Goal: Task Accomplishment & Management: Use online tool/utility

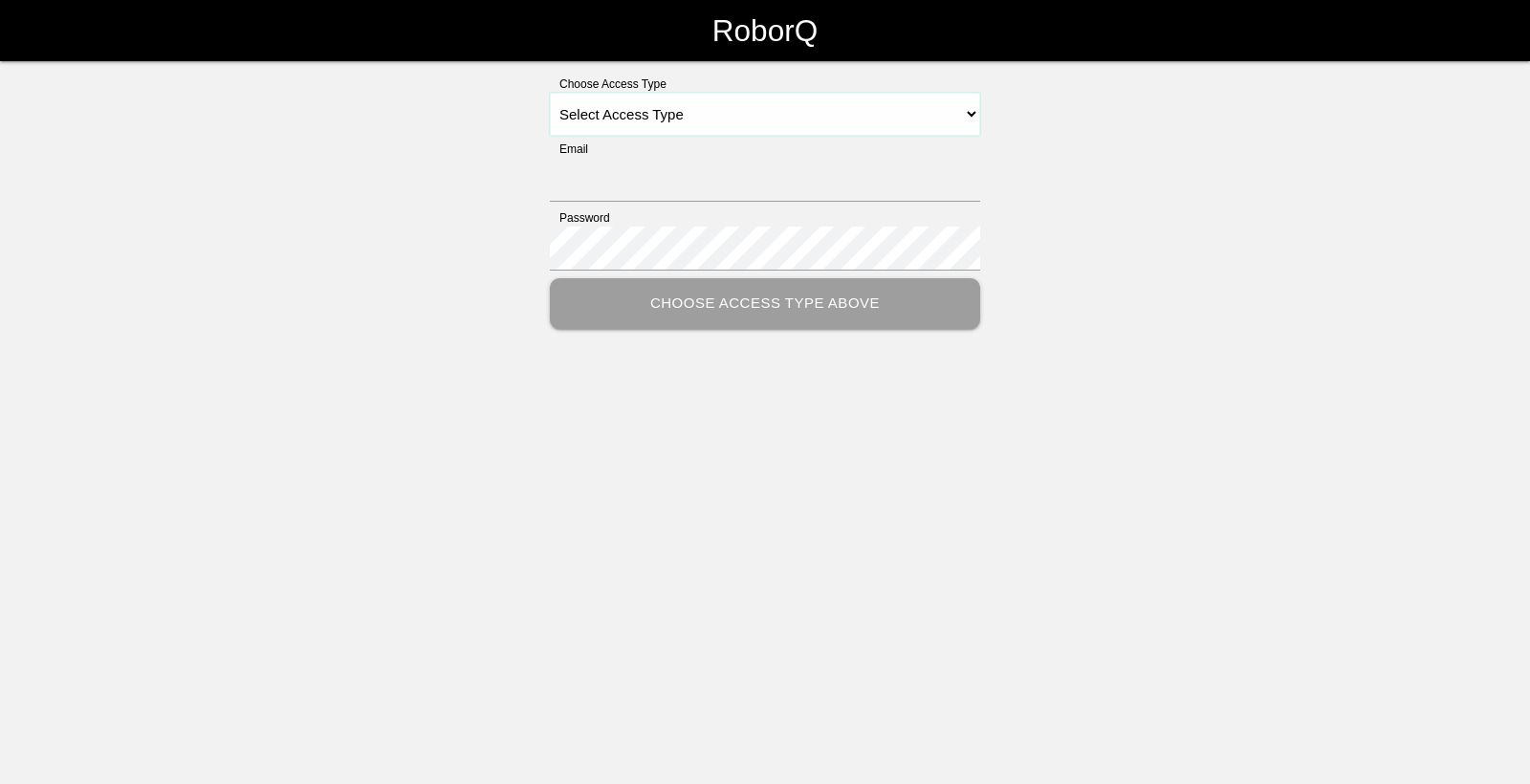
click at [814, 120] on select "Select Access Type Admin Customer Supervisor Worker" at bounding box center [765, 114] width 431 height 43
select select "Worker"
click at [550, 93] on select "Select Access Type Admin Customer Supervisor Worker" at bounding box center [765, 114] width 431 height 43
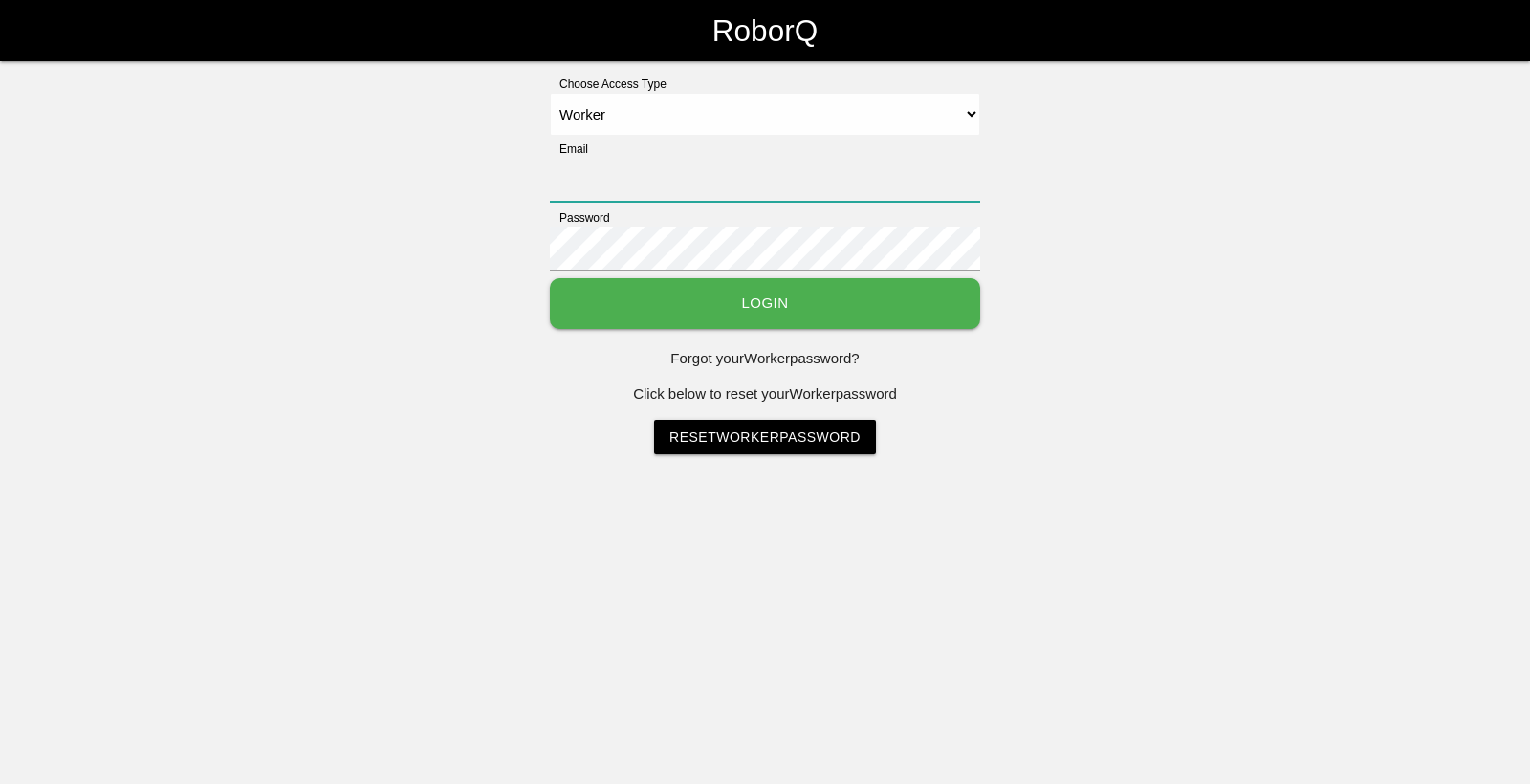
click at [747, 193] on input "Email" at bounding box center [765, 180] width 431 height 44
type input "[EMAIL_ADDRESS][DOMAIN_NAME]"
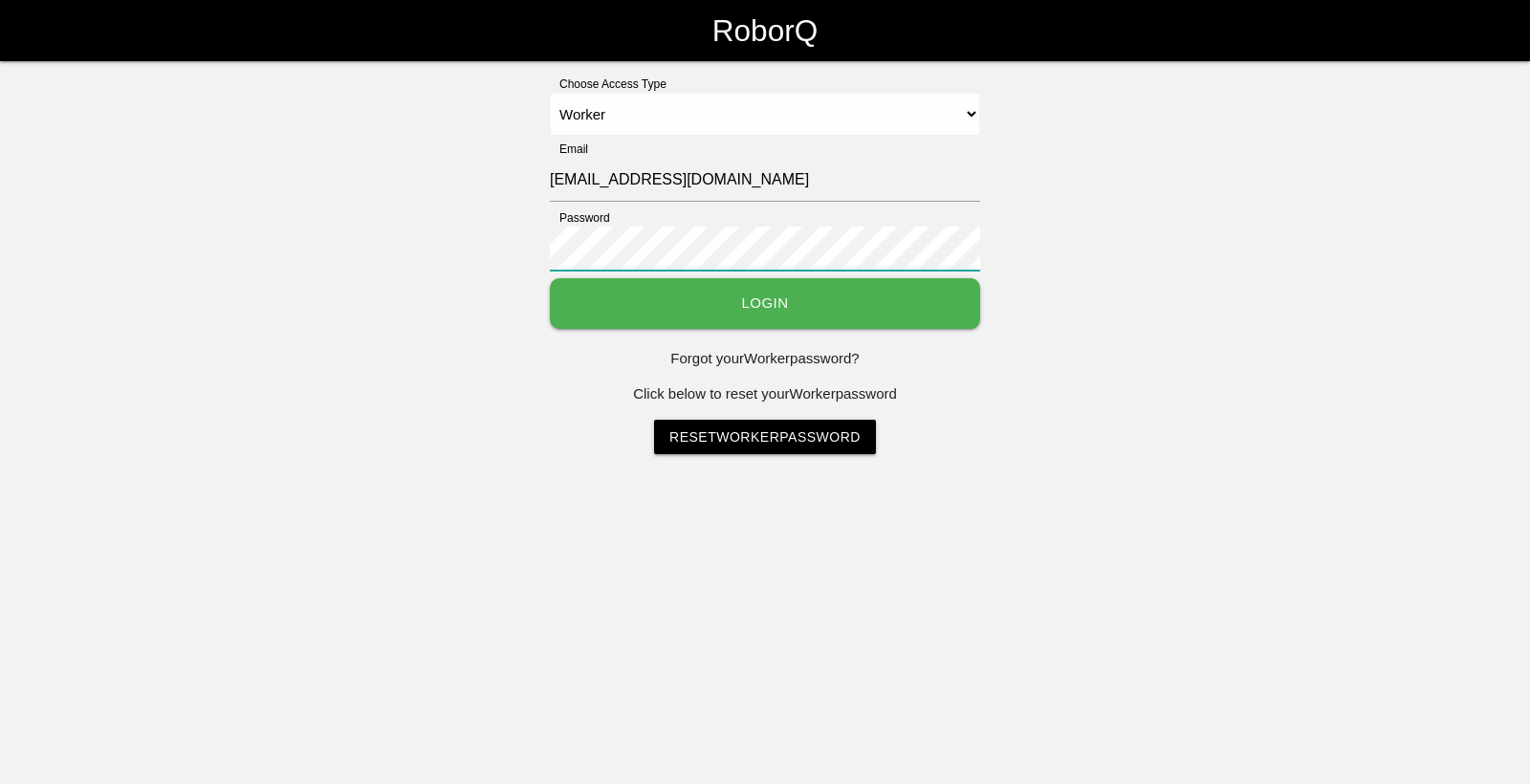
click at [550, 278] on button "Login" at bounding box center [765, 303] width 431 height 51
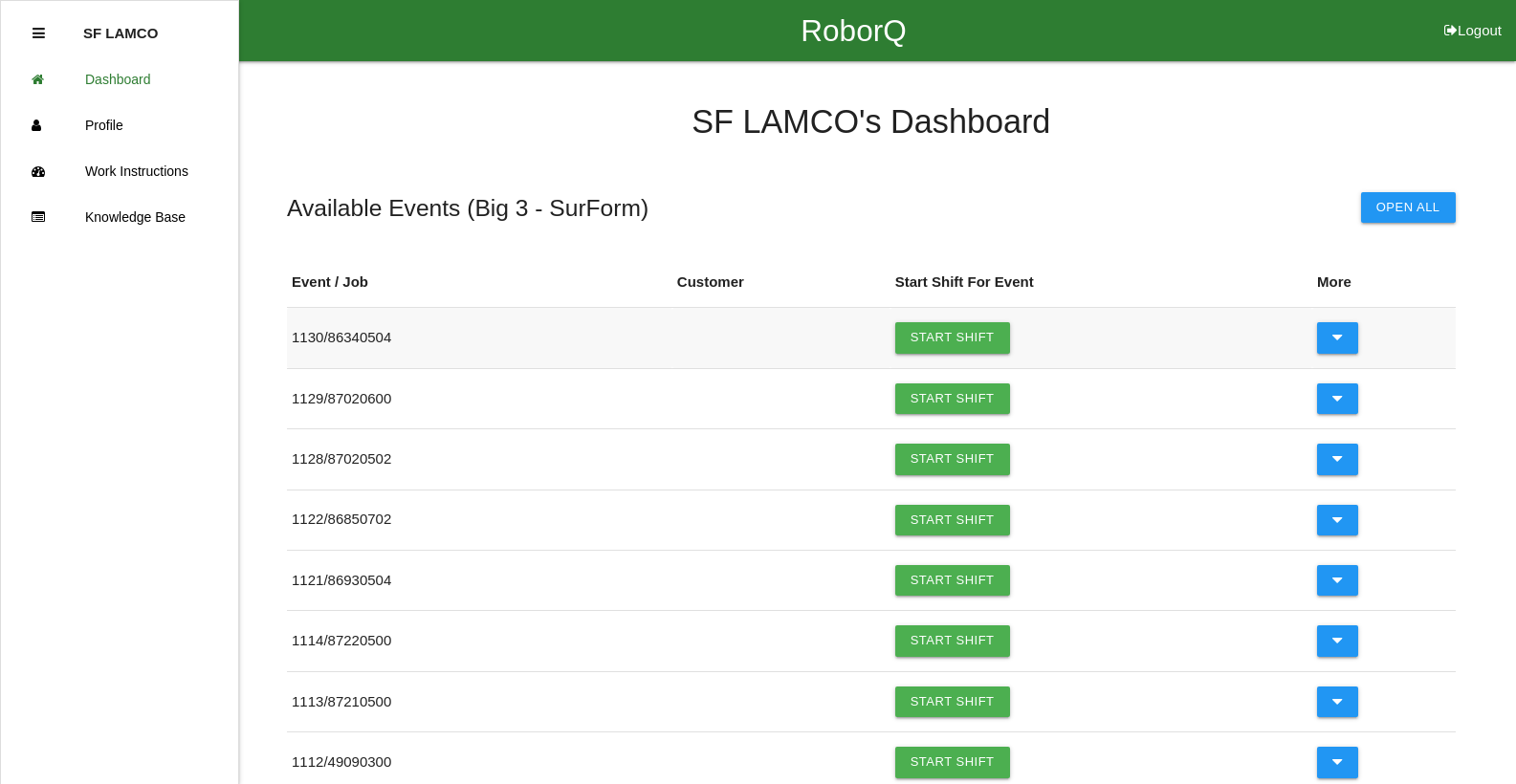
click at [256, 326] on div "SF LAMCO 's Dashboard Available Events ( Big 3 - SurForm ) Open All Event / Job…" at bounding box center [758, 638] width 1516 height 1156
click at [950, 528] on link "Start Shift" at bounding box center [952, 519] width 115 height 31
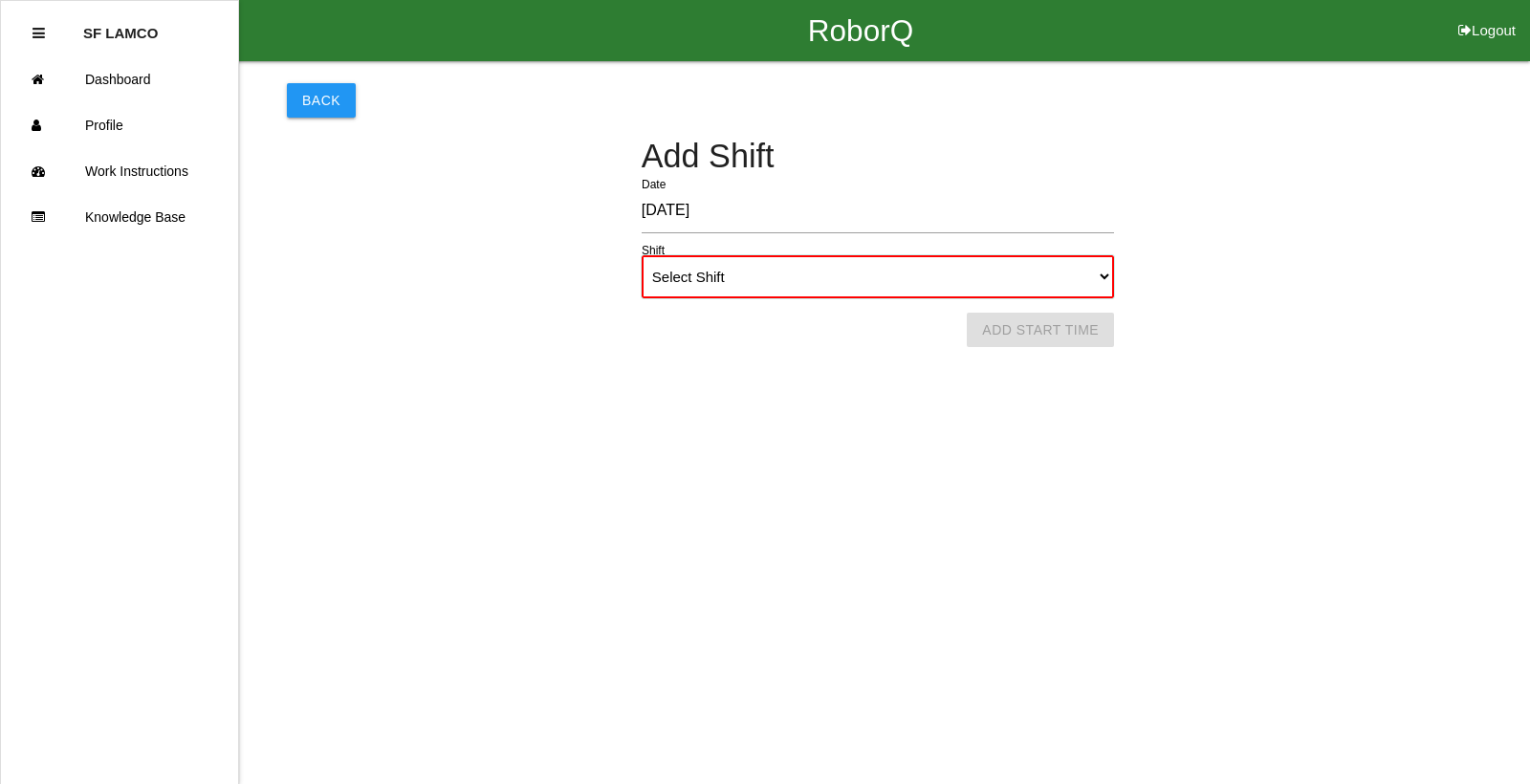
click at [977, 276] on select "Select Shift 1st Shift 2nd Shift 3rd Shift 4th Shift" at bounding box center [877, 277] width 473 height 43
select select "1"
click at [642, 256] on select "Select Shift 1st Shift 2nd Shift 3rd Shift 4th Shift" at bounding box center [877, 277] width 473 height 43
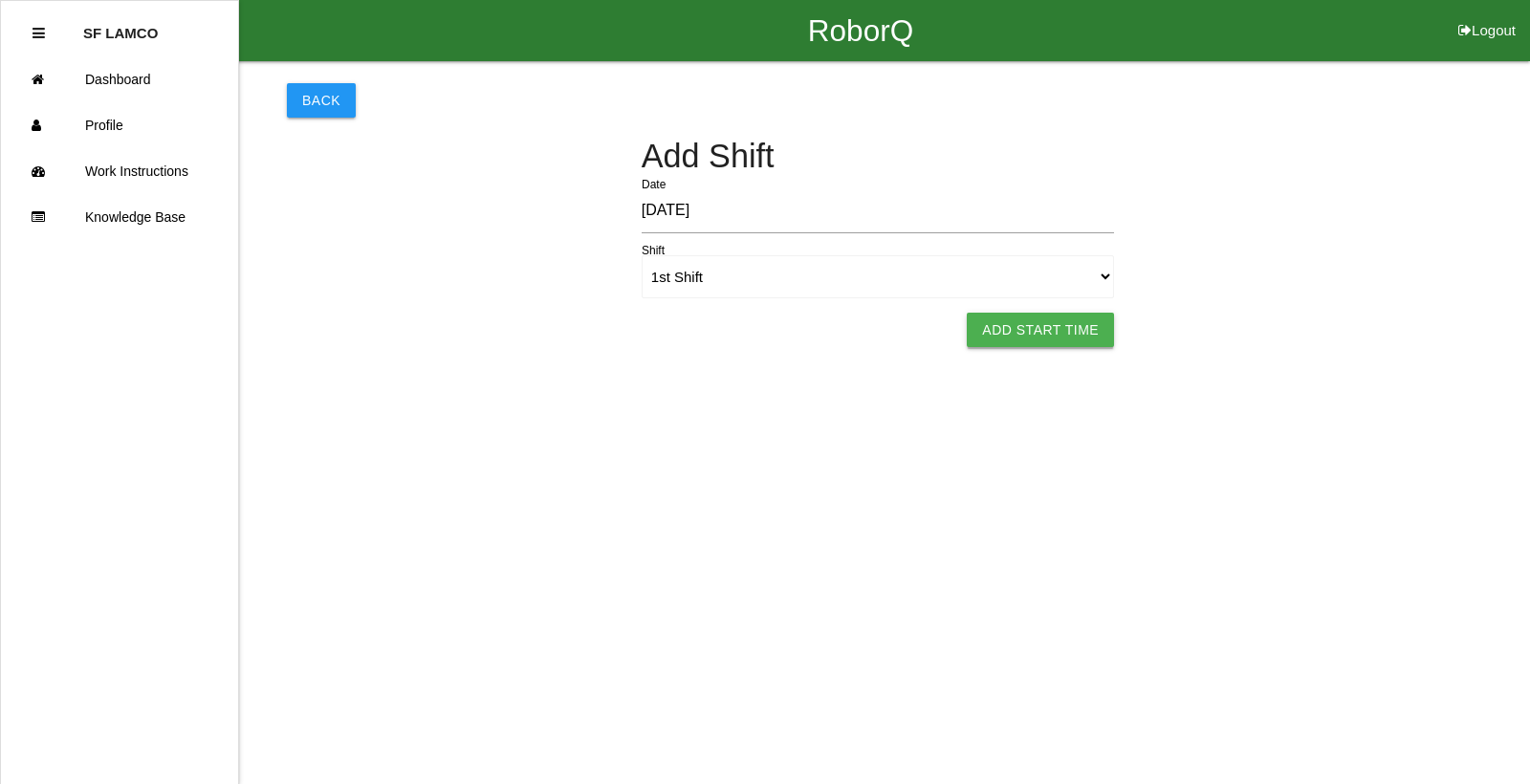
click at [993, 328] on button "Add Start Time" at bounding box center [1040, 330] width 147 height 34
select select "6"
select select "12"
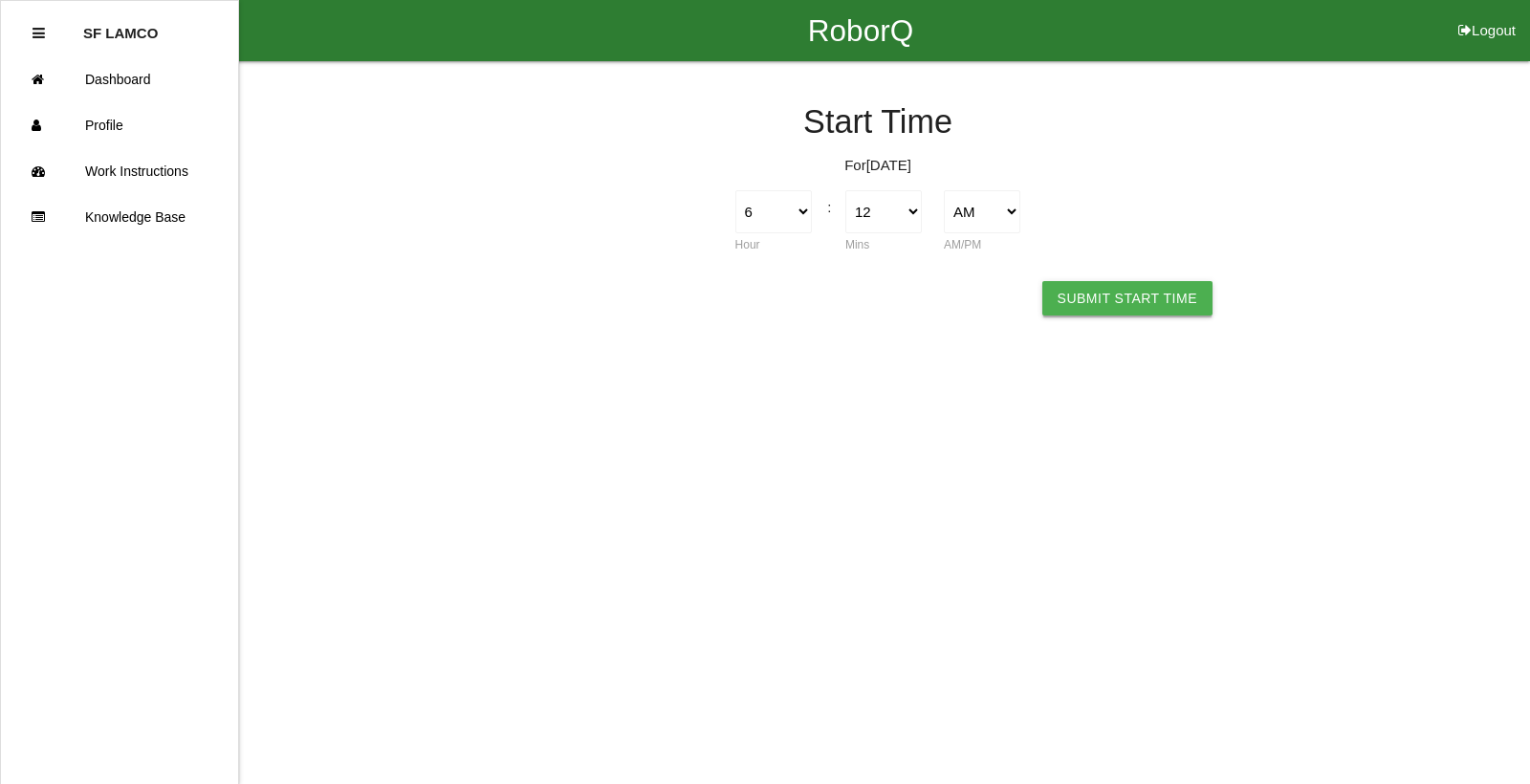
drag, startPoint x: 1102, startPoint y: 295, endPoint x: 1087, endPoint y: 295, distance: 15.0
click at [1101, 295] on button "Submit Start Time" at bounding box center [1127, 298] width 170 height 34
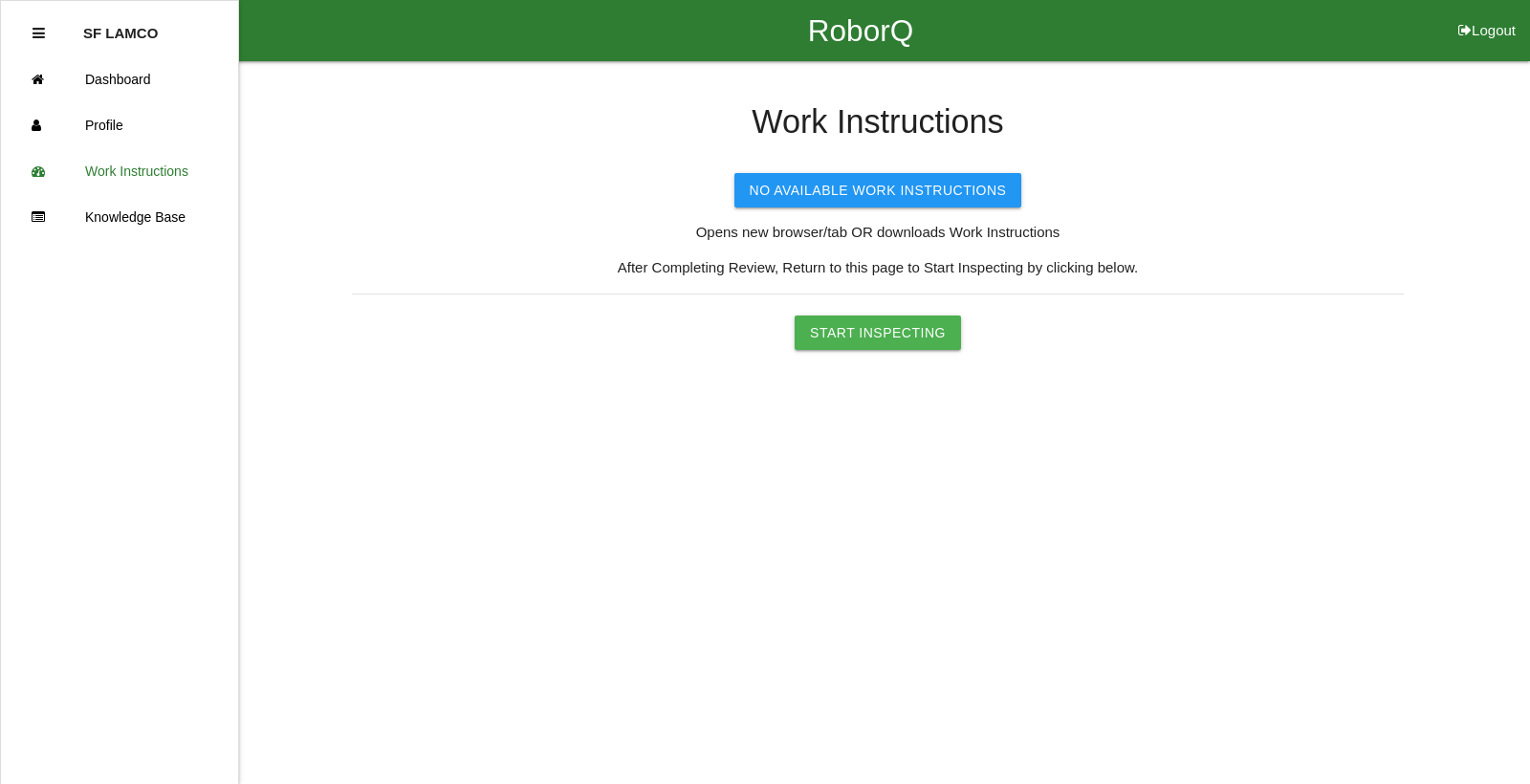
click at [897, 346] on button "Start Inspecting" at bounding box center [877, 333] width 167 height 34
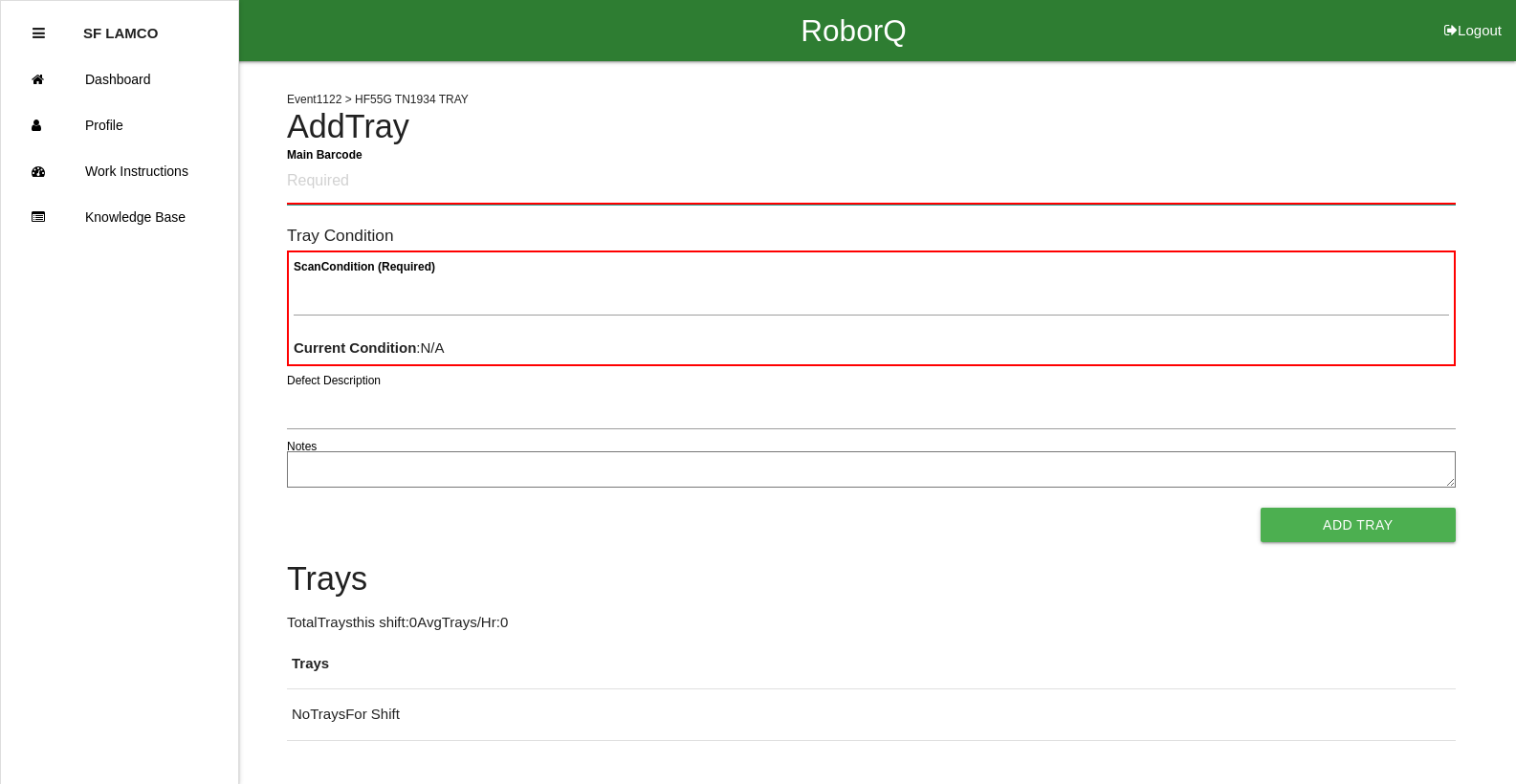
click at [451, 189] on Barcode "Main Barcode" at bounding box center [870, 182] width 1168 height 45
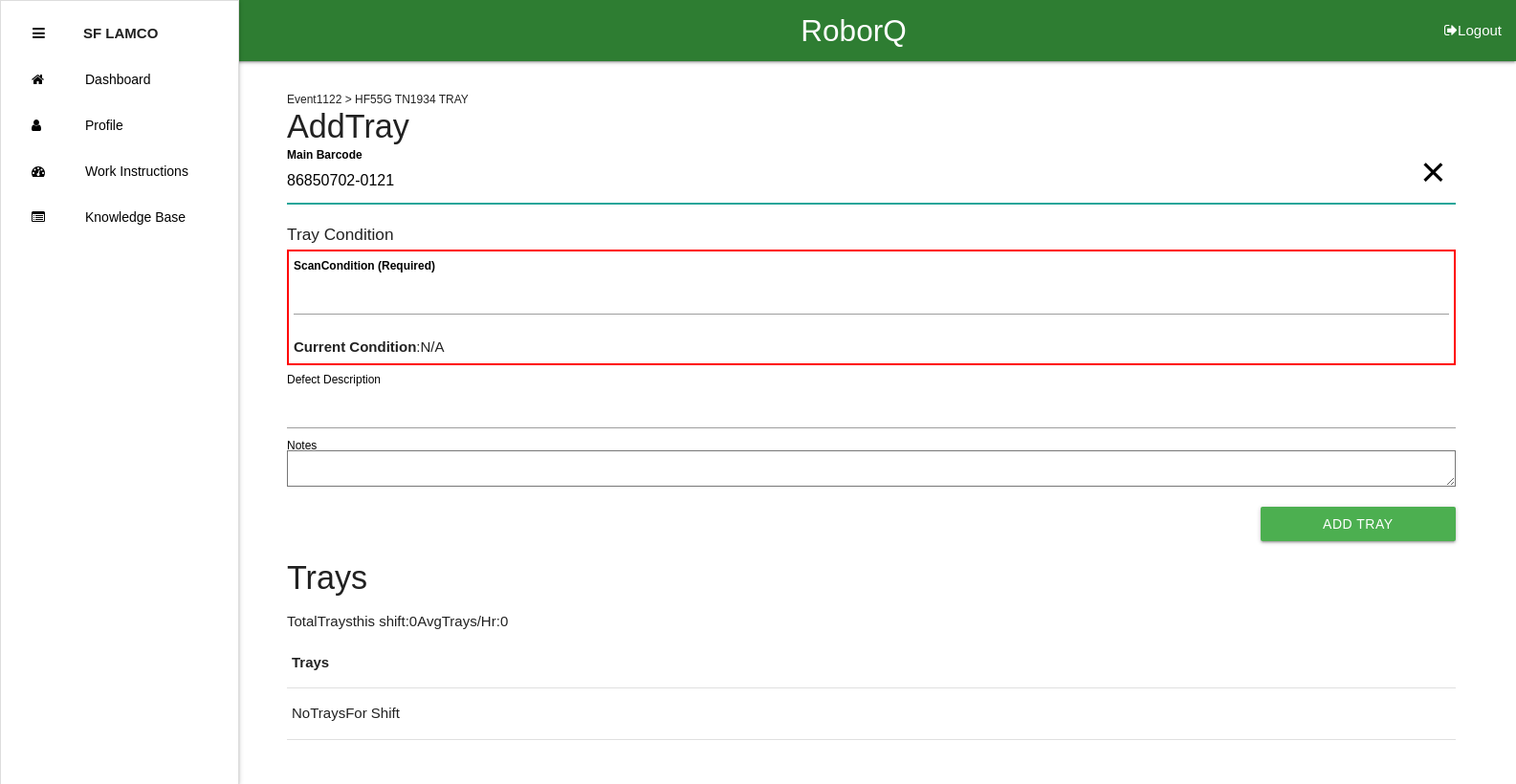
type Barcode "86850702-0121"
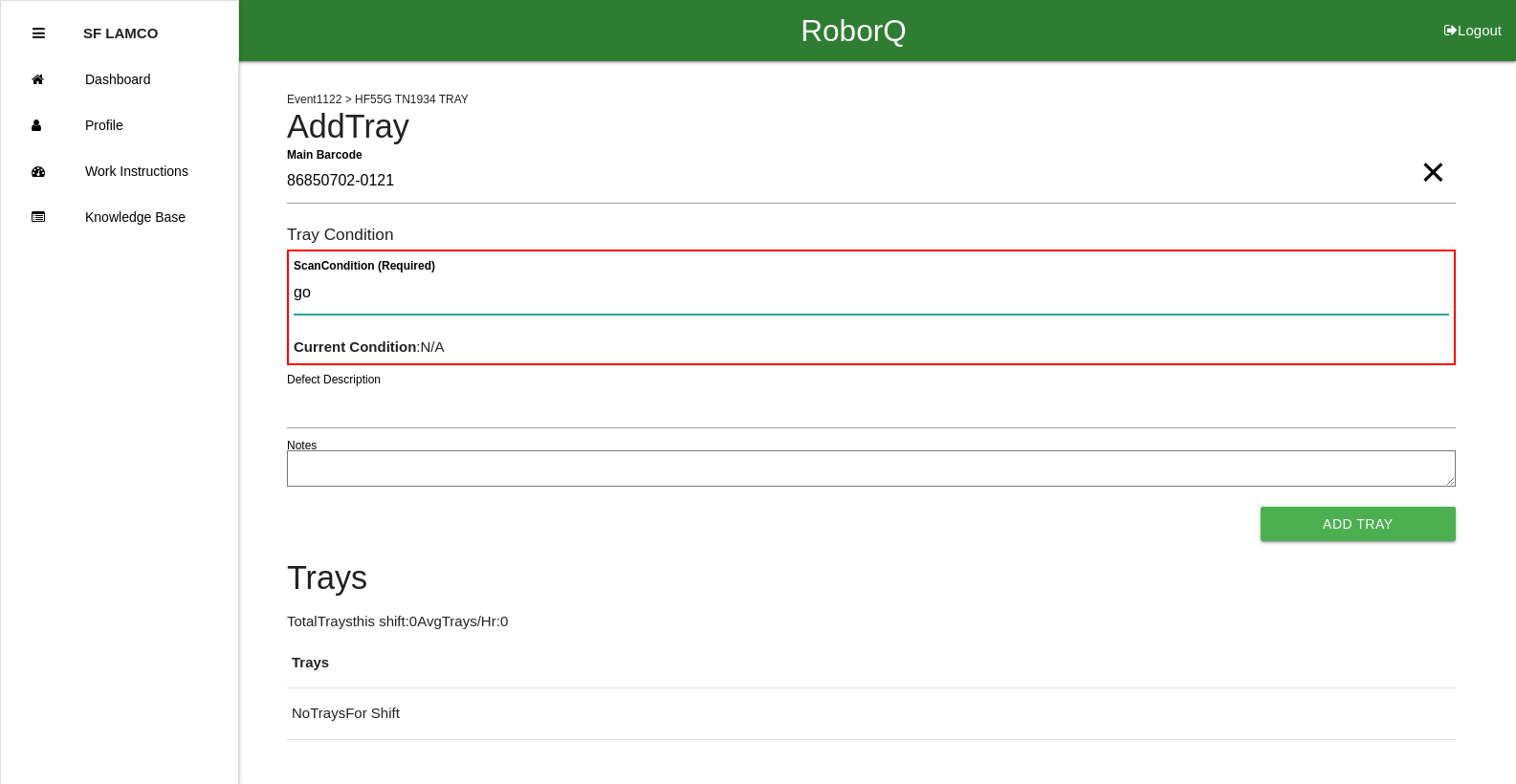
type Condition "goo"
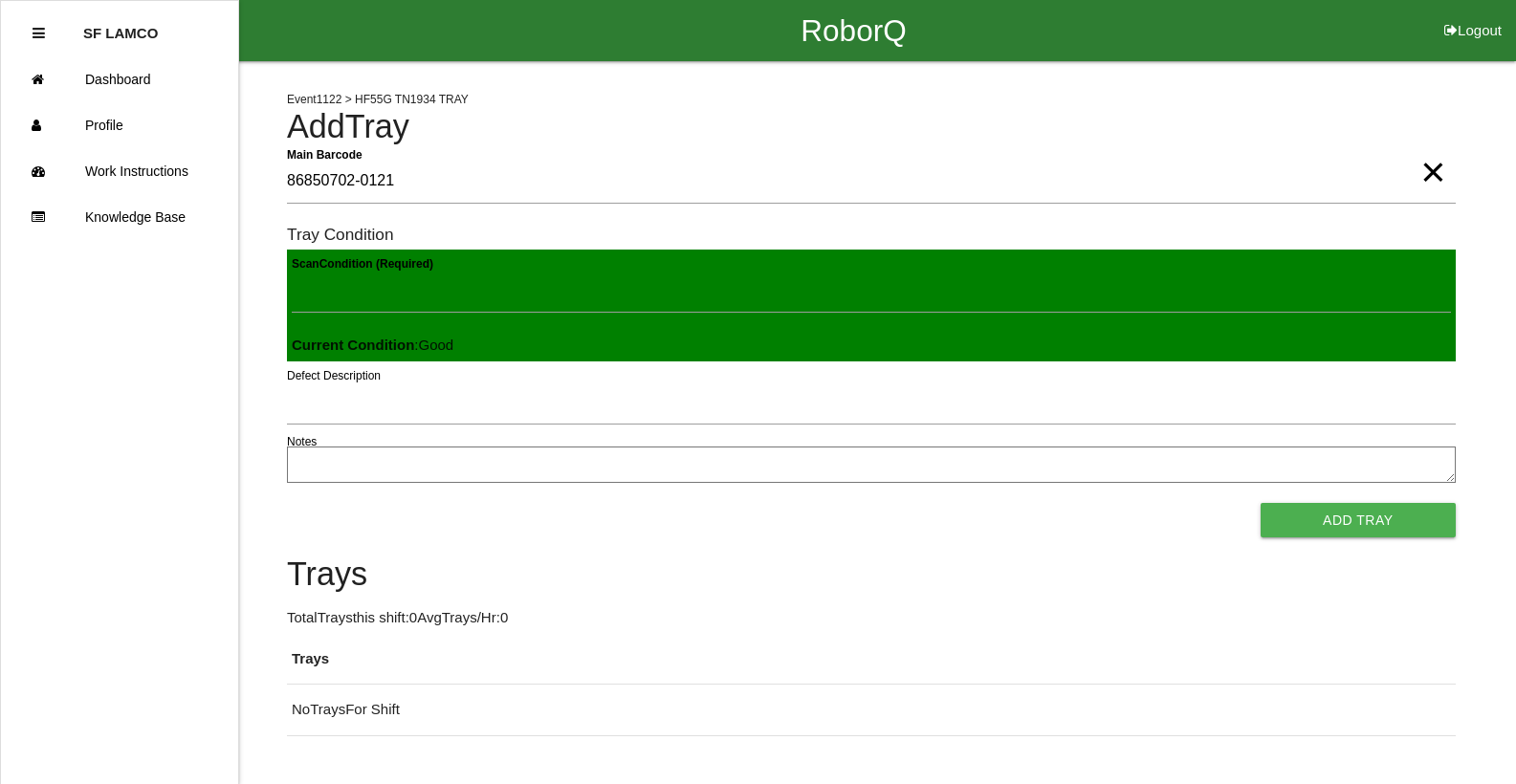
click at [1260, 502] on button "Add Tray" at bounding box center [1357, 519] width 195 height 34
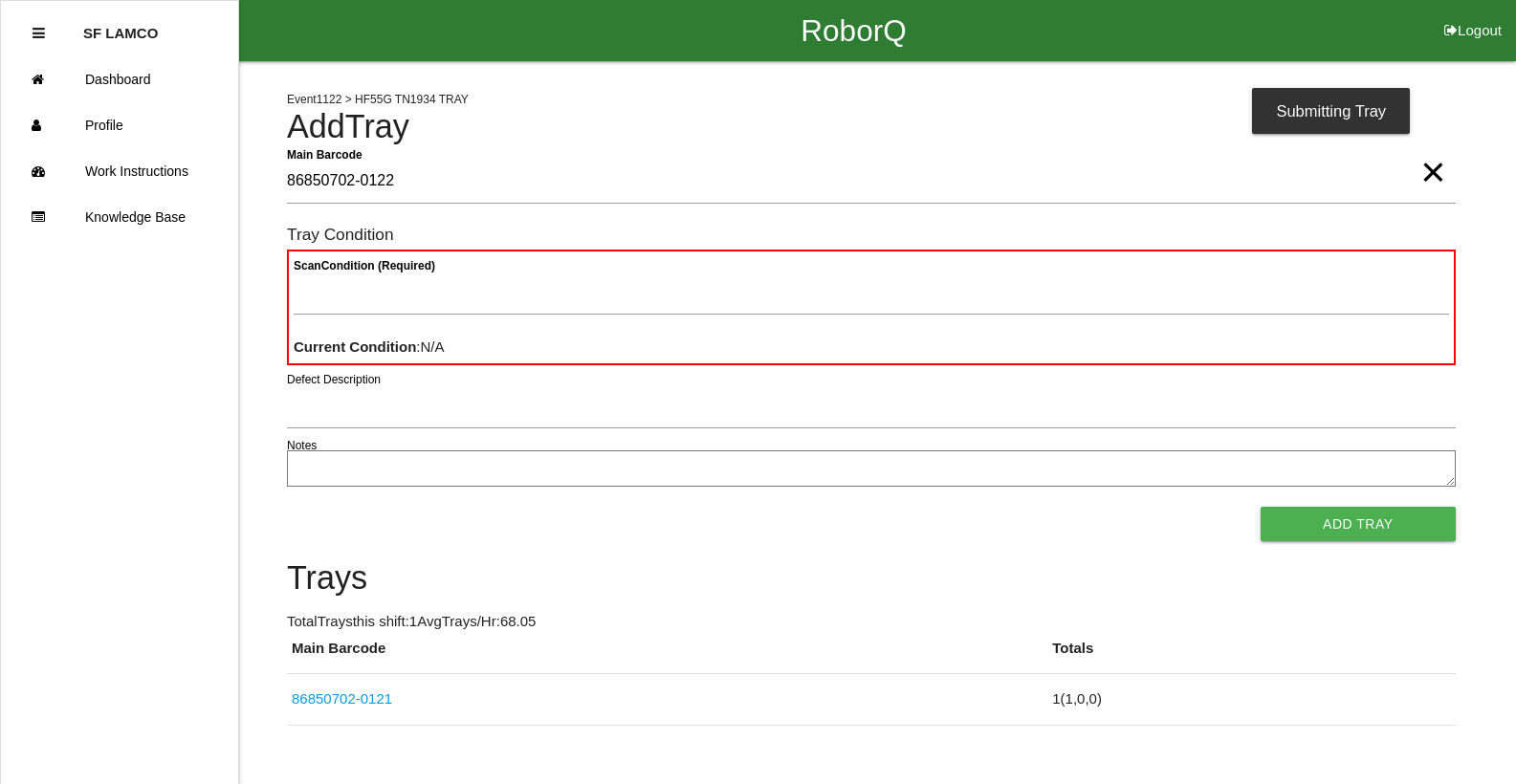
type Barcode "86850702-0122"
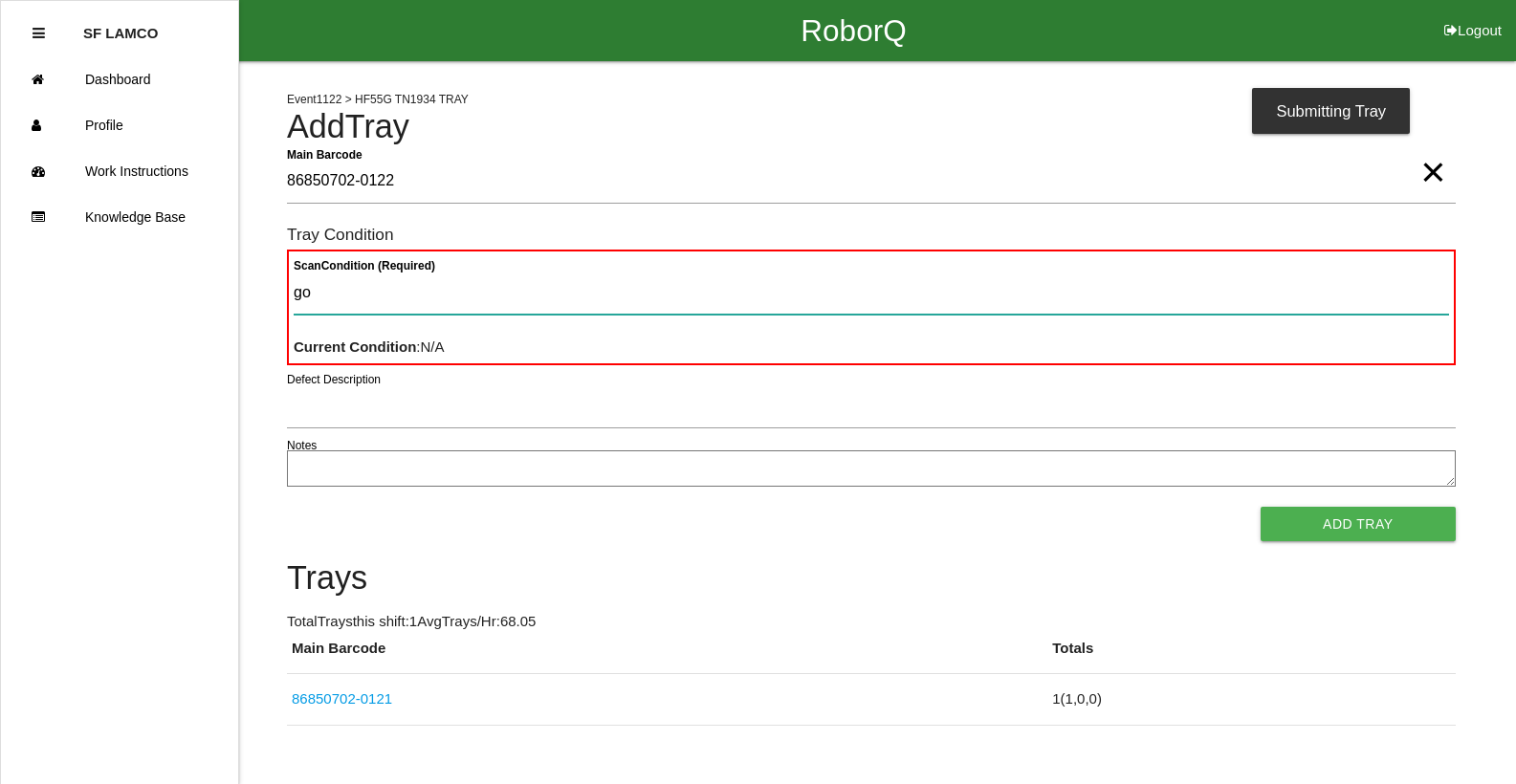
type Condition "goo"
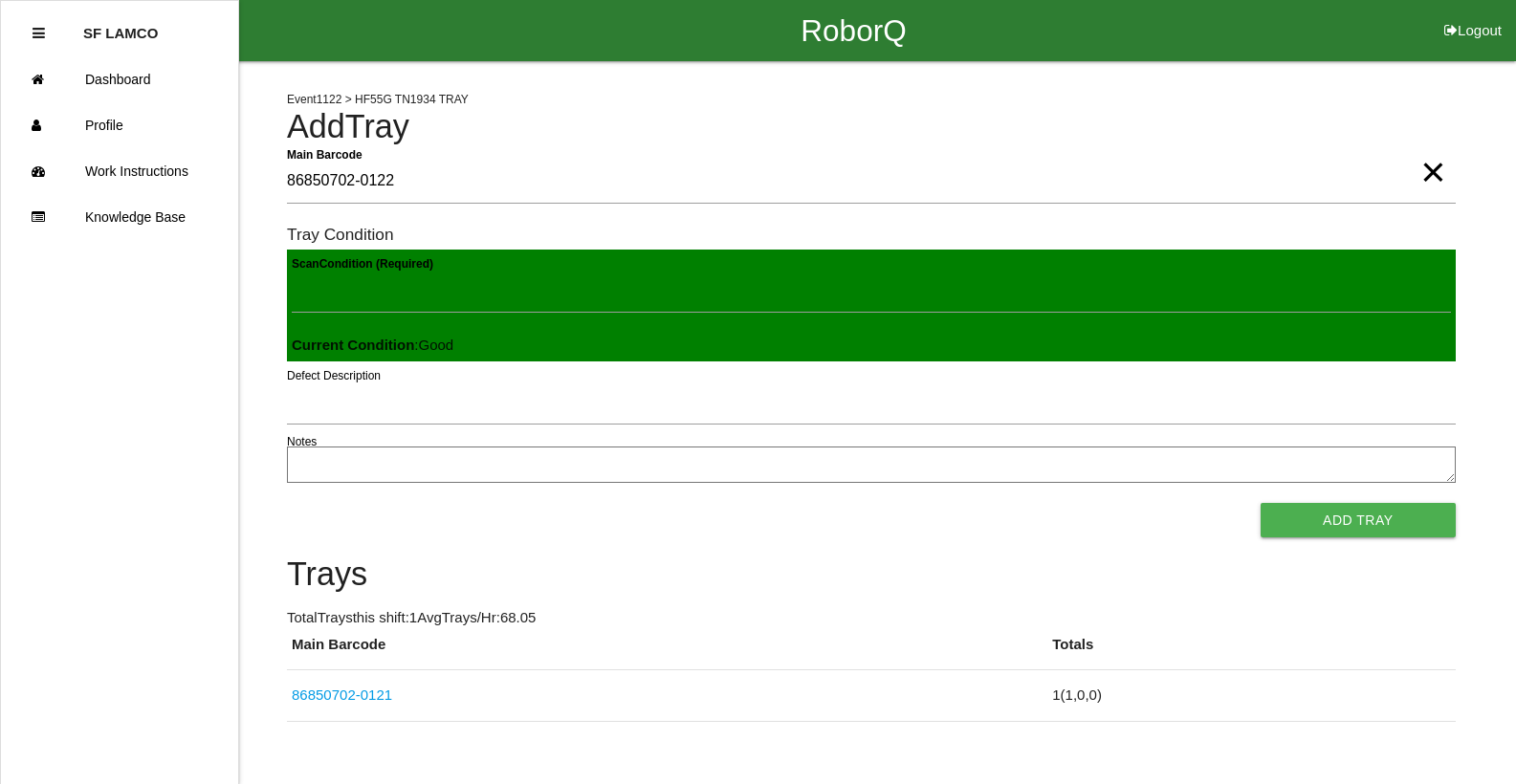
click at [1260, 502] on button "Add Tray" at bounding box center [1357, 519] width 195 height 34
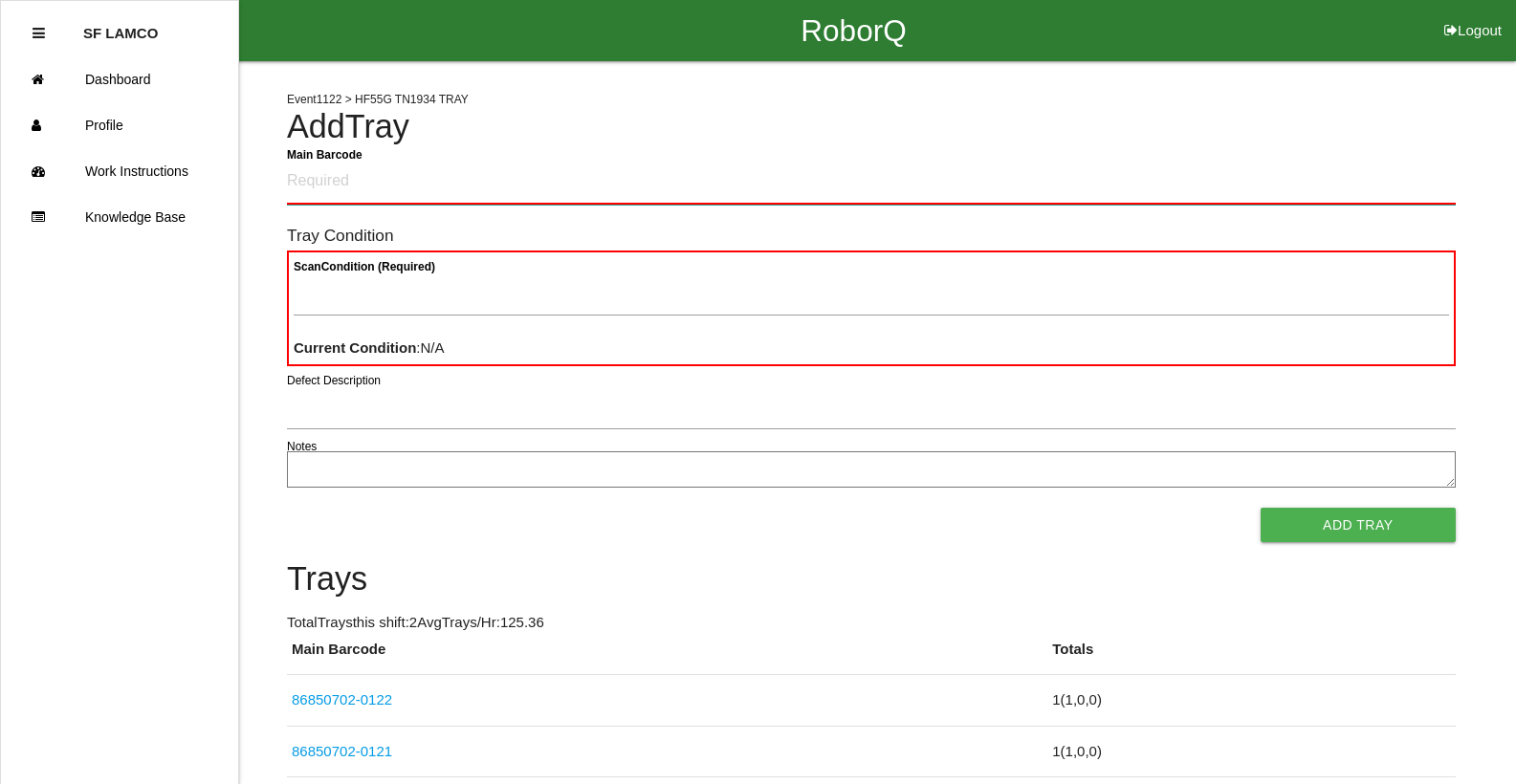
click at [491, 173] on Barcode "Main Barcode" at bounding box center [870, 182] width 1168 height 45
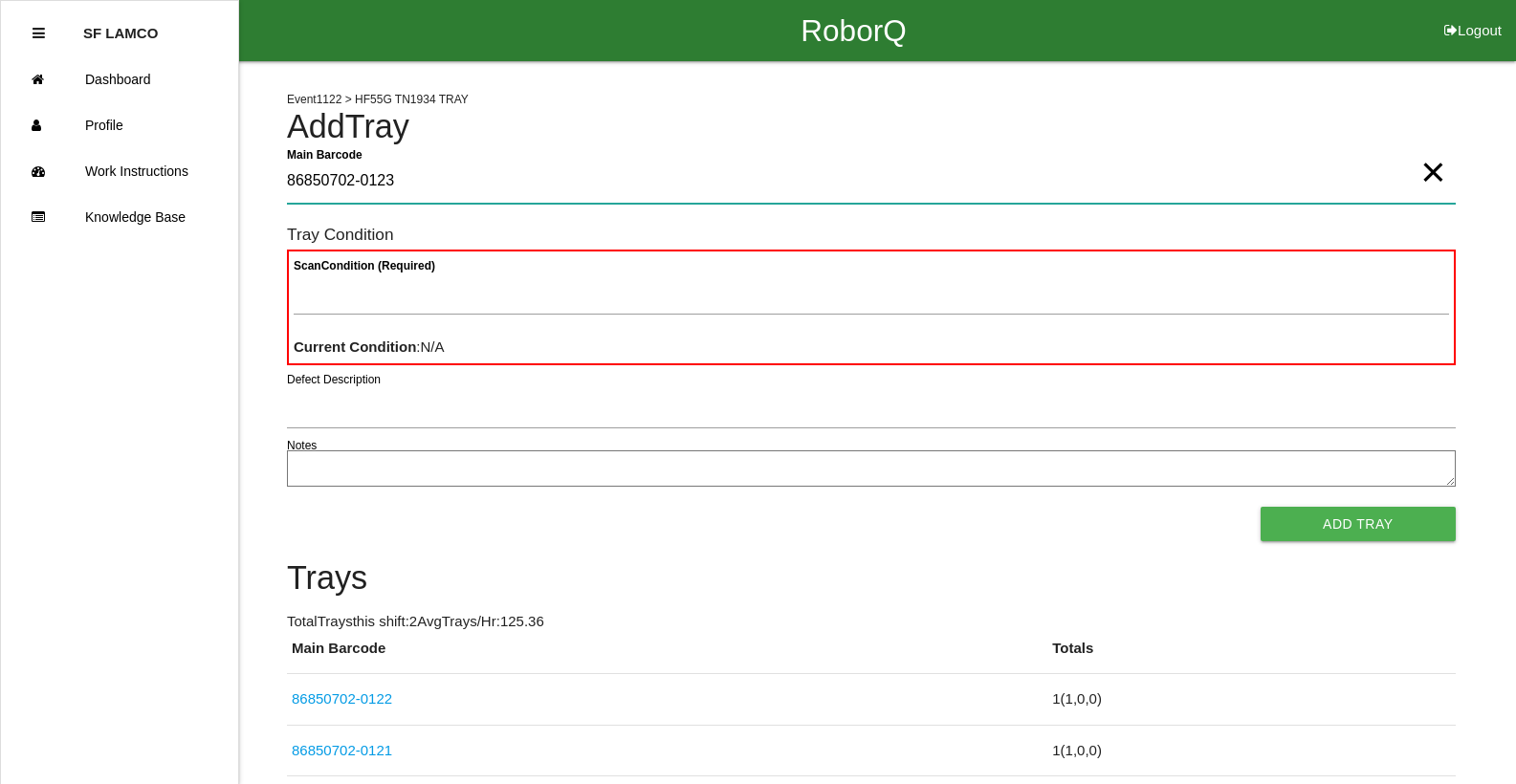
type Barcode "86850702-0123"
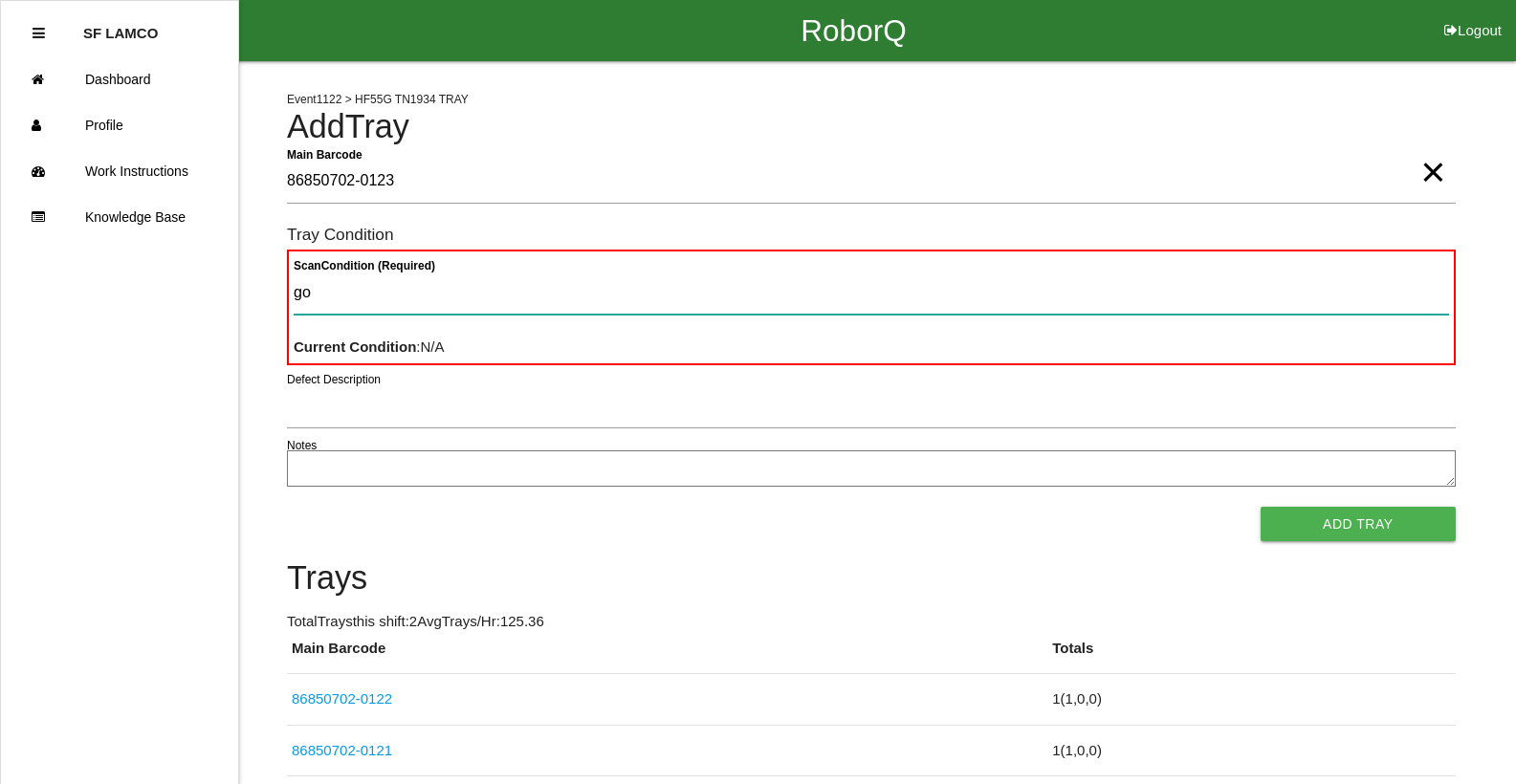
type Condition "goo"
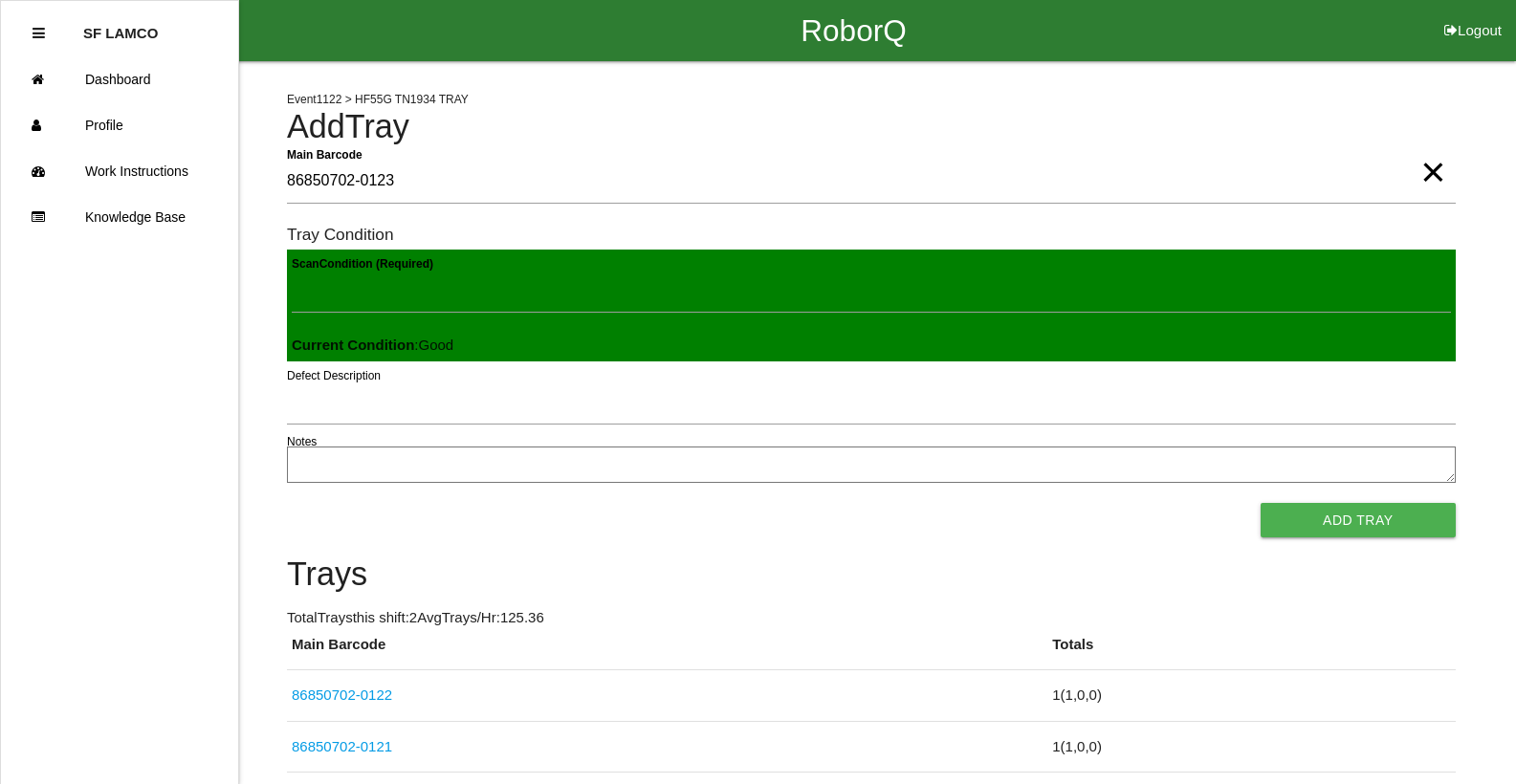
click at [1260, 502] on button "Add Tray" at bounding box center [1357, 519] width 195 height 34
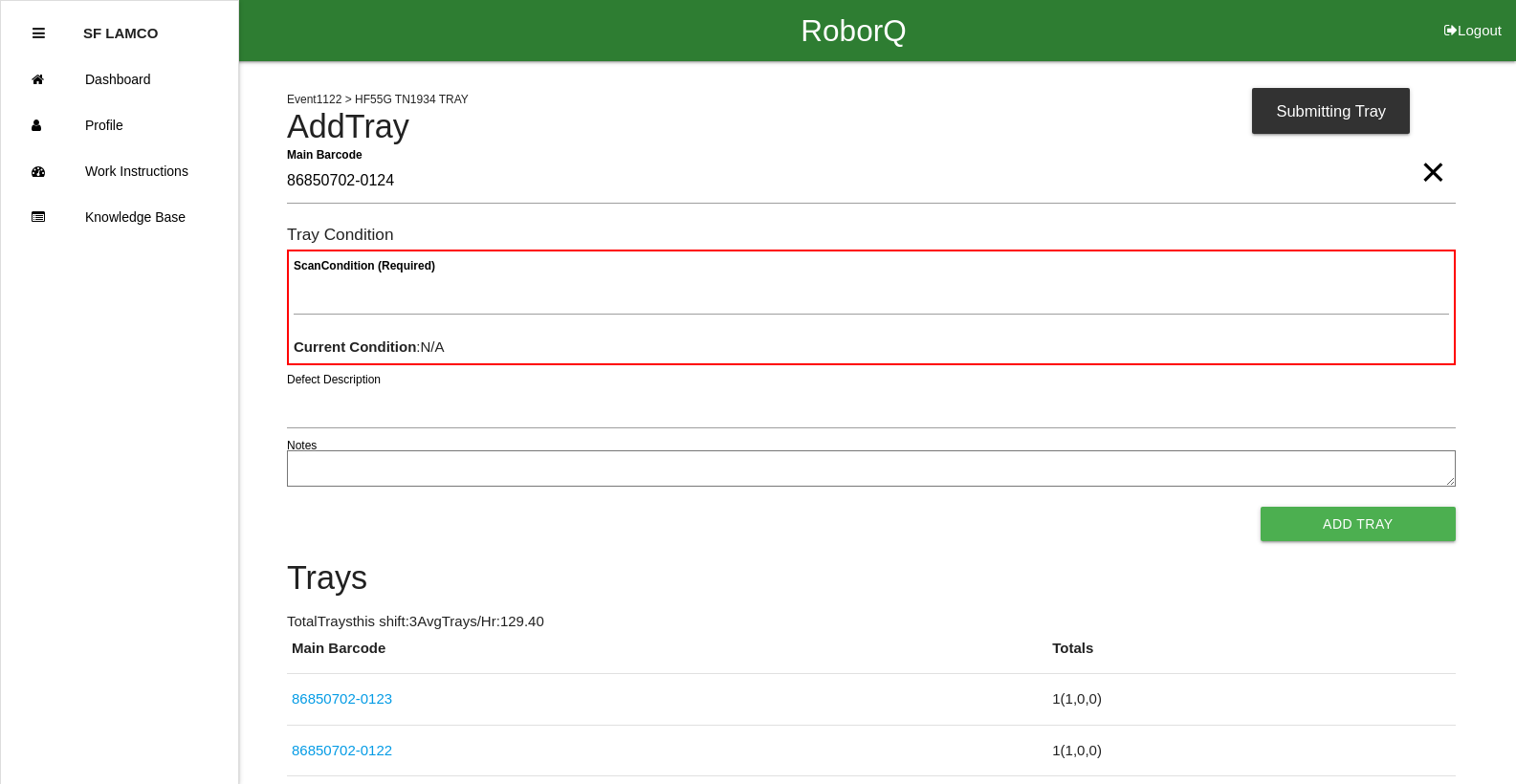
type Barcode "86850702-0124"
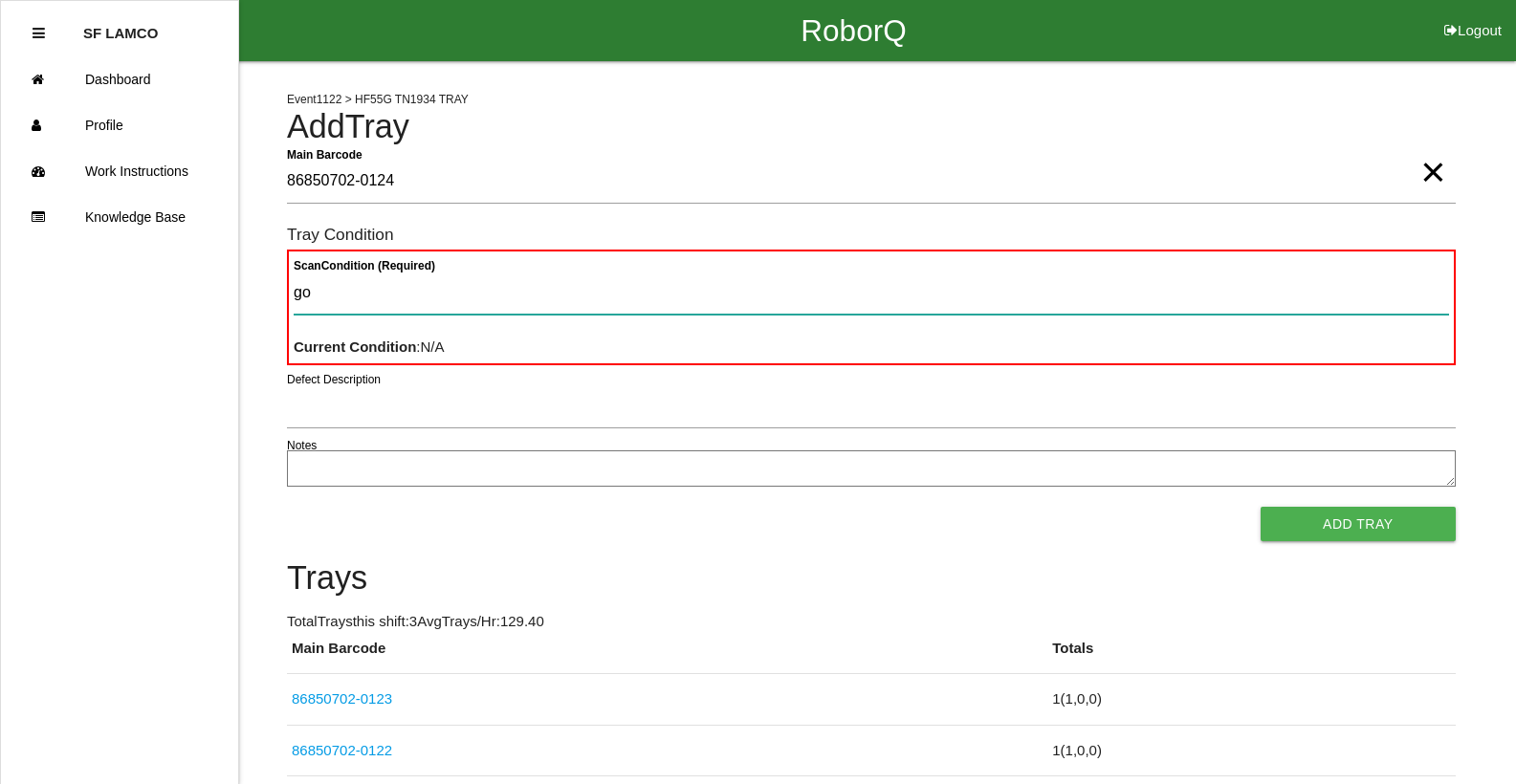
type Condition "goo"
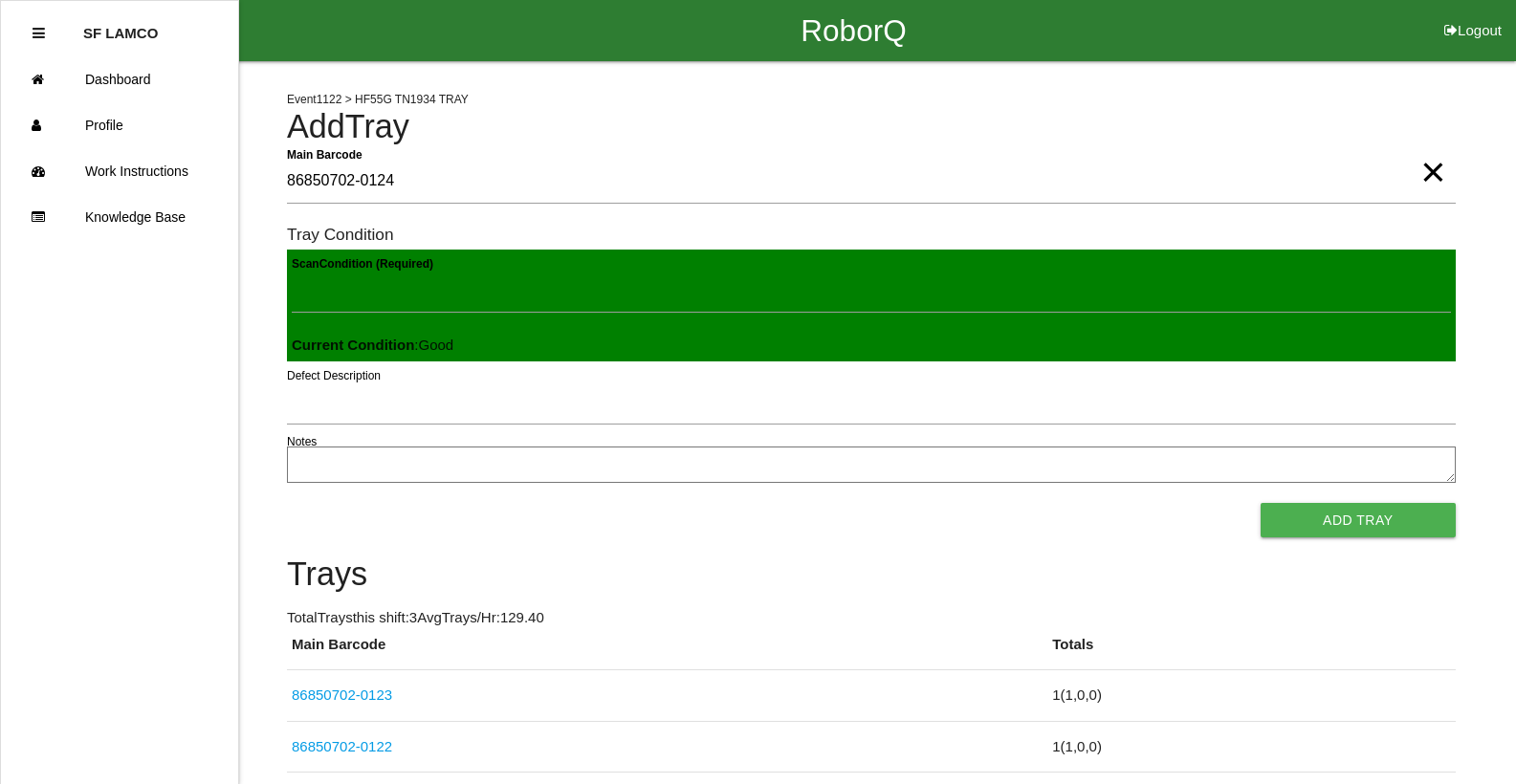
click at [1260, 502] on button "Add Tray" at bounding box center [1357, 519] width 195 height 34
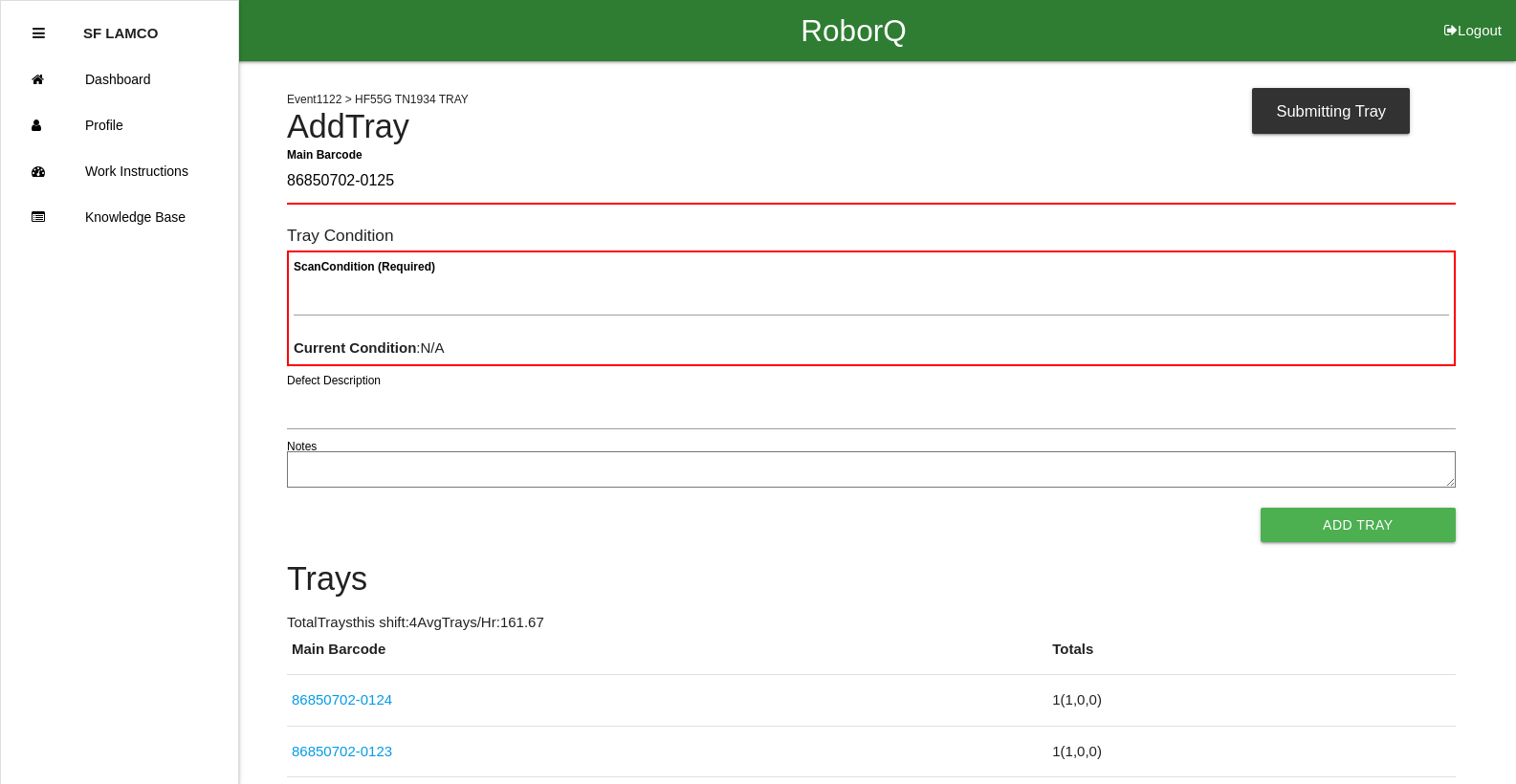
type Barcode "86850702-0125"
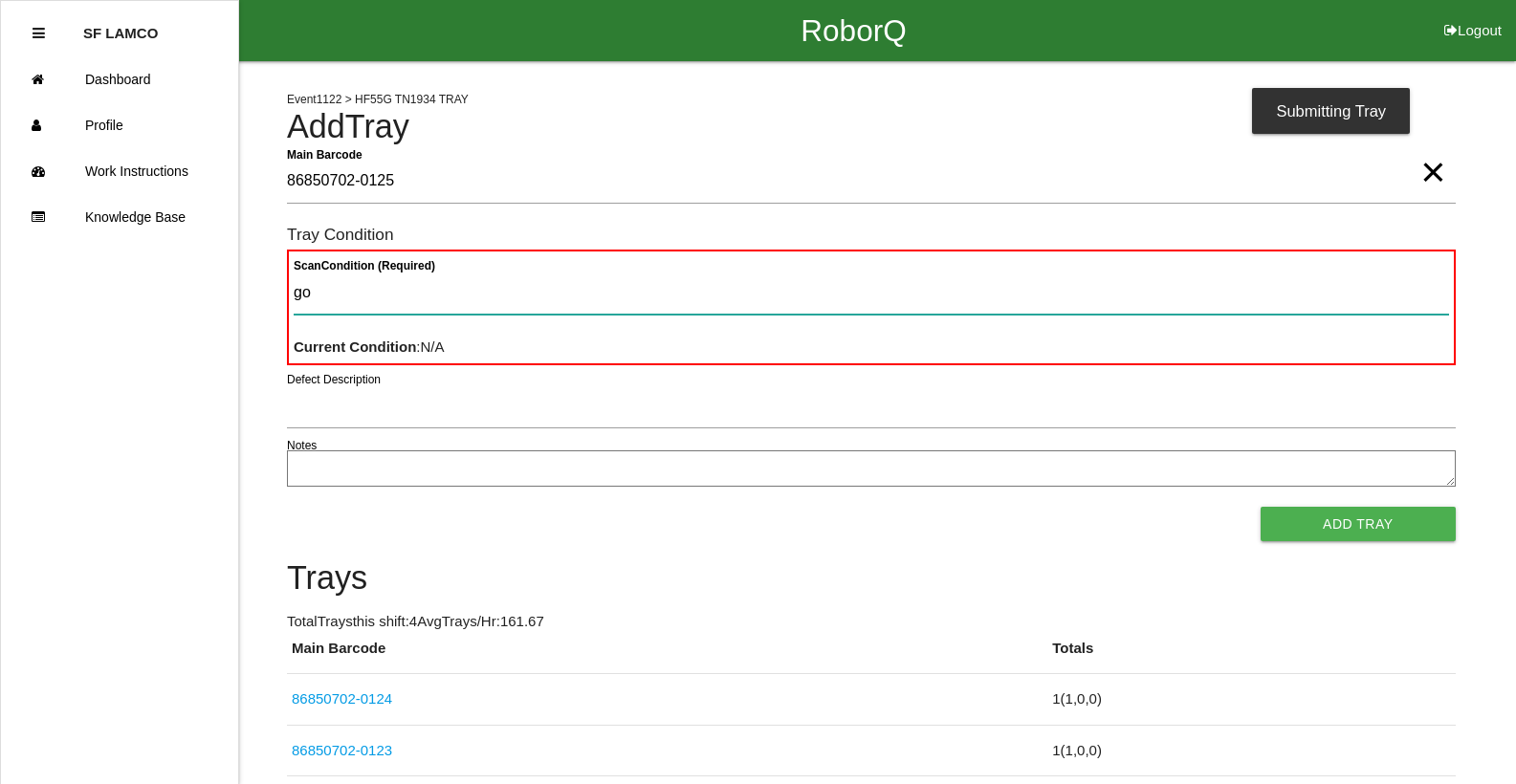
type Condition "goo"
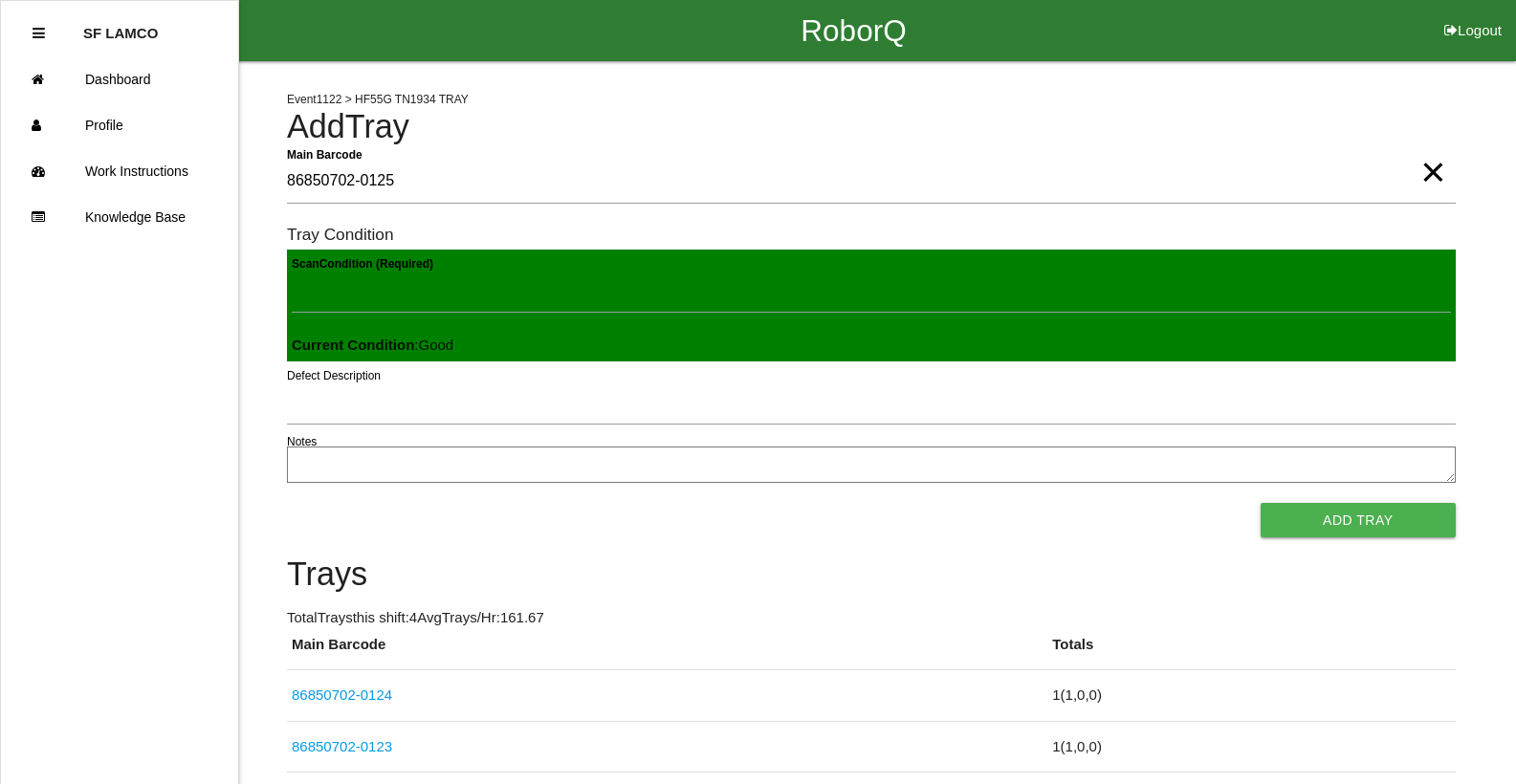
click at [1260, 502] on button "Add Tray" at bounding box center [1357, 519] width 195 height 34
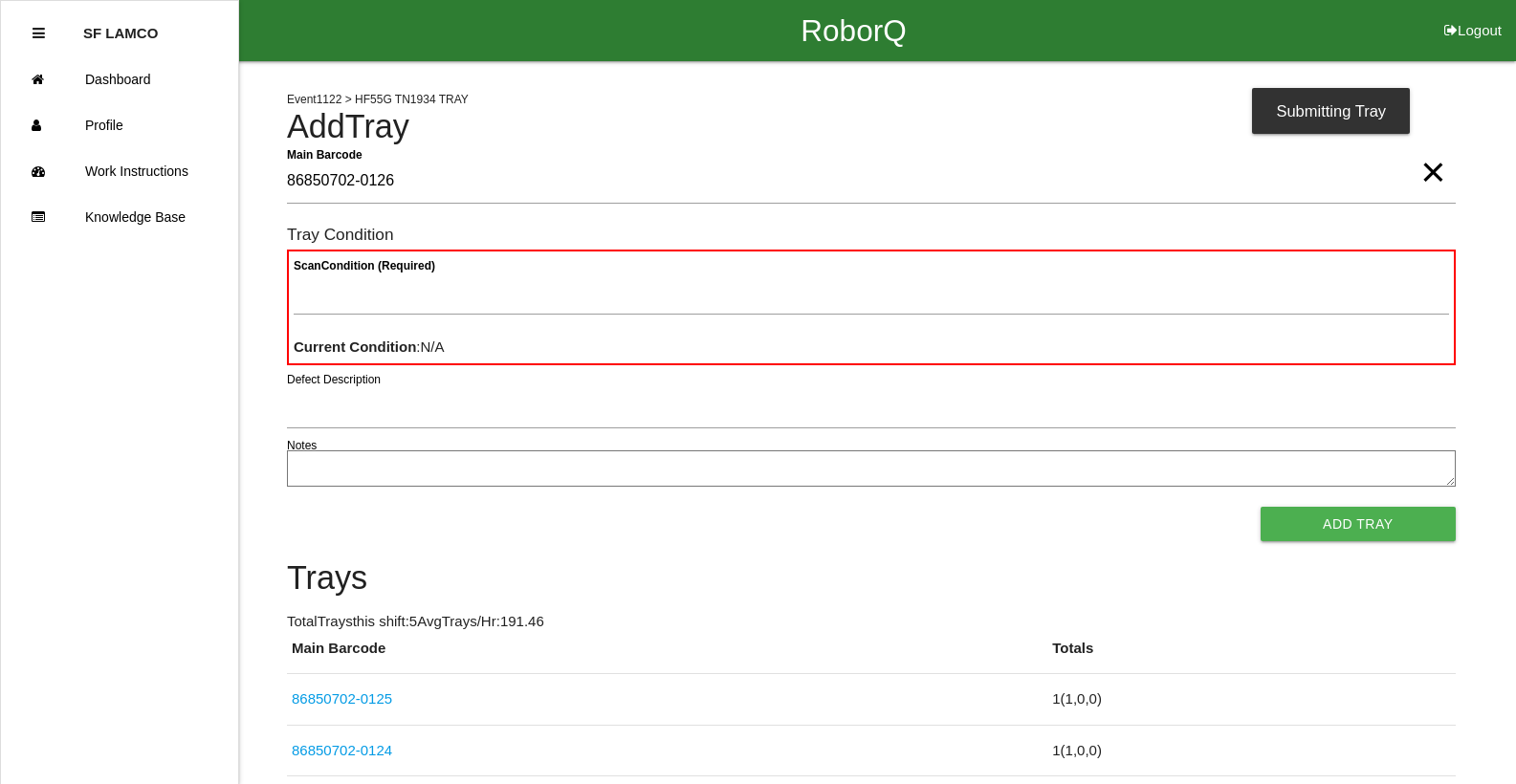
type Barcode "86850702-0126"
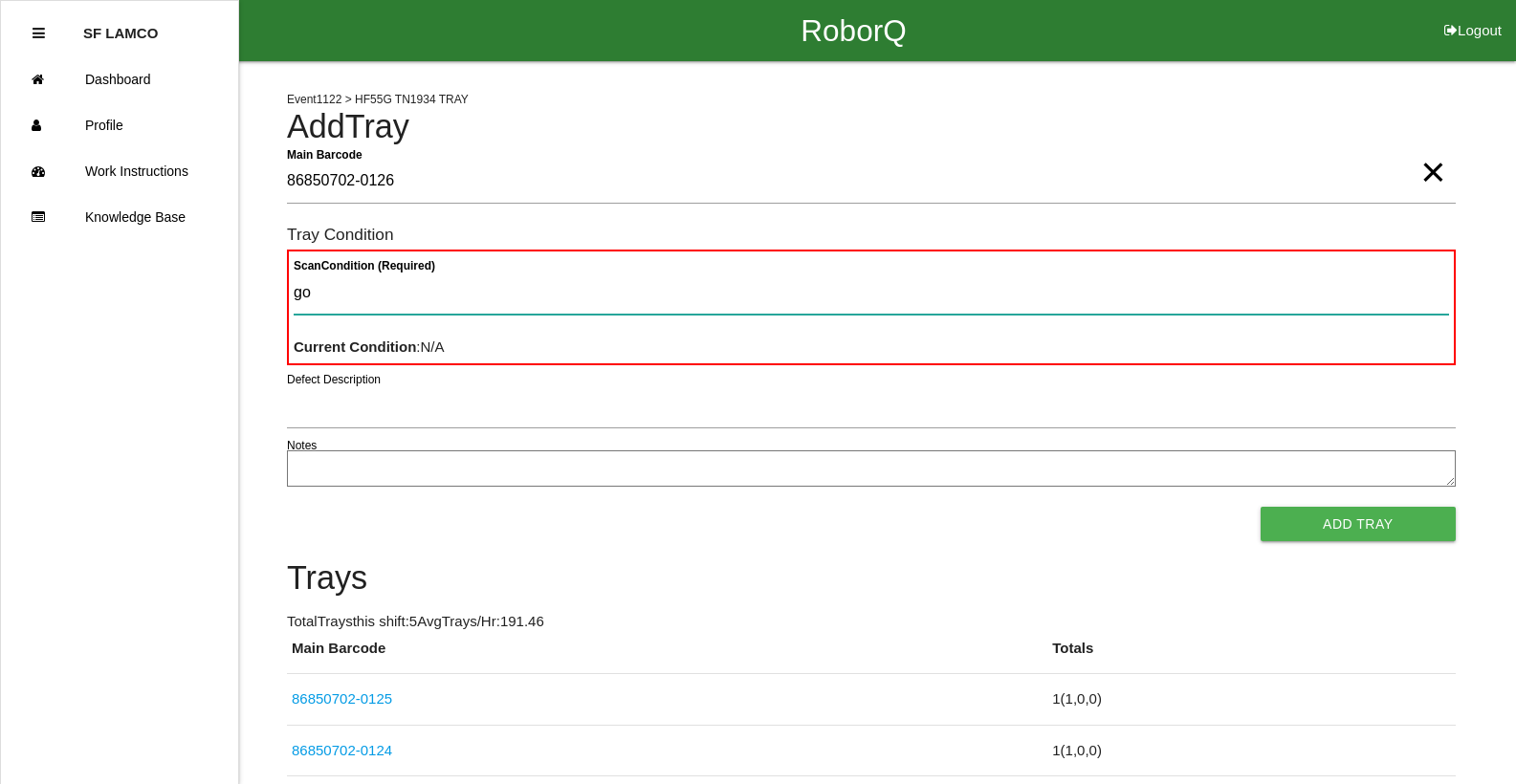
type Condition "goo"
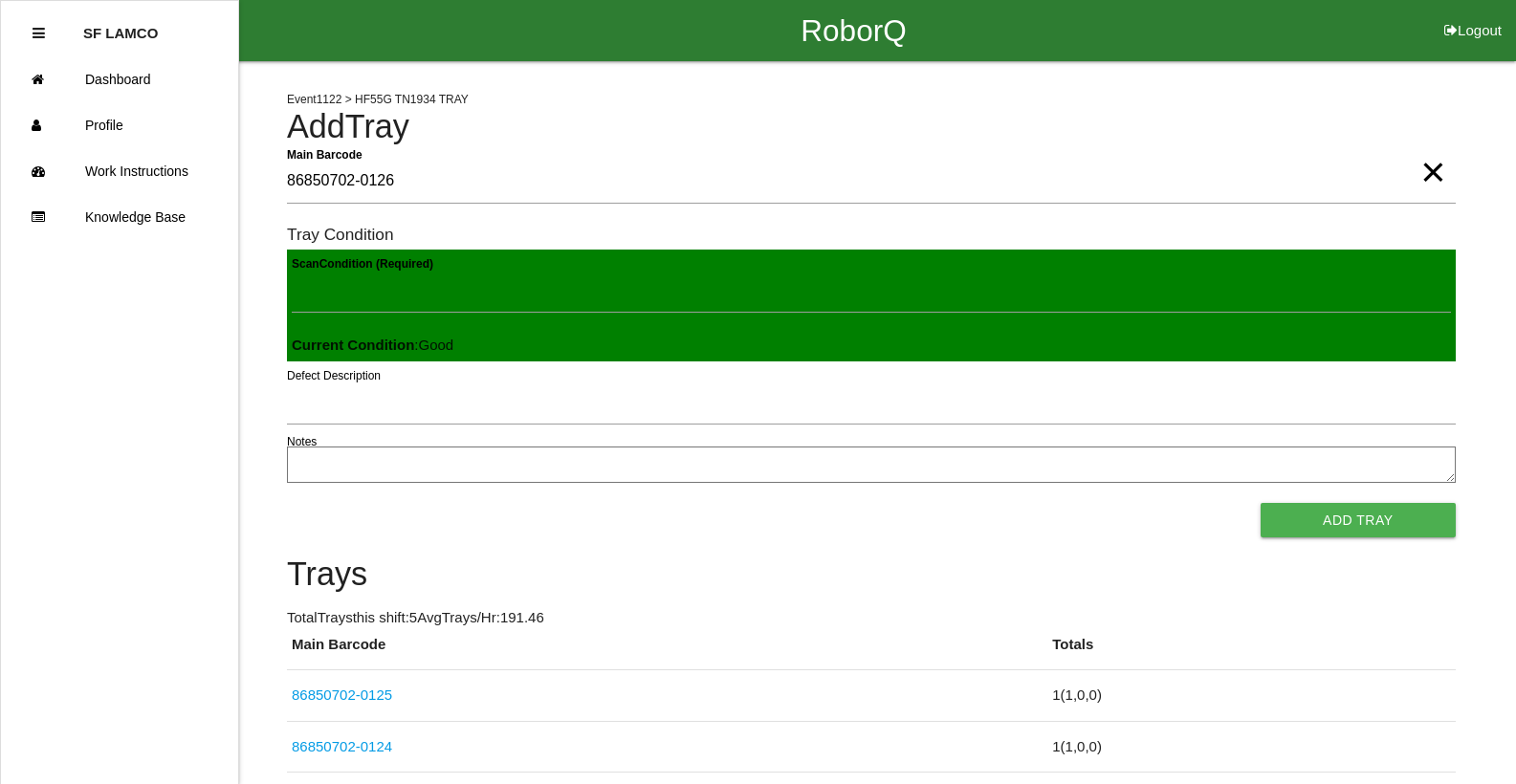
click at [1260, 502] on button "Add Tray" at bounding box center [1357, 519] width 195 height 34
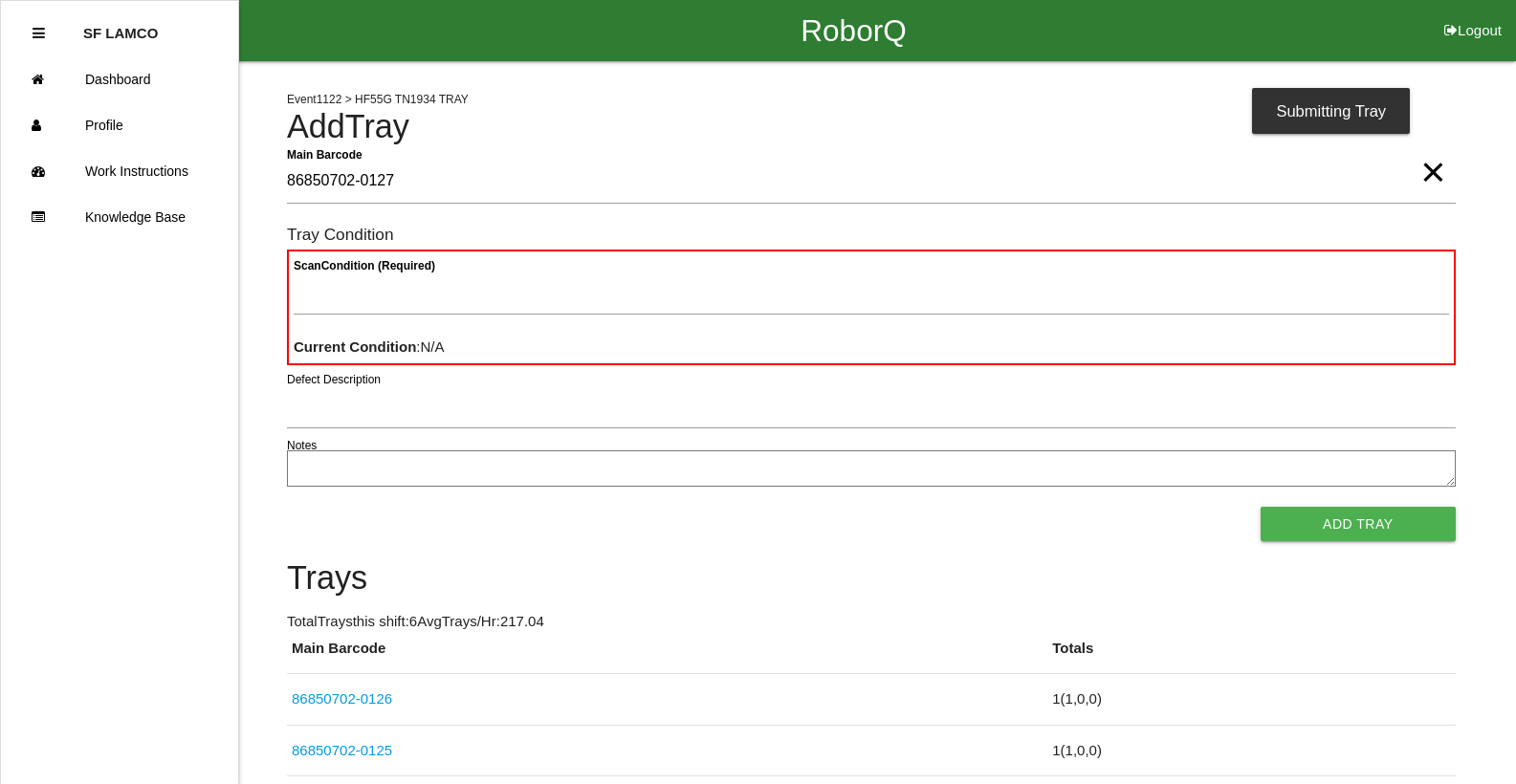
type Barcode "86850702-0127"
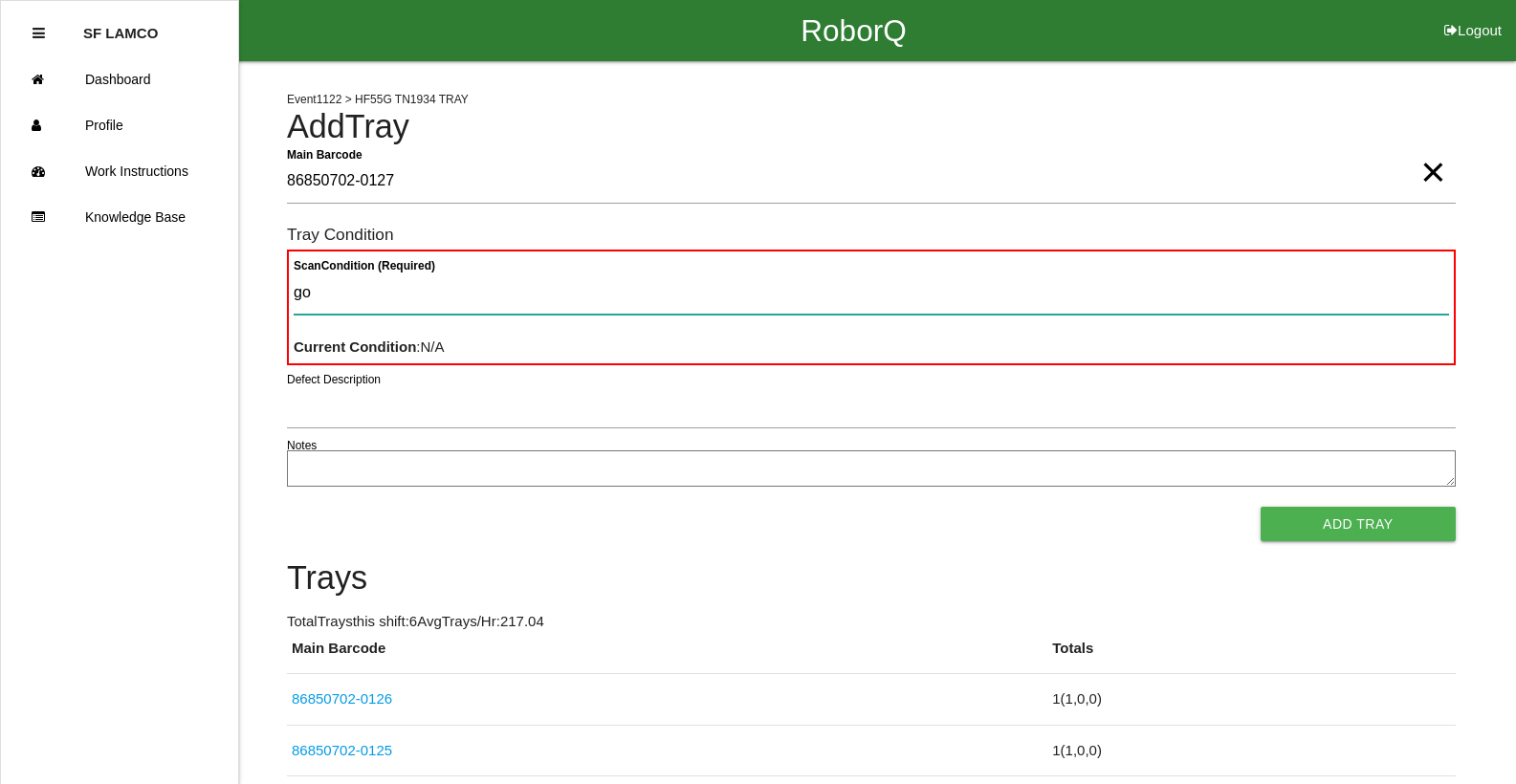
type Condition "goo"
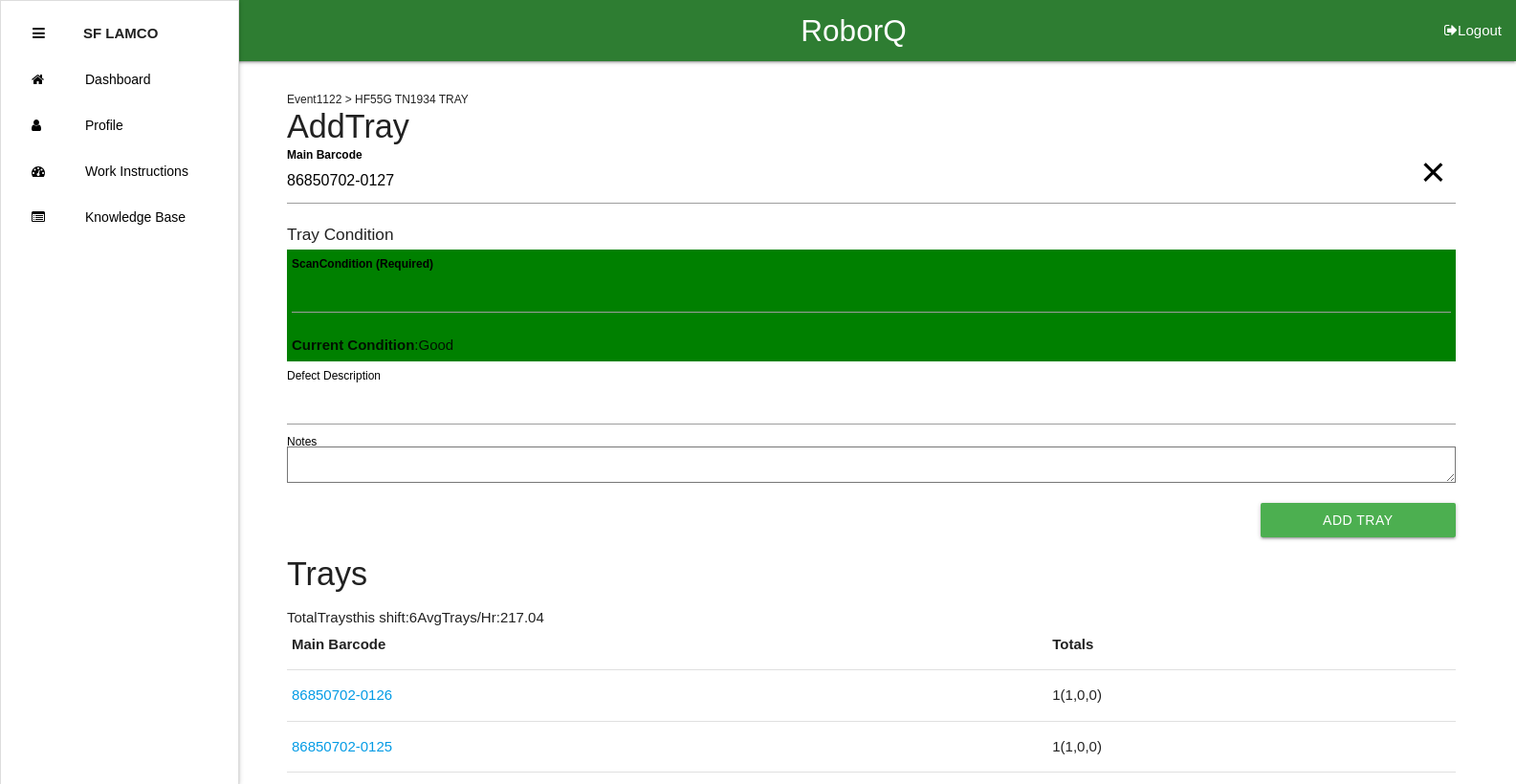
click at [1260, 502] on button "Add Tray" at bounding box center [1357, 519] width 195 height 34
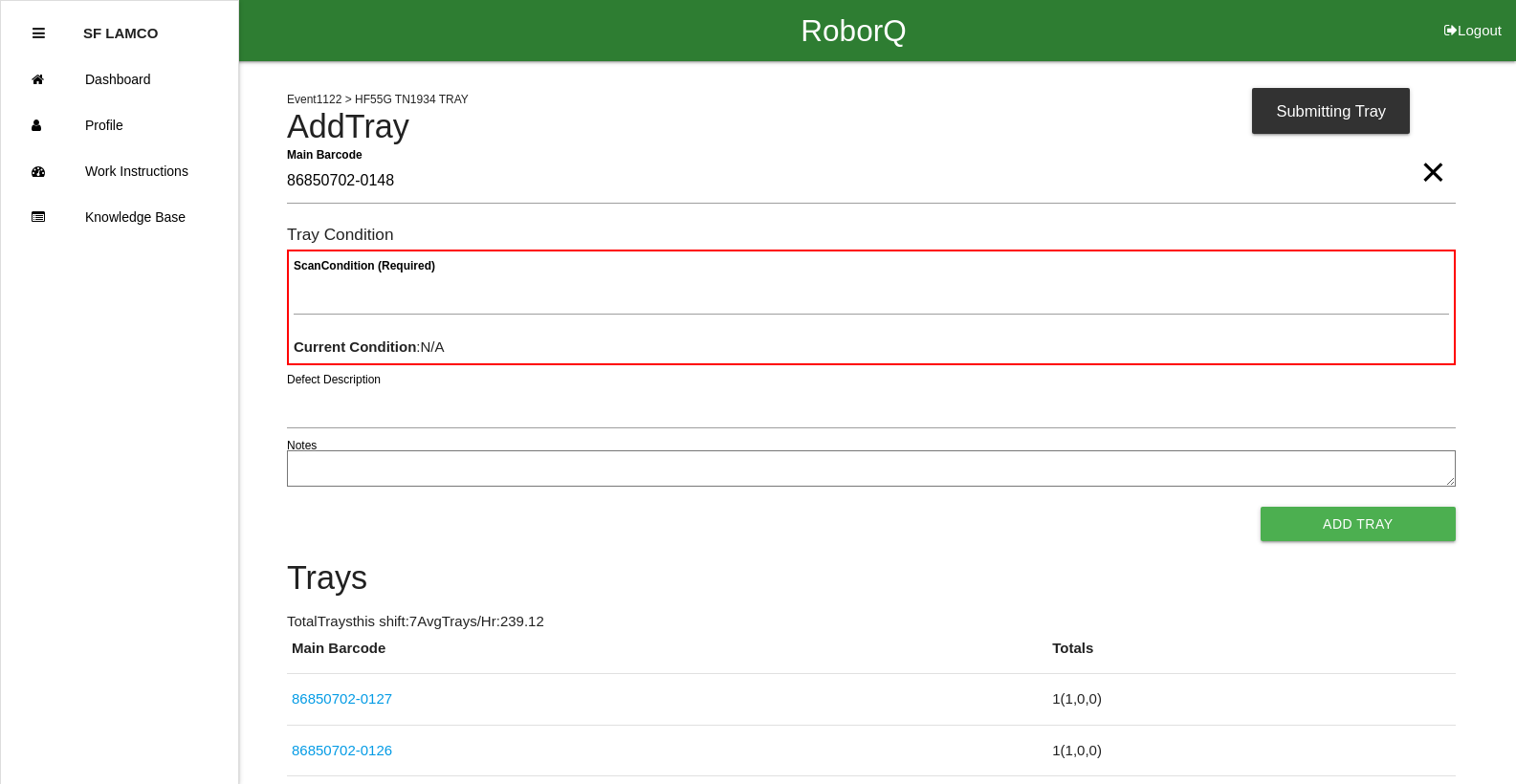
type Barcode "86850702-0148"
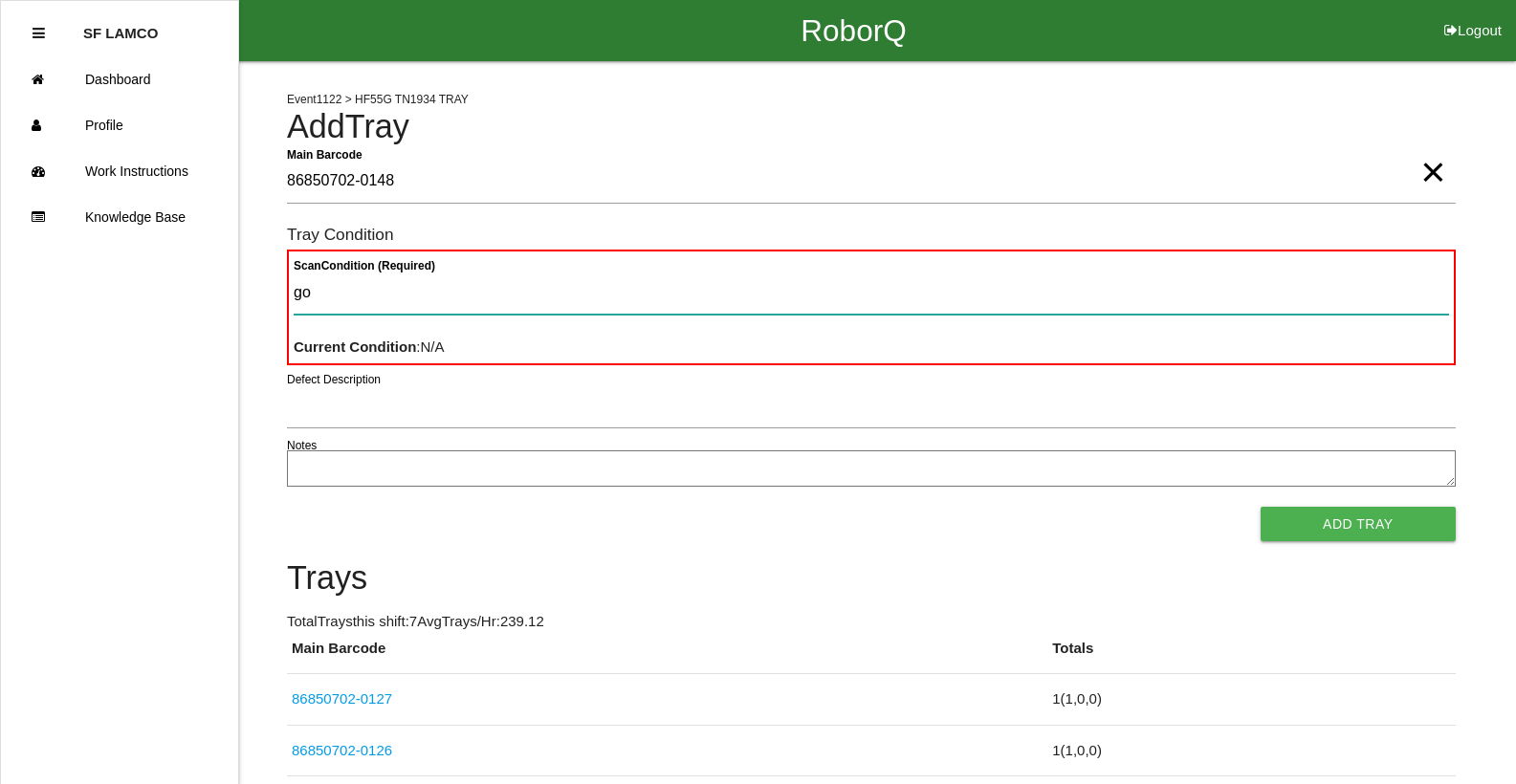
type Condition "goo"
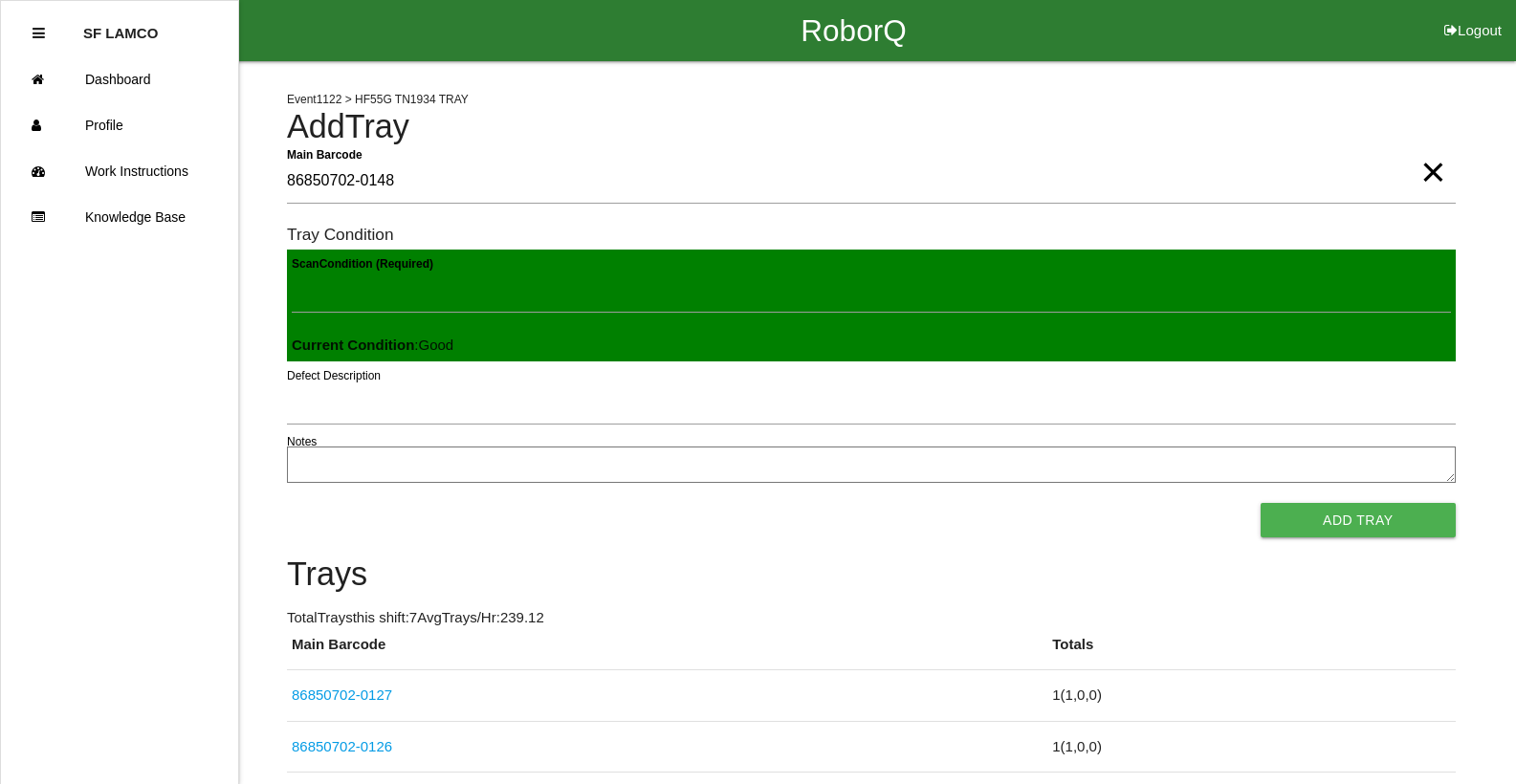
click button "Add Tray" at bounding box center [1357, 519] width 195 height 34
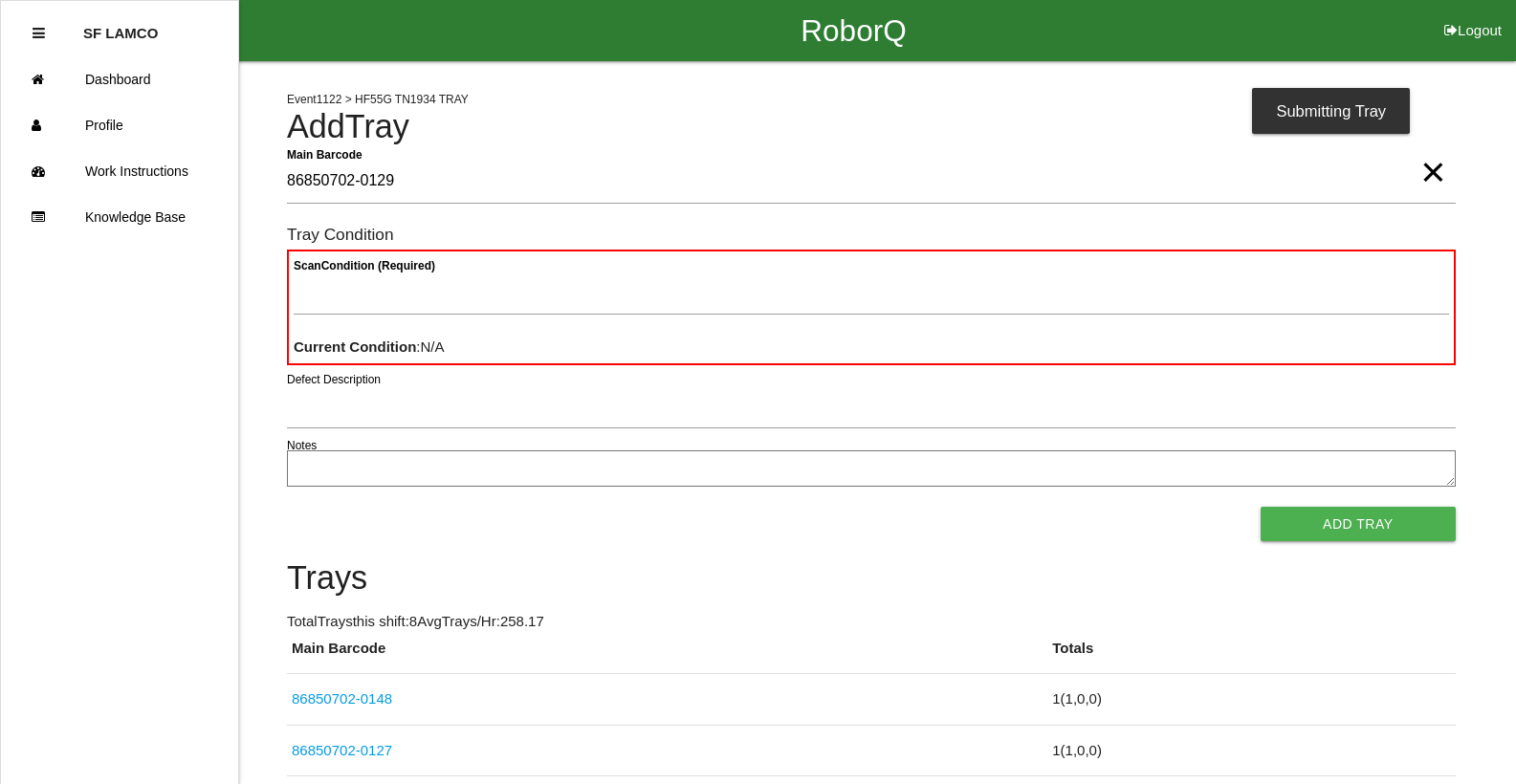
type Barcode "86850702-0129"
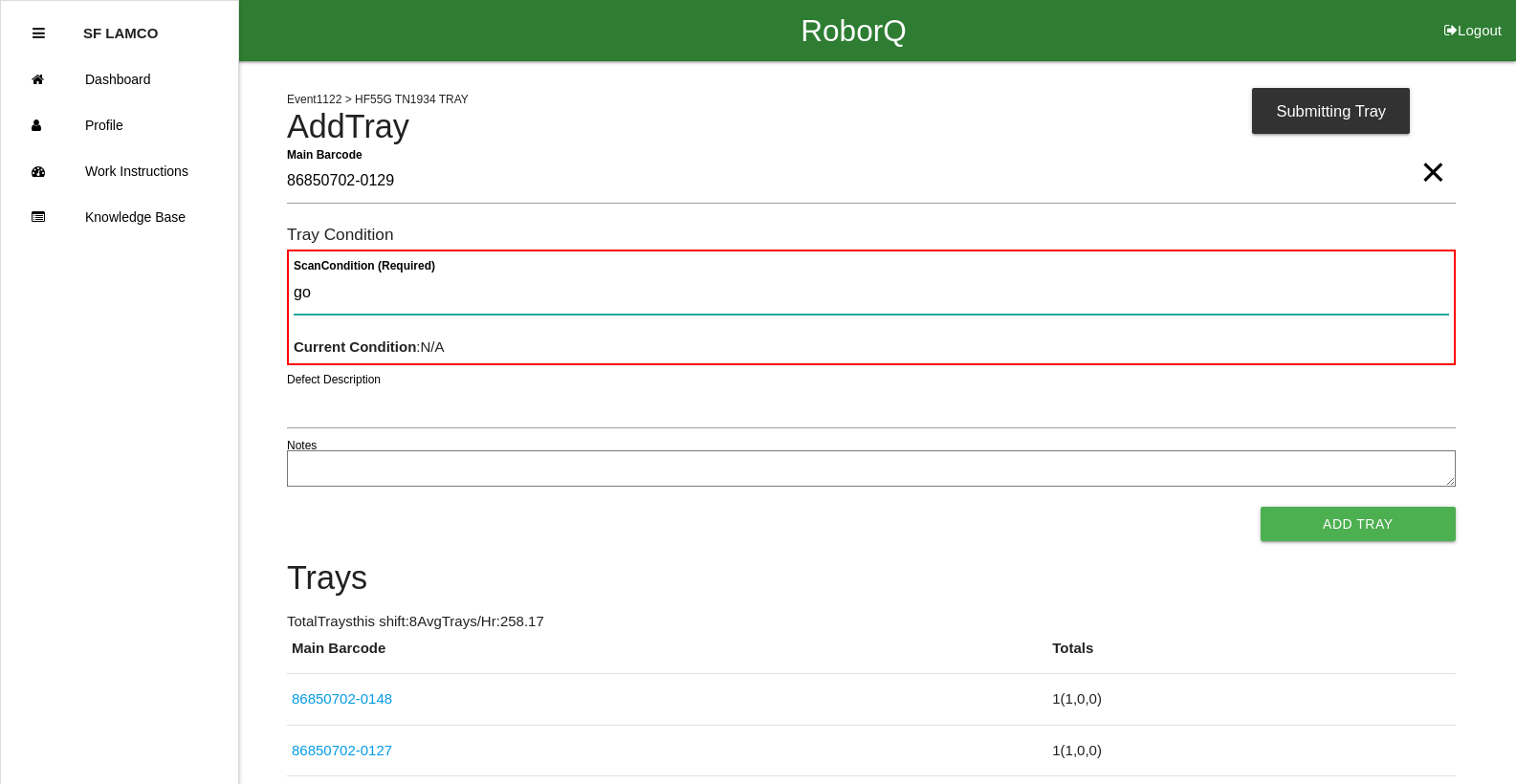
type Condition "goo"
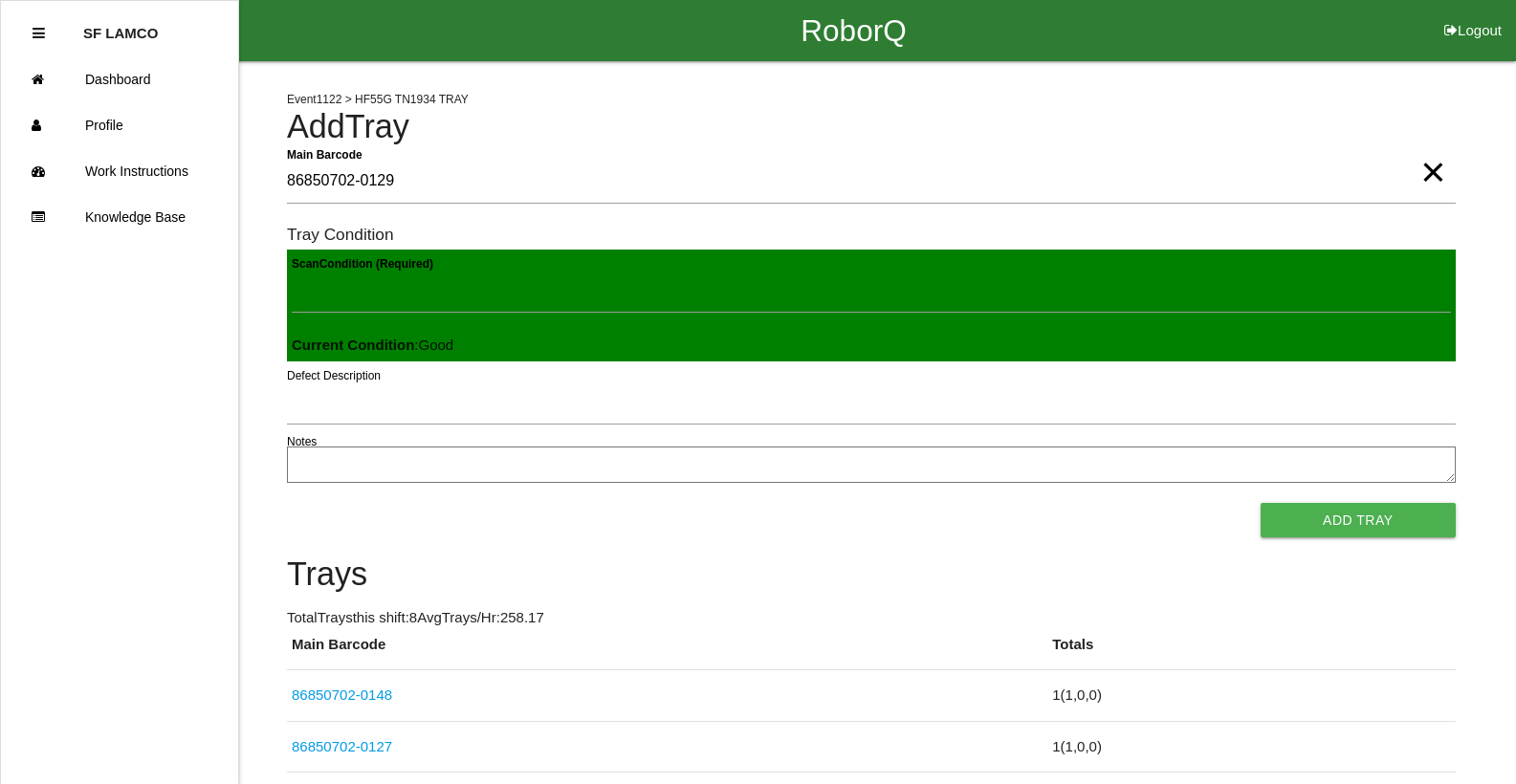
click at [1260, 502] on button "Add Tray" at bounding box center [1357, 519] width 195 height 34
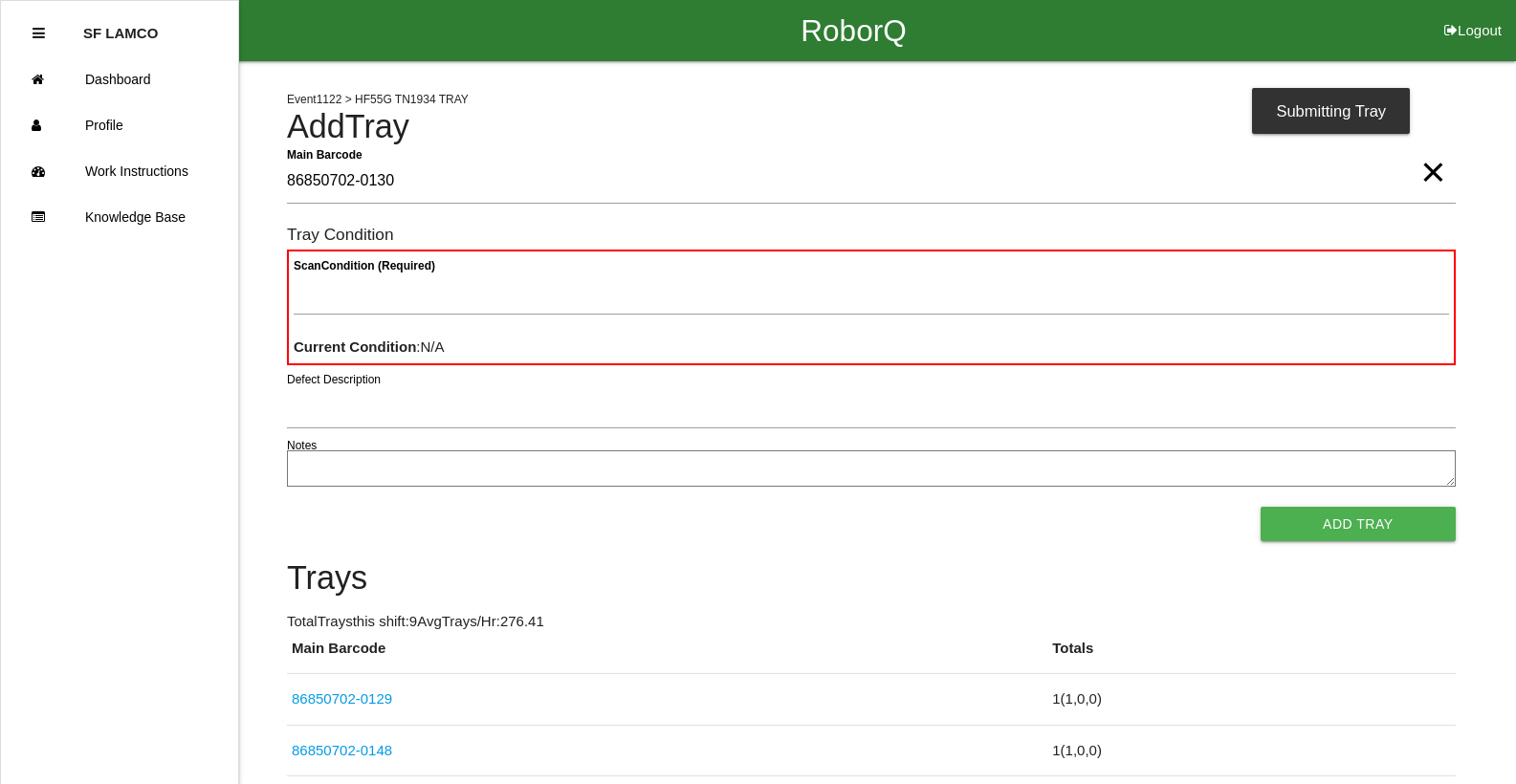
type Barcode "86850702-0130"
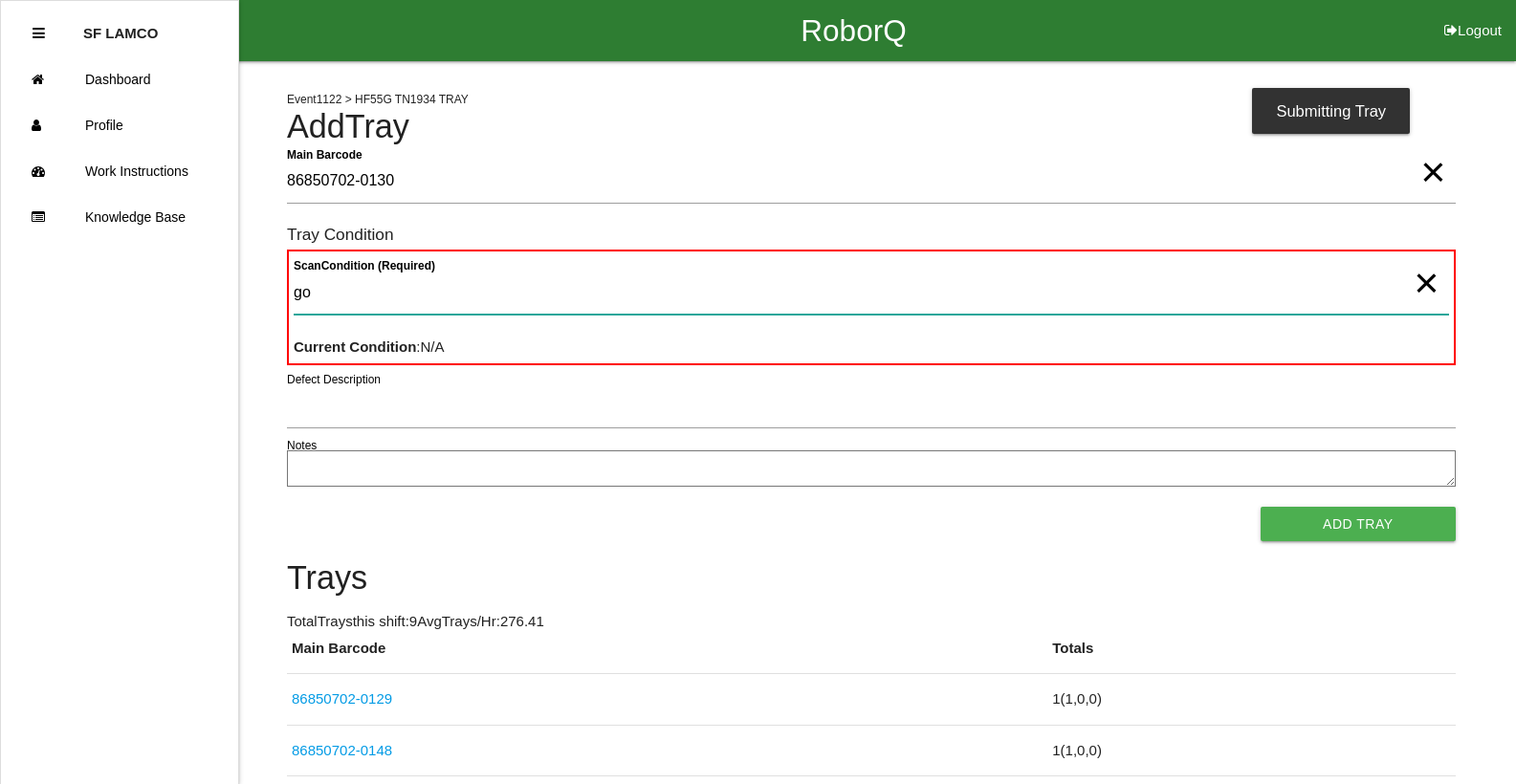
type Condition "goo"
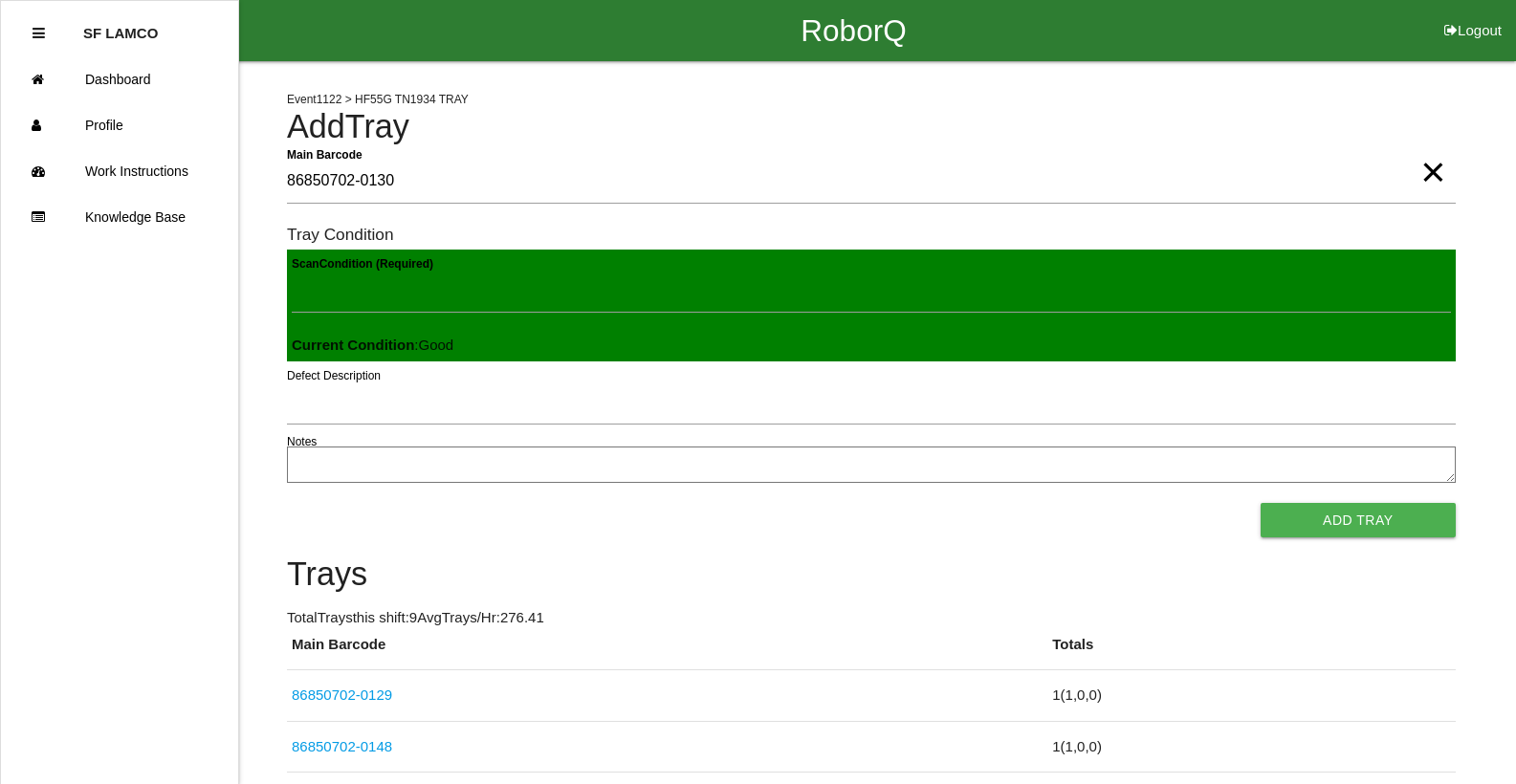
click at [1260, 502] on button "Add Tray" at bounding box center [1357, 519] width 195 height 34
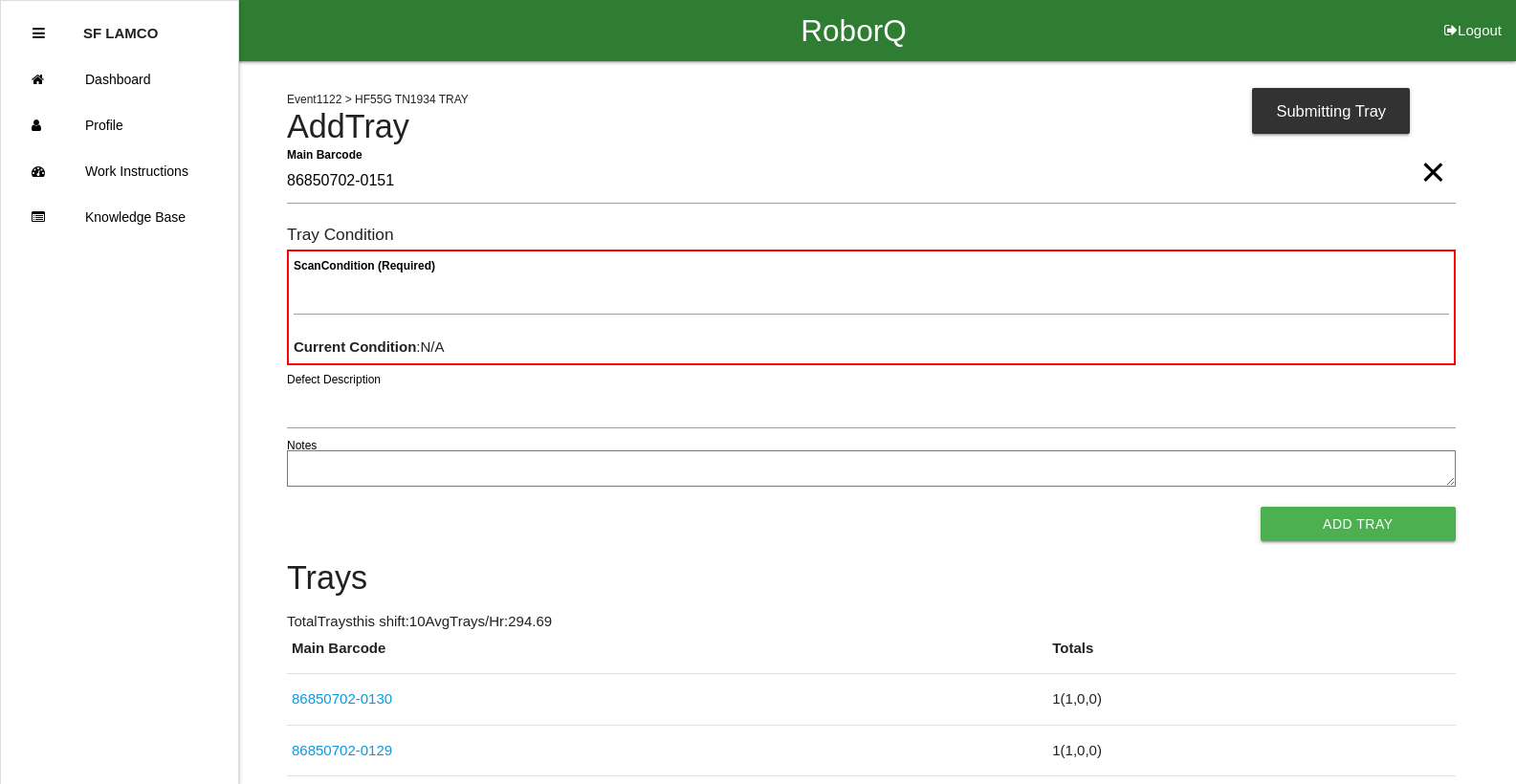
type Barcode "86850702-0151"
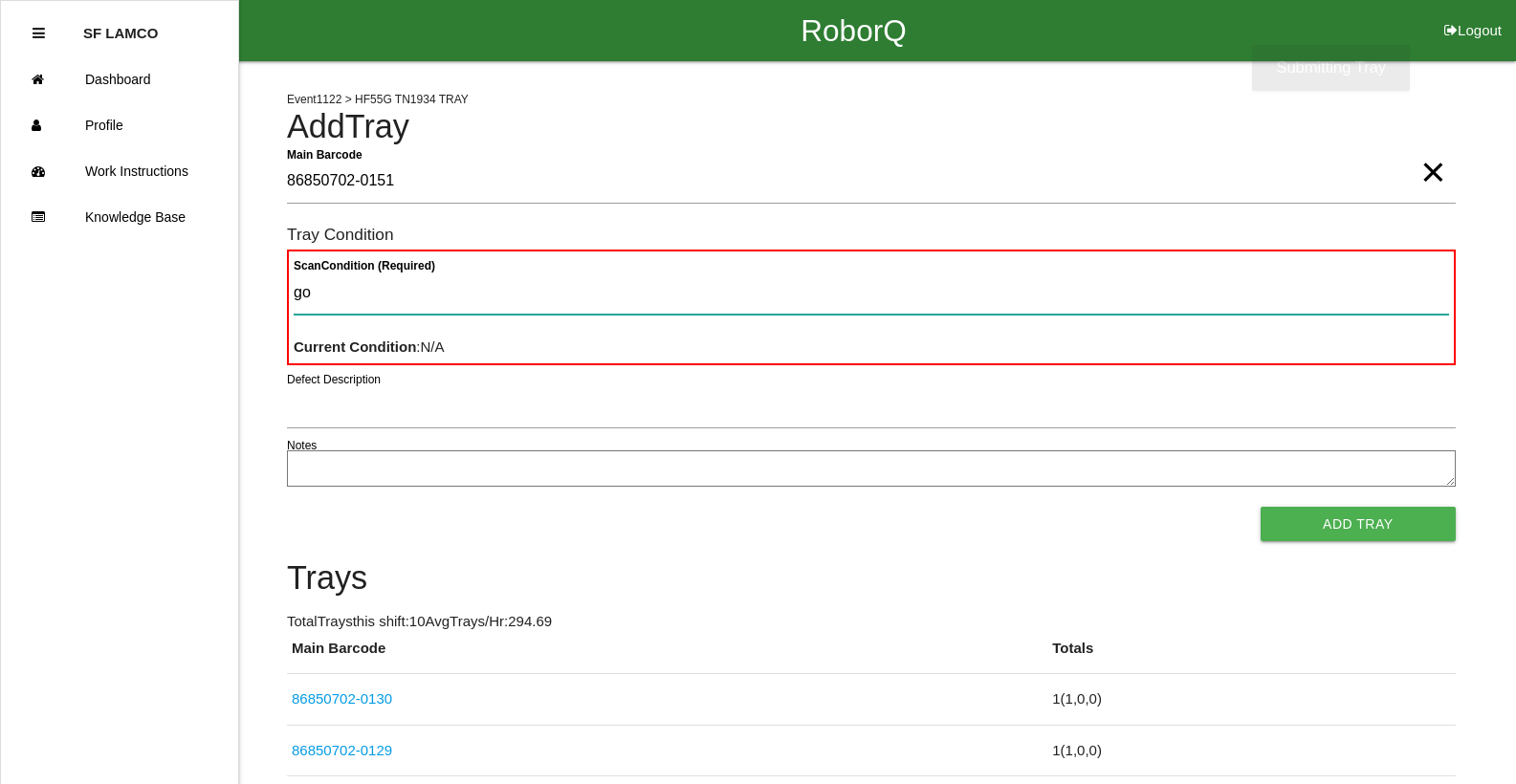
type Condition "goo"
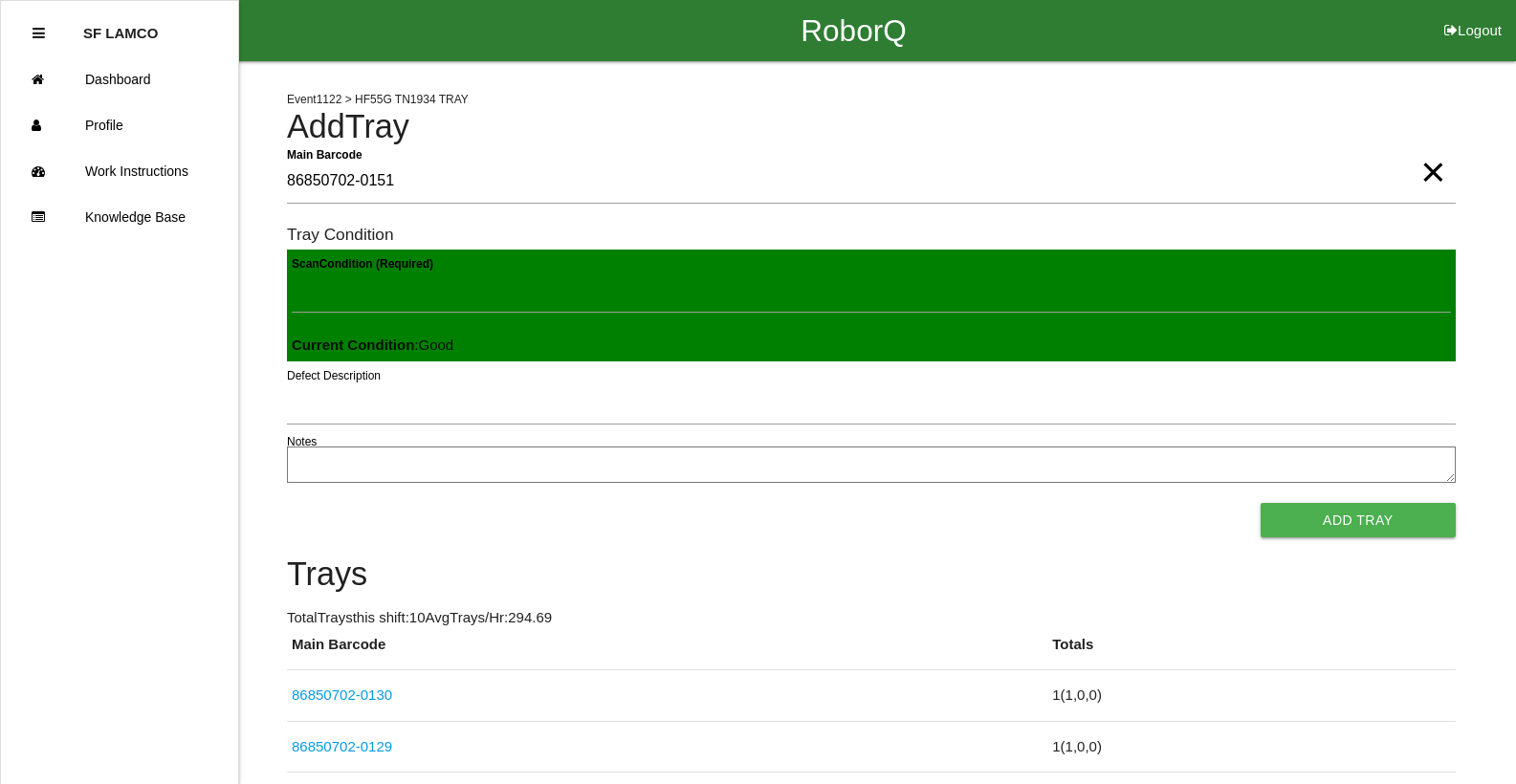
click at [1260, 502] on button "Add Tray" at bounding box center [1357, 519] width 195 height 34
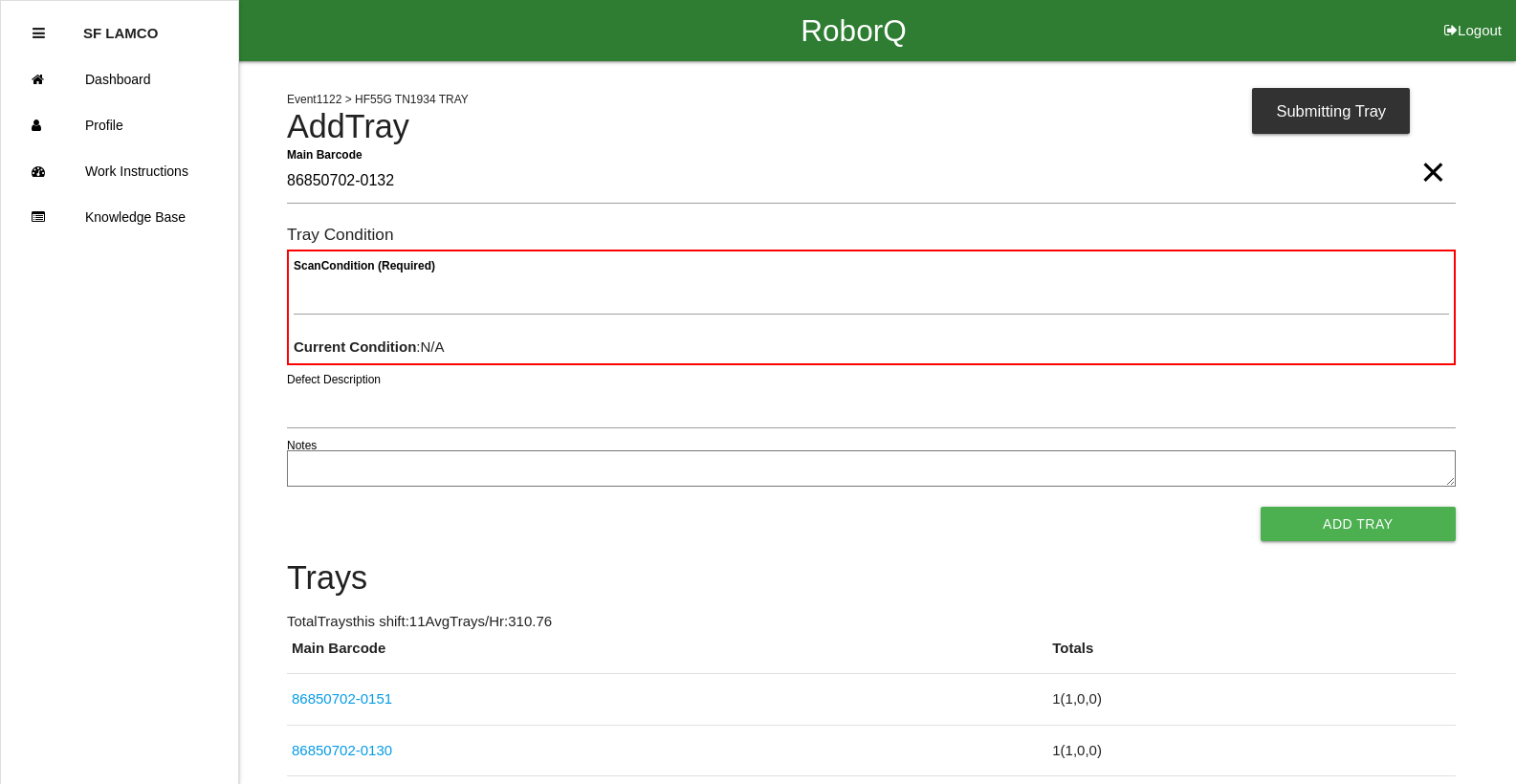
type Barcode "86850702-0132"
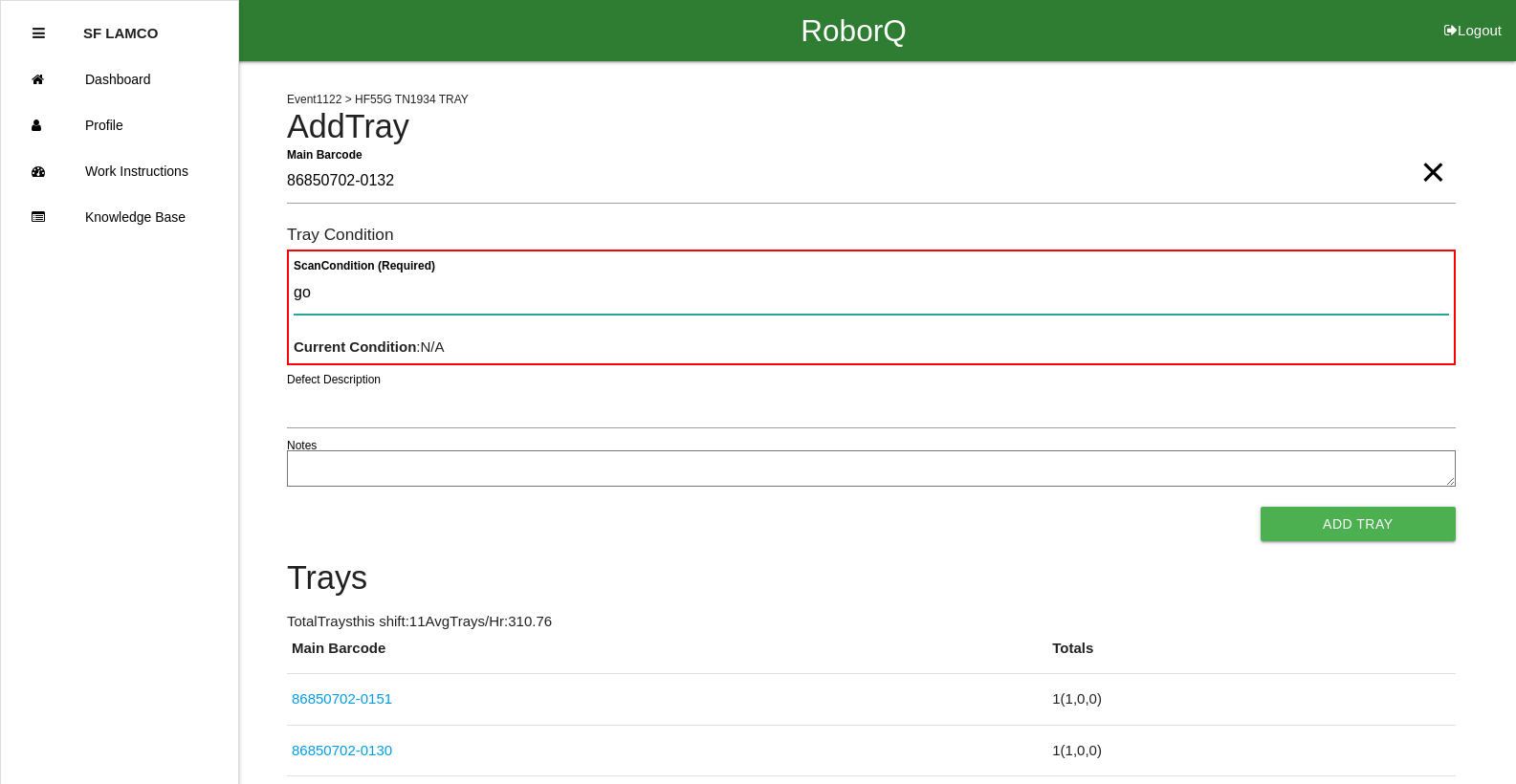
type Condition "goo"
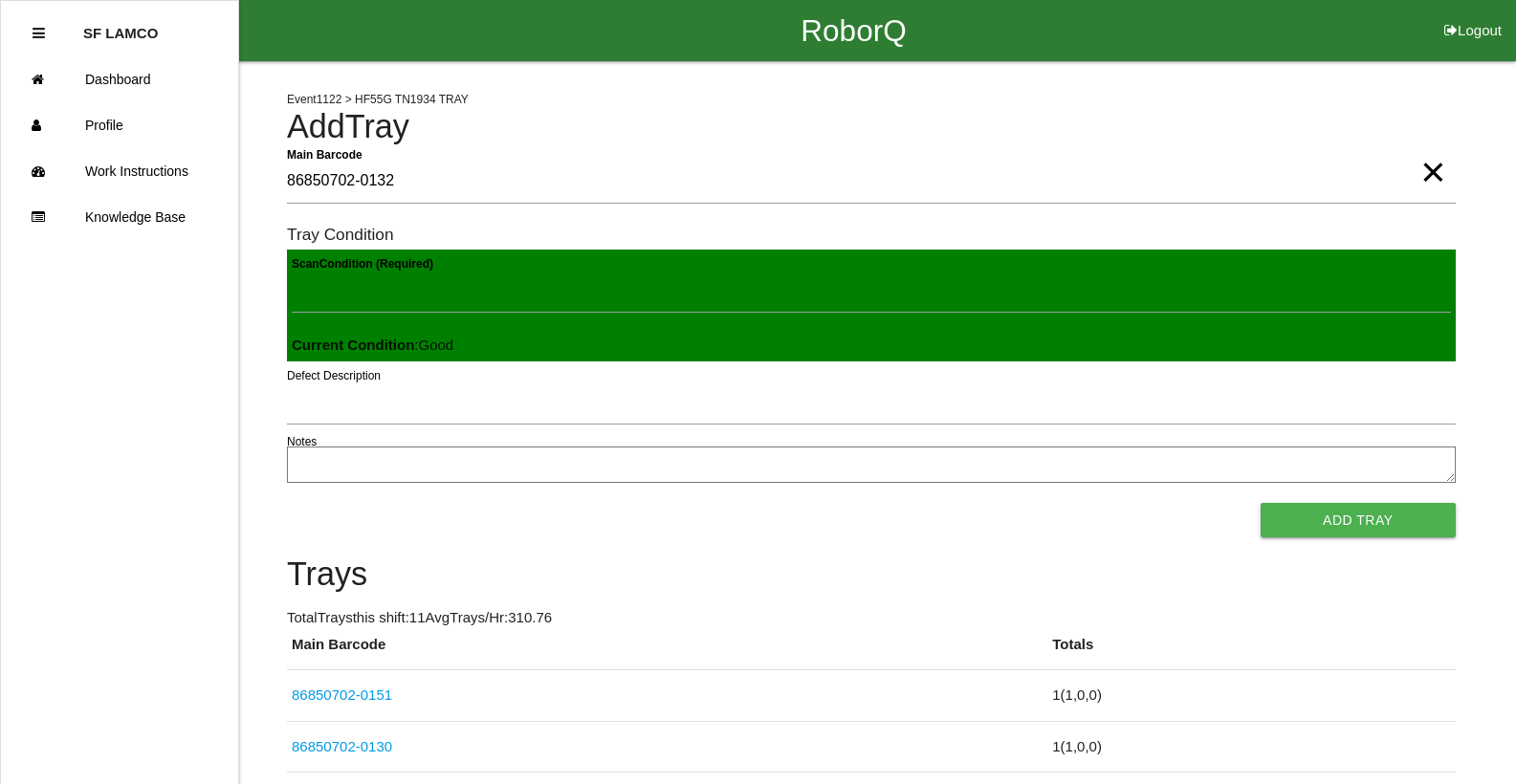
click at [1260, 502] on button "Add Tray" at bounding box center [1357, 519] width 195 height 34
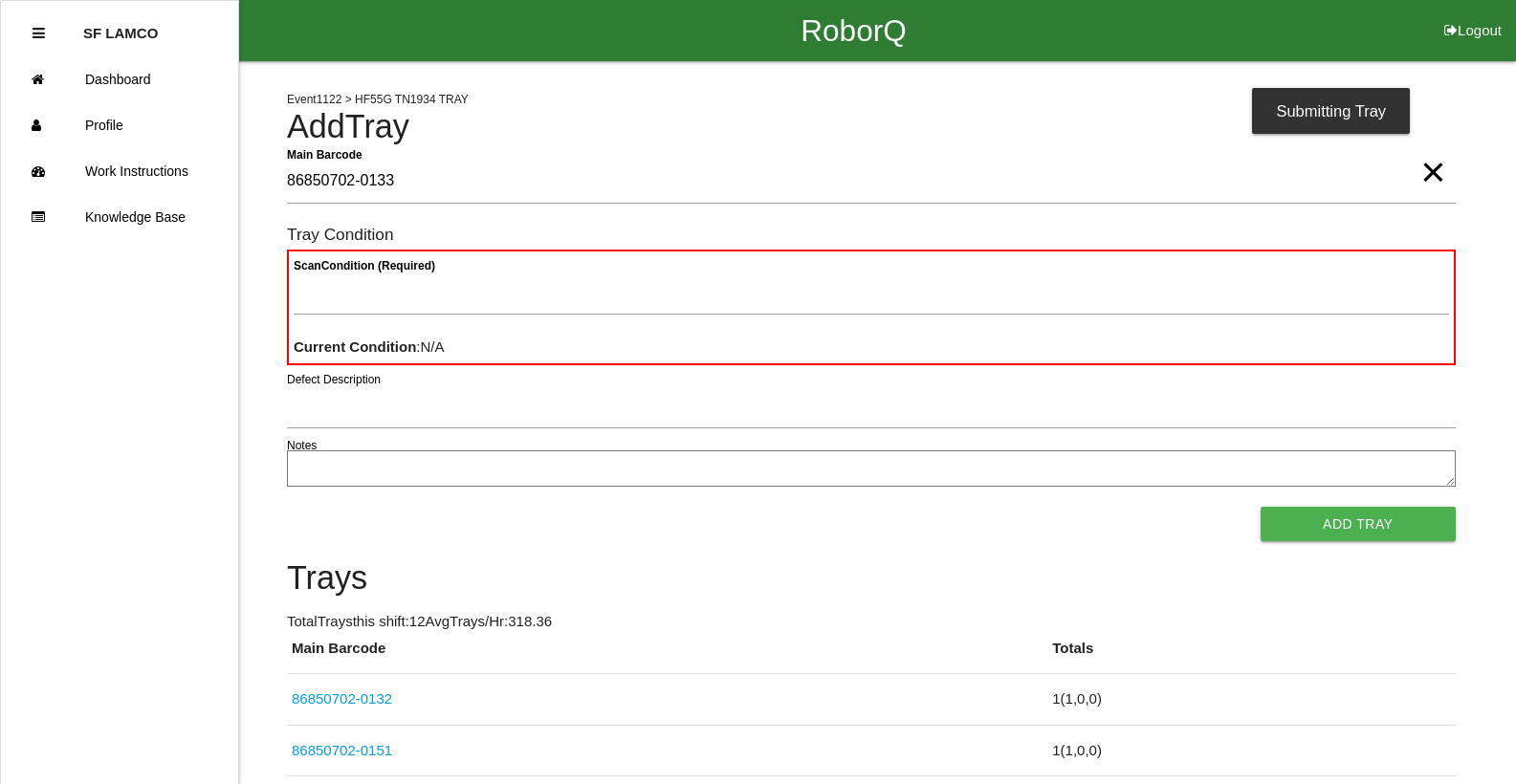
type Barcode "86850702-0133"
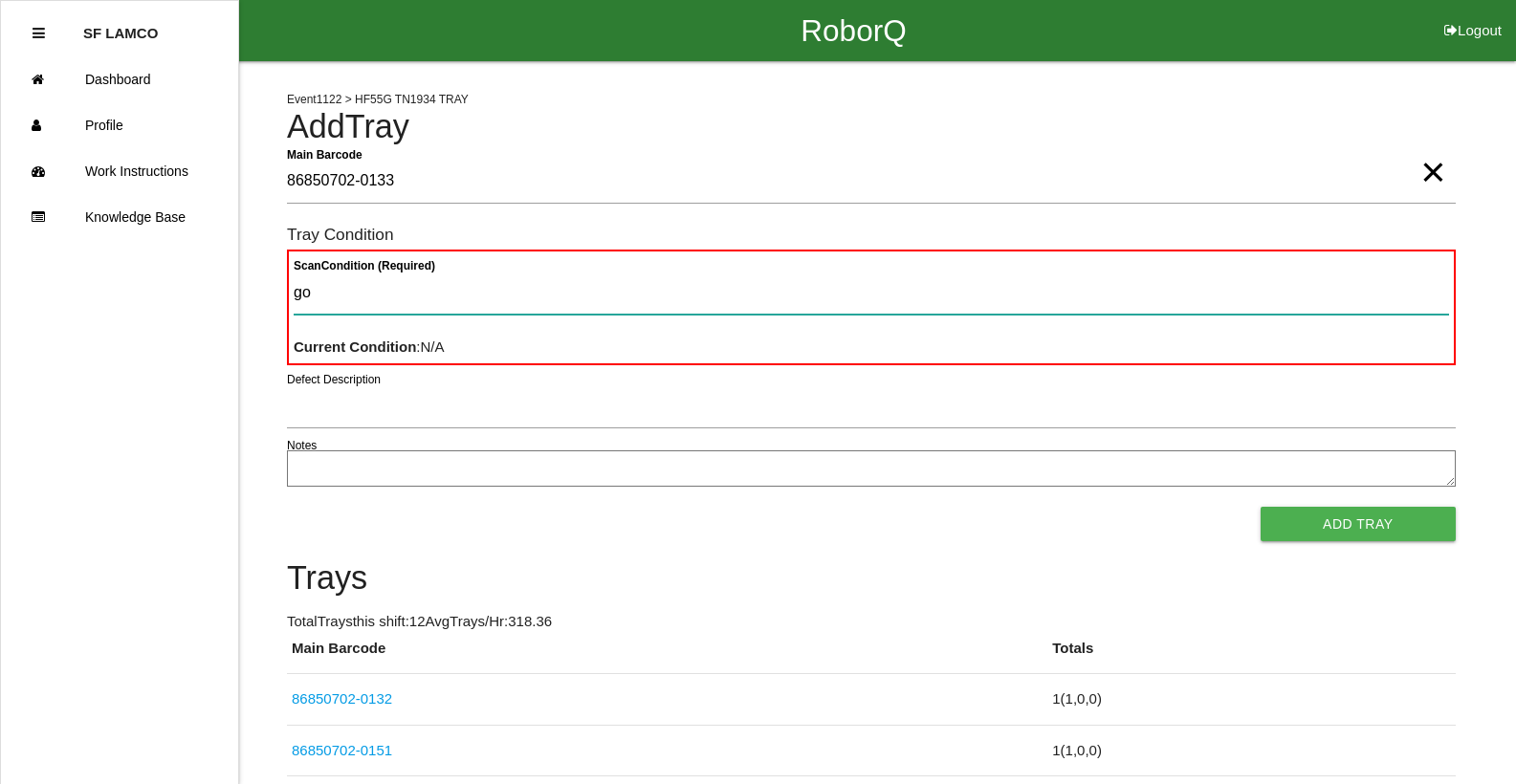
type Condition "goo"
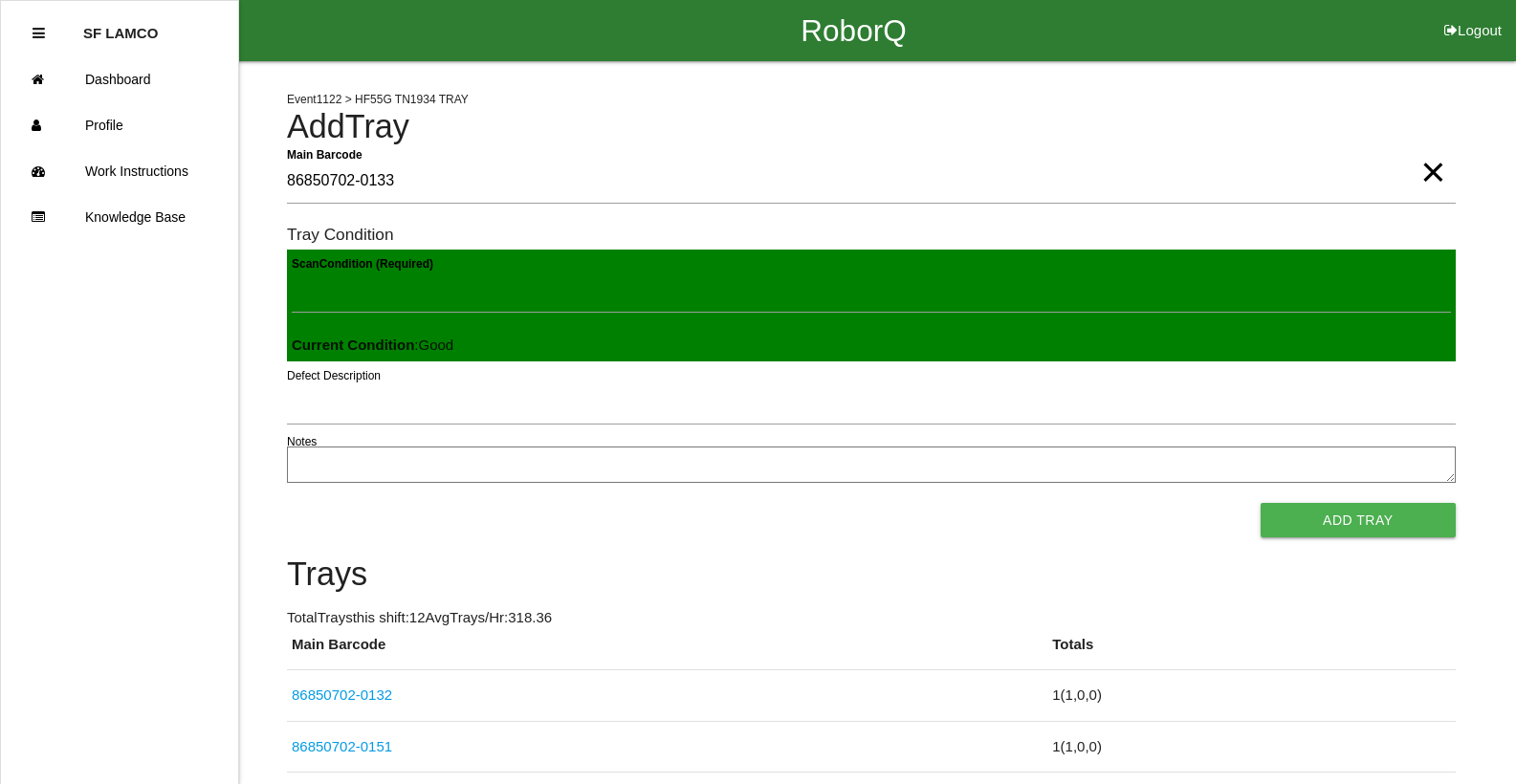
click button "Add Tray" at bounding box center [1357, 519] width 195 height 34
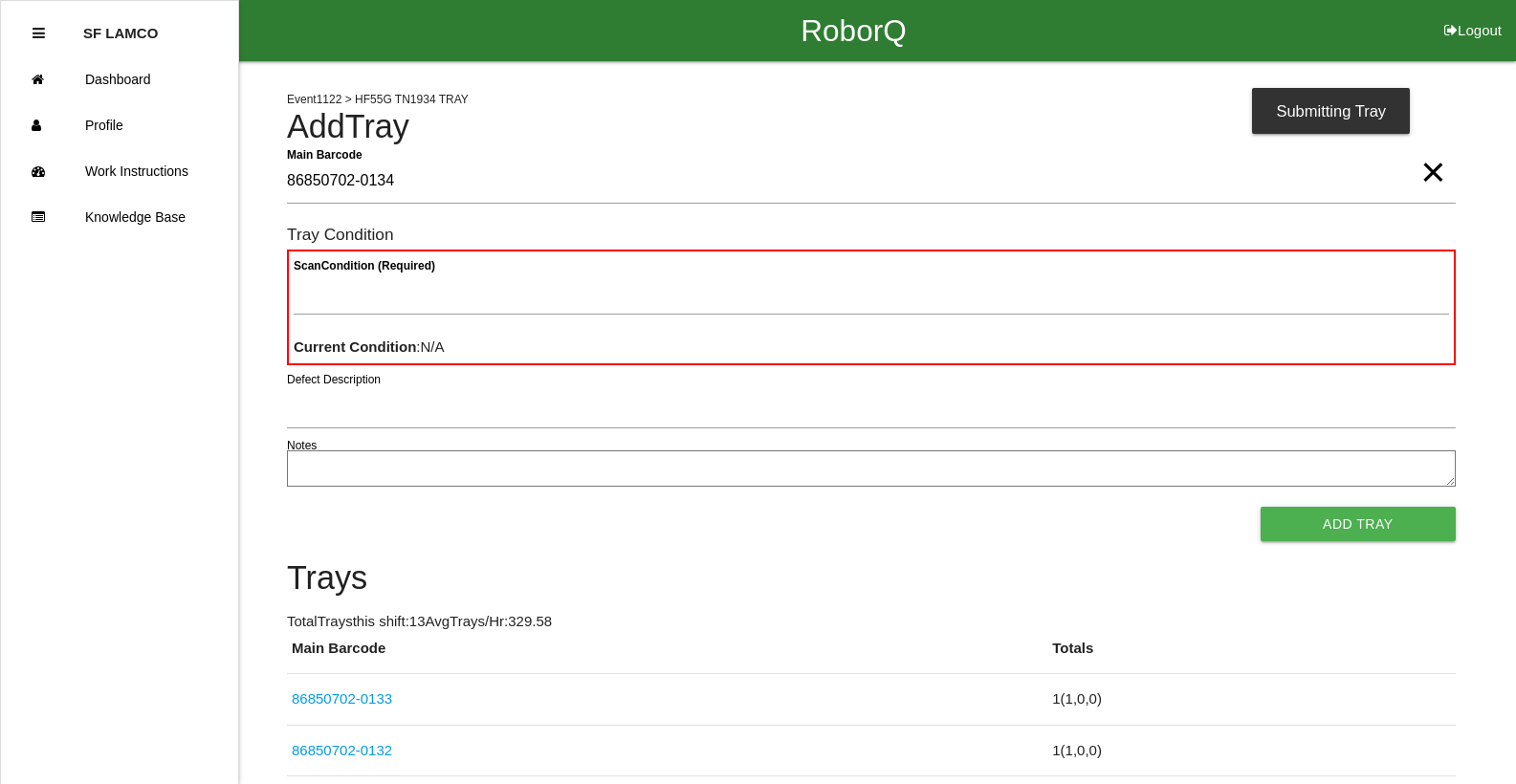
type Barcode "86850702-0134"
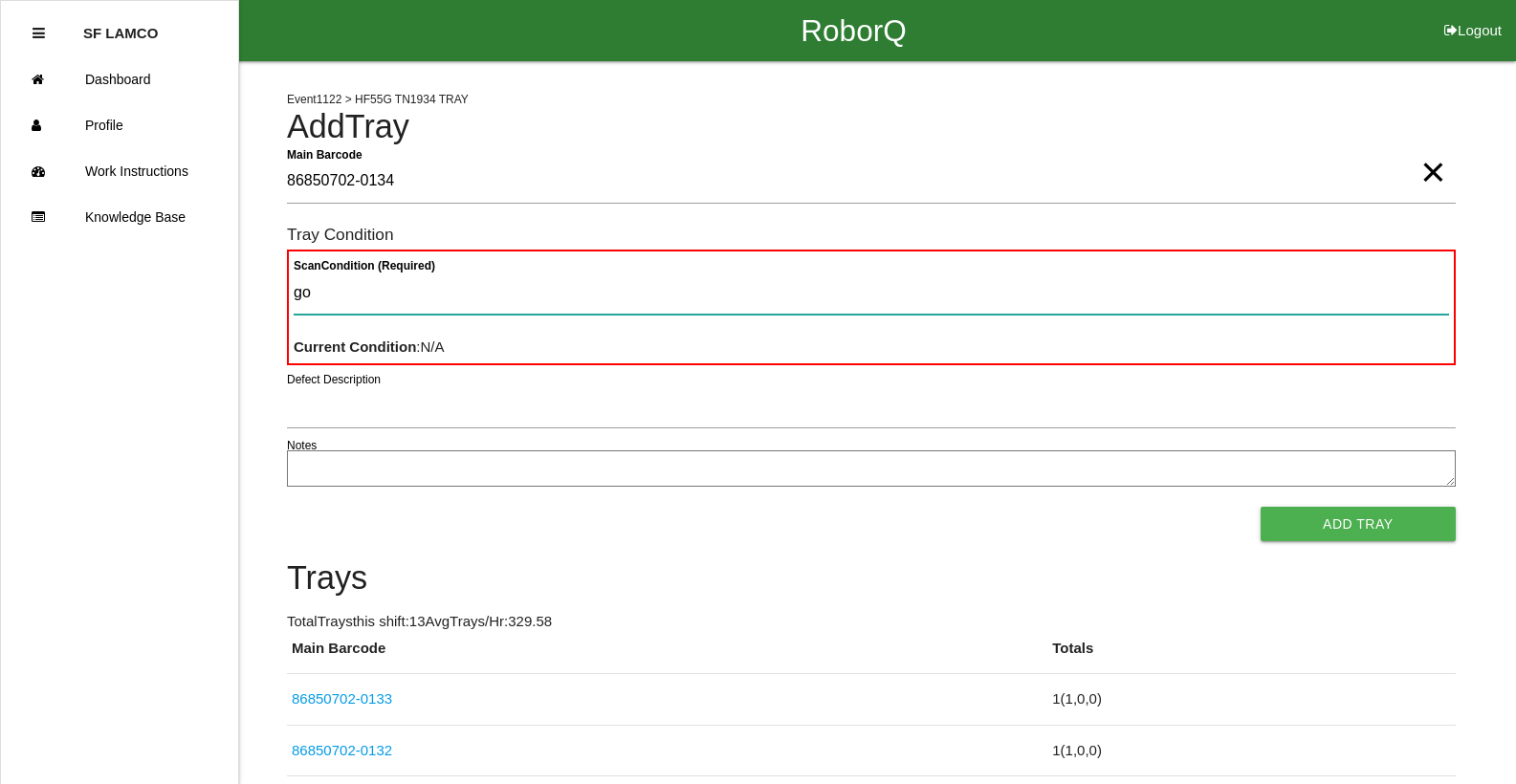
type Condition "goo"
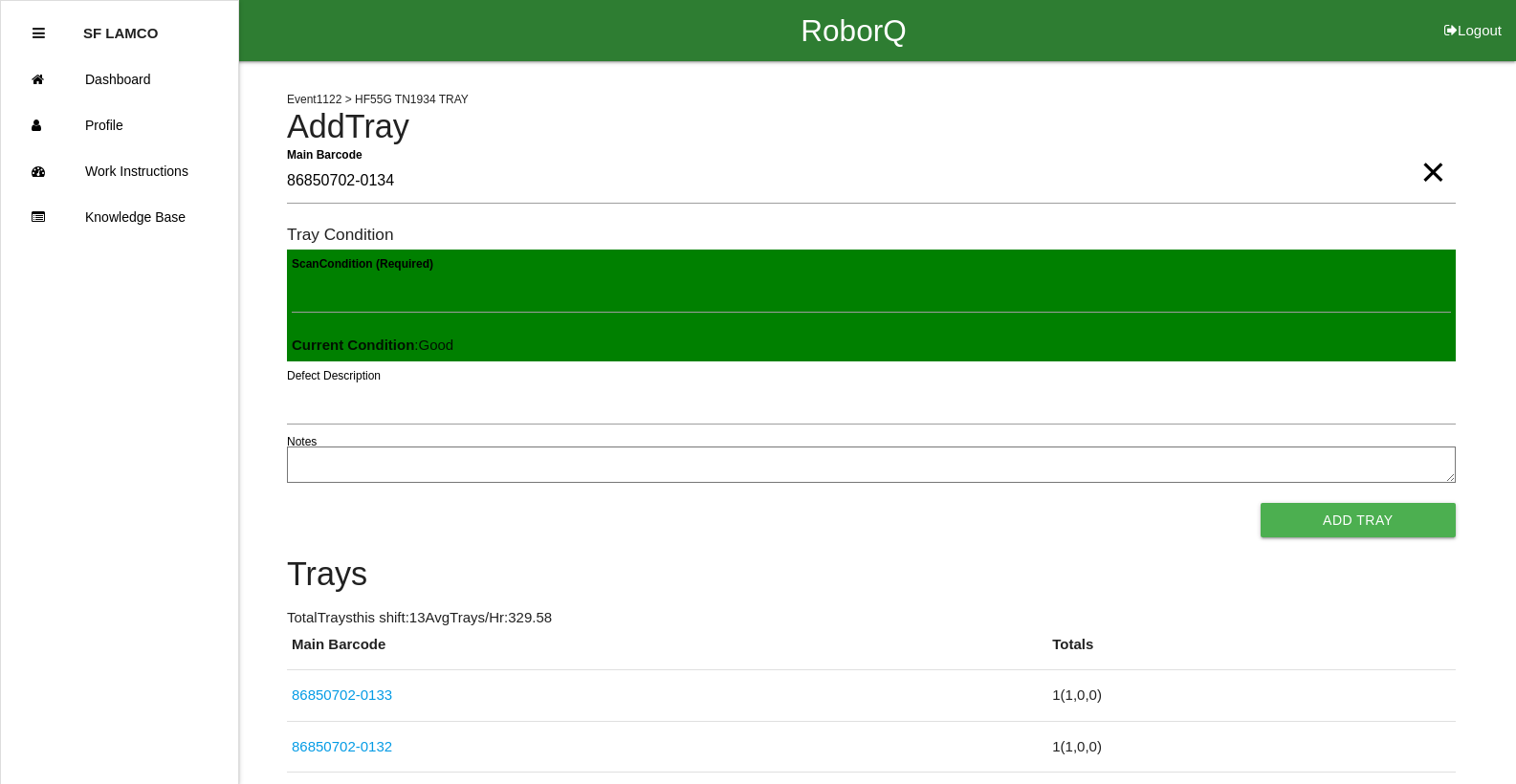
click at [1260, 502] on button "Add Tray" at bounding box center [1357, 519] width 195 height 34
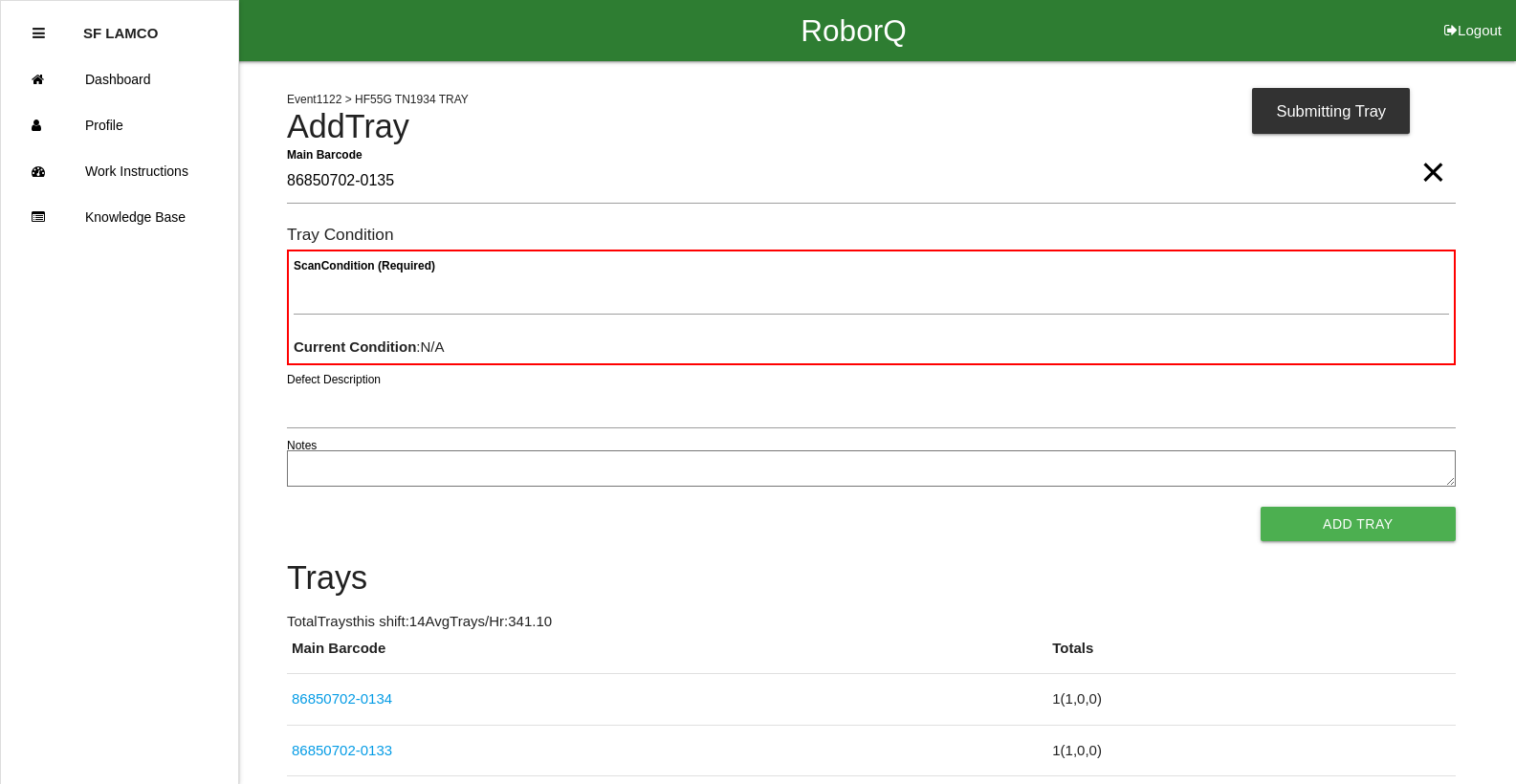
type Barcode "86850702-0135"
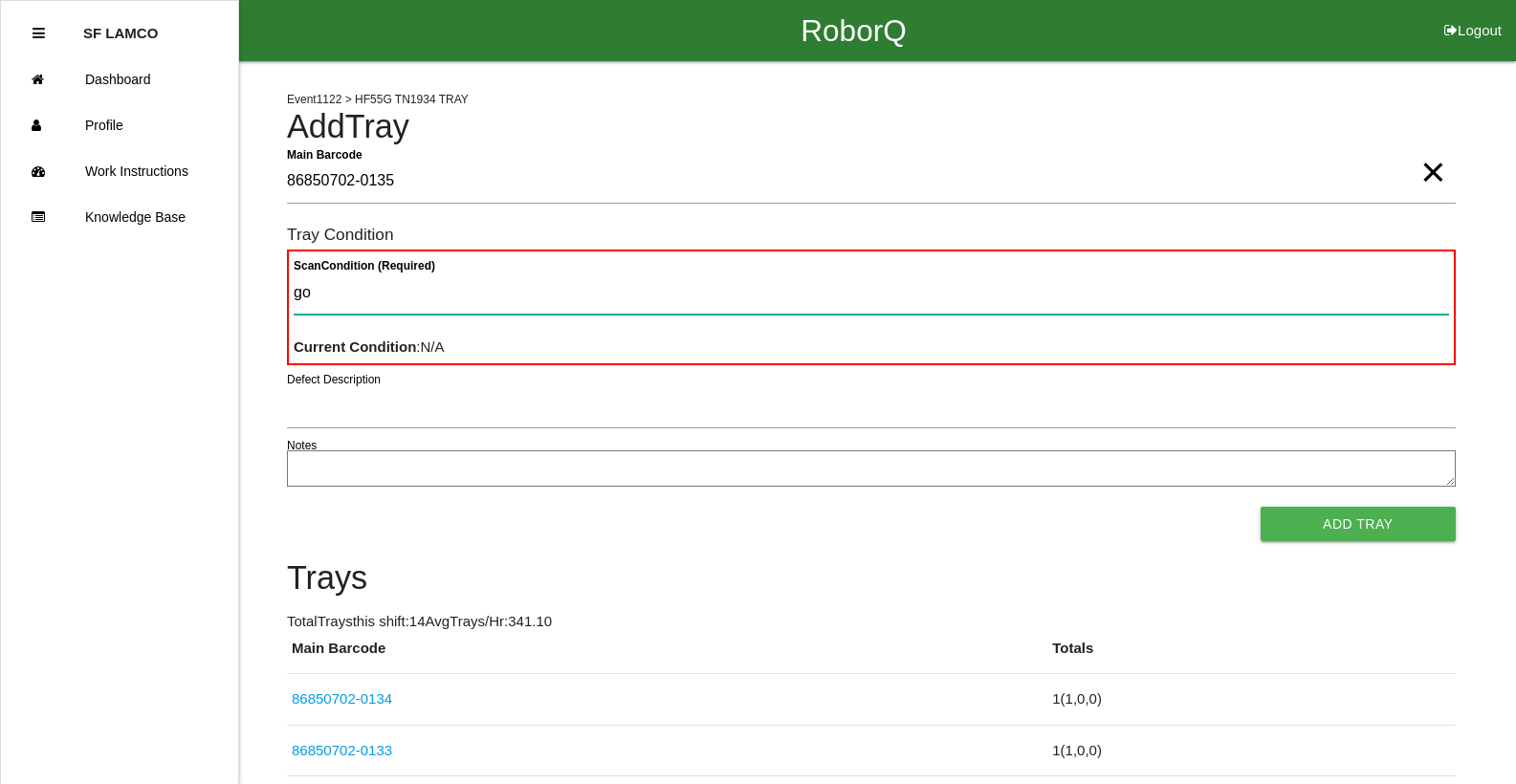
type Condition "goo"
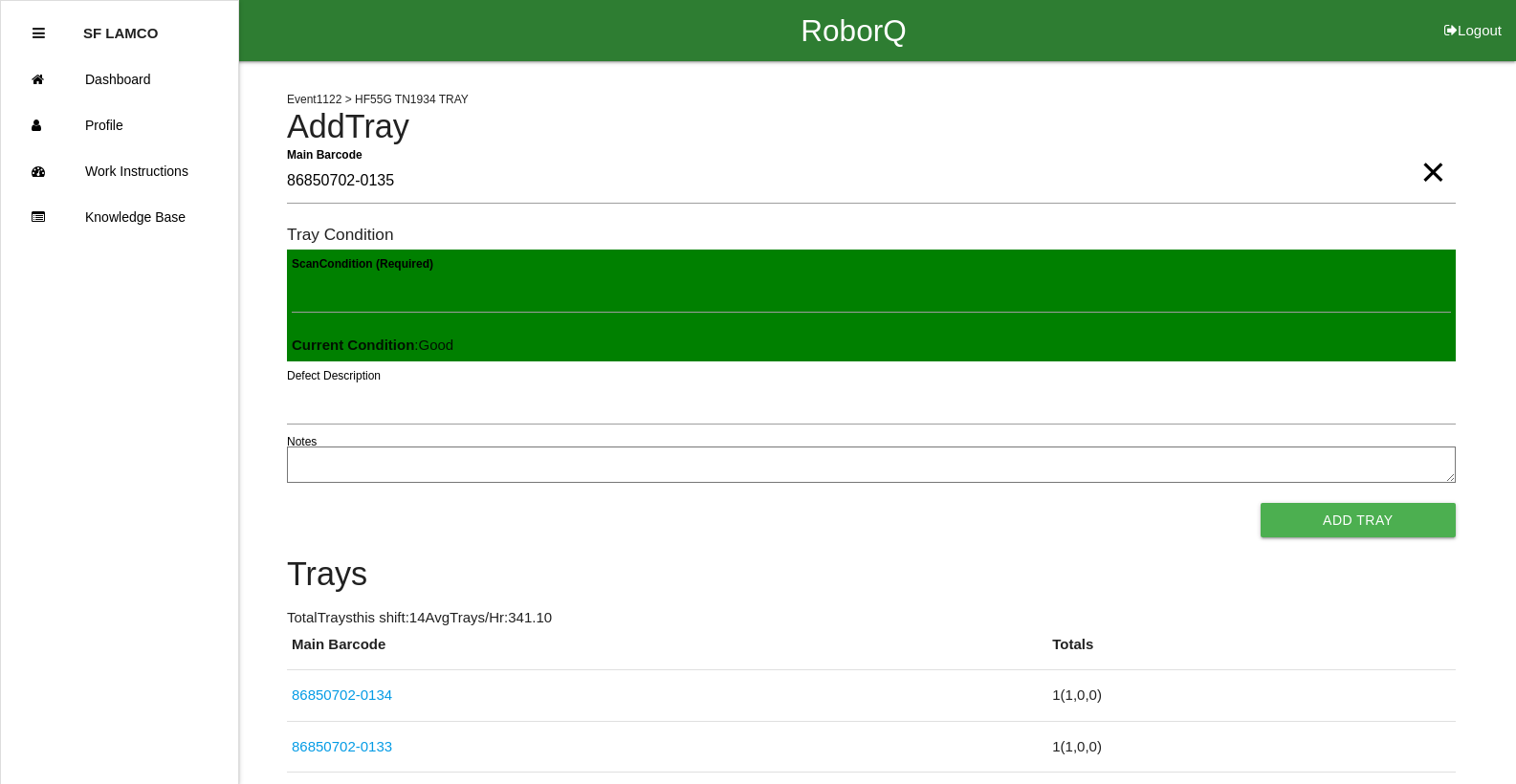
click at [1260, 502] on button "Add Tray" at bounding box center [1357, 519] width 195 height 34
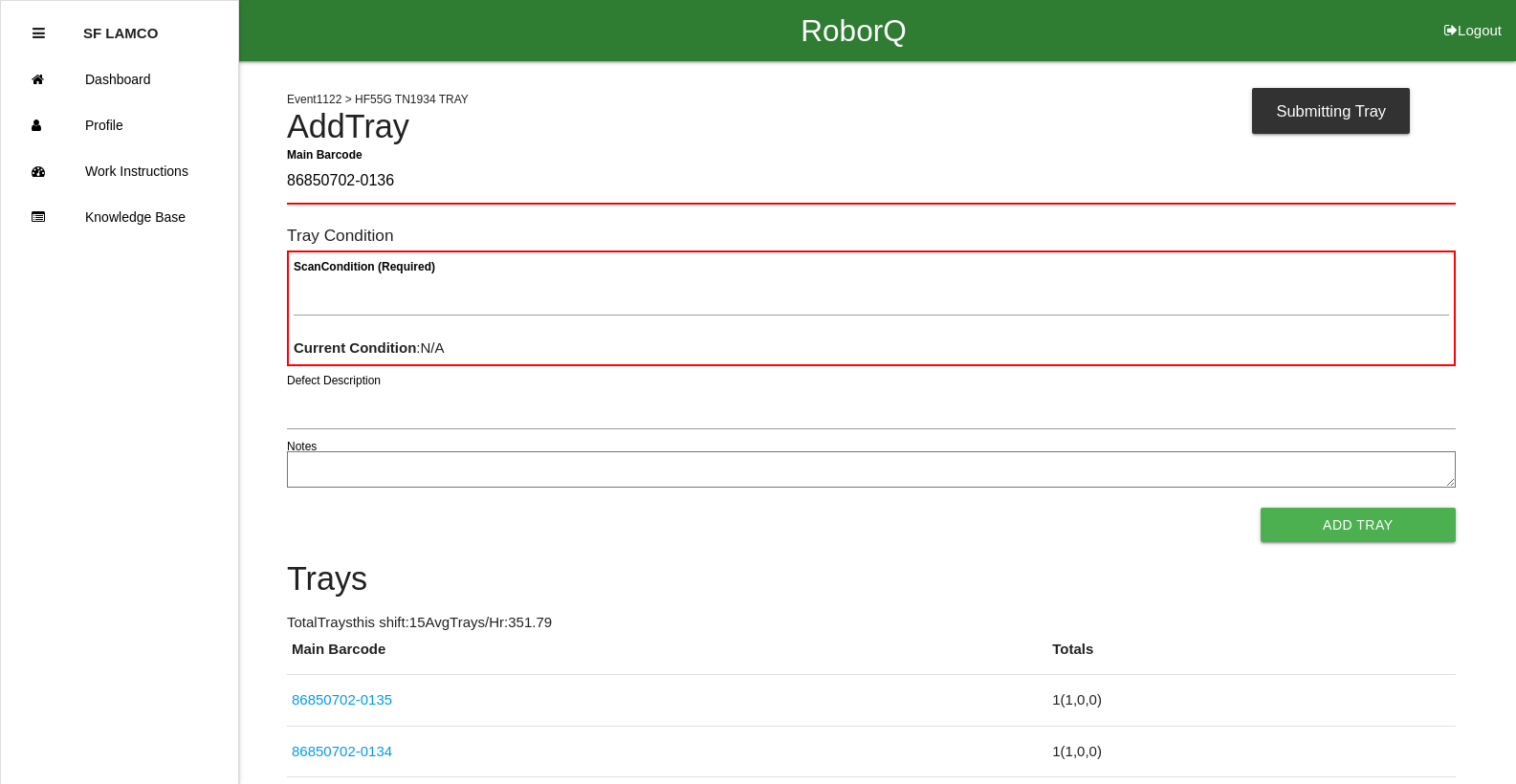
type Barcode "86850702-0136"
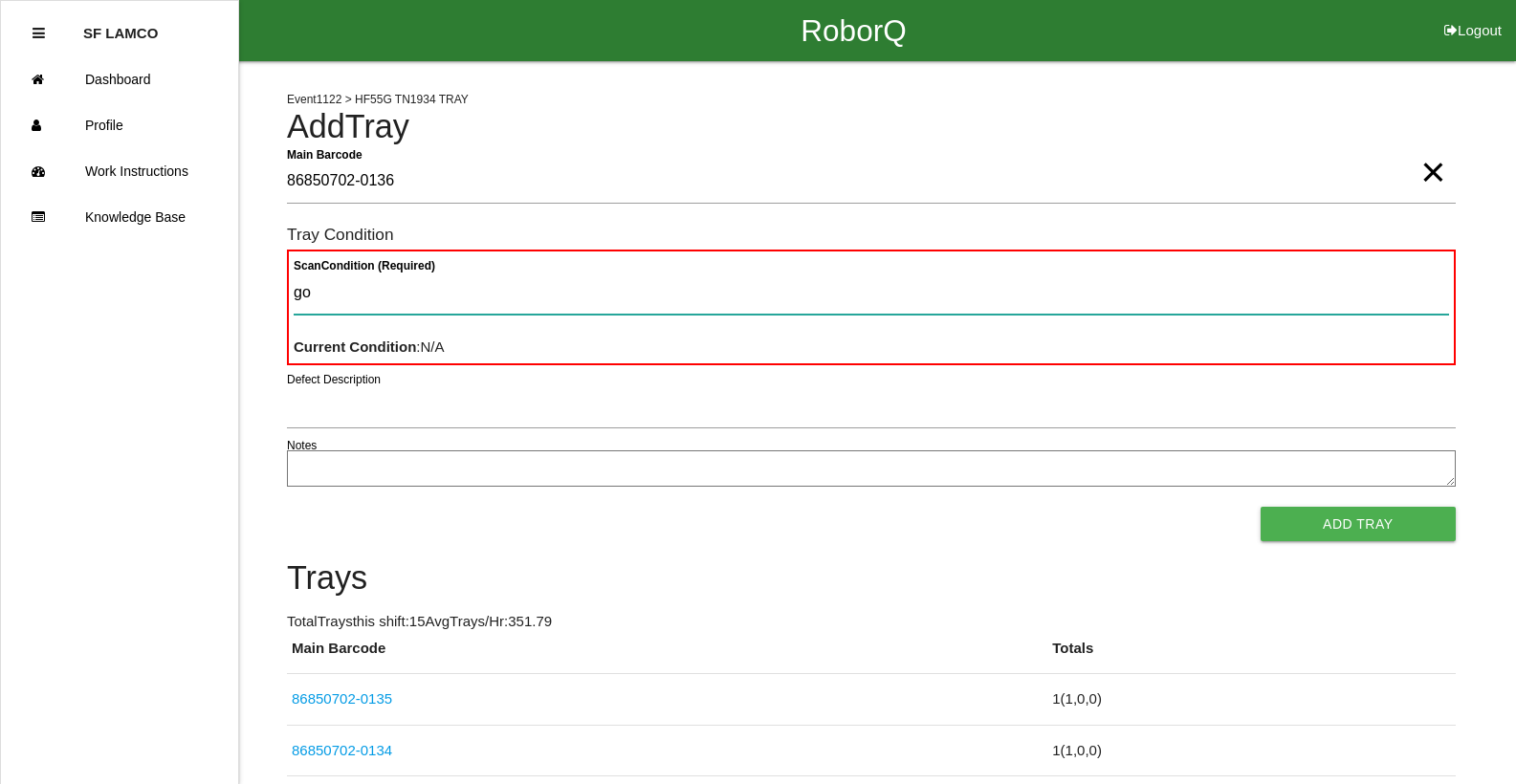
type Condition "goo"
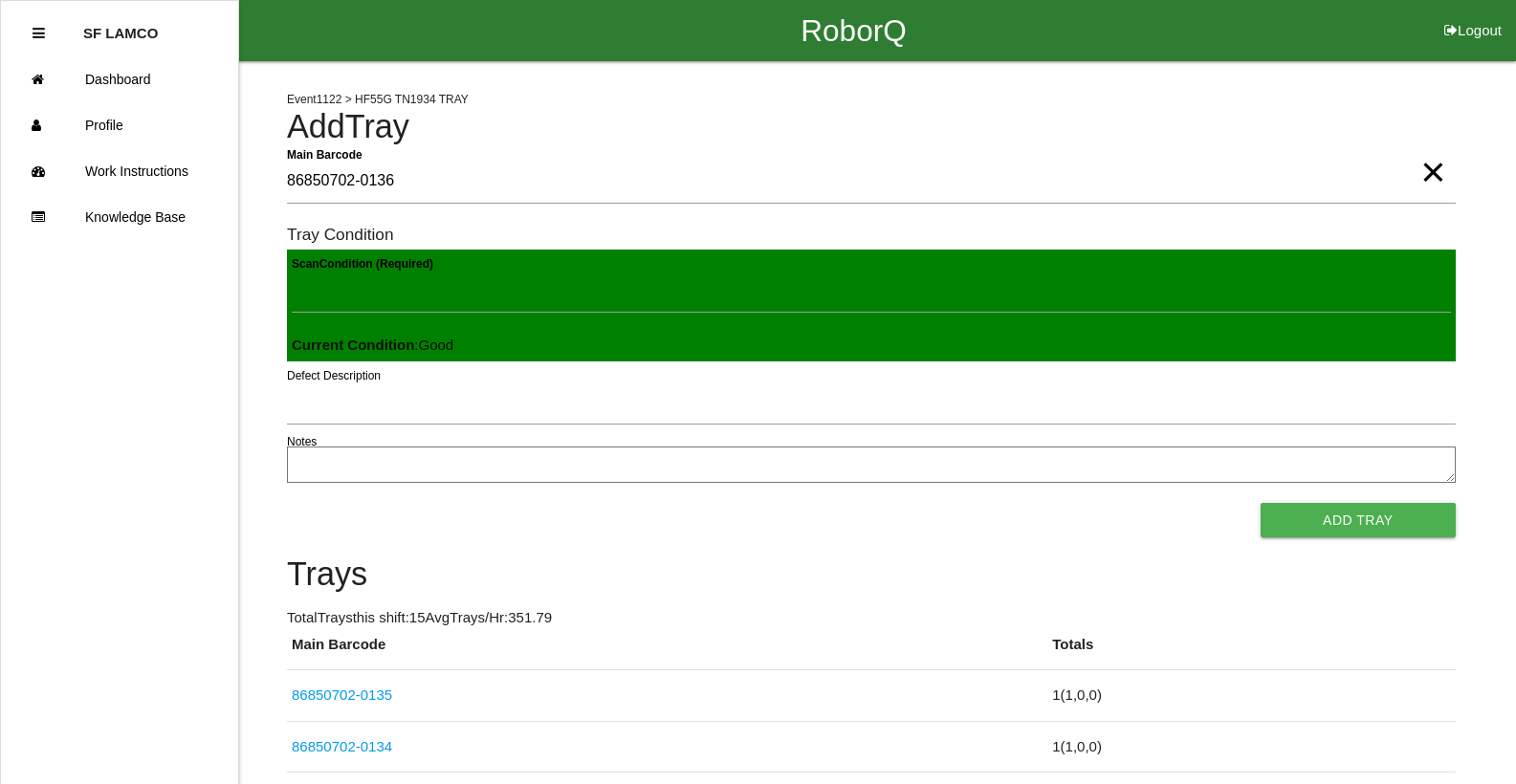
click at [1260, 502] on button "Add Tray" at bounding box center [1357, 519] width 195 height 34
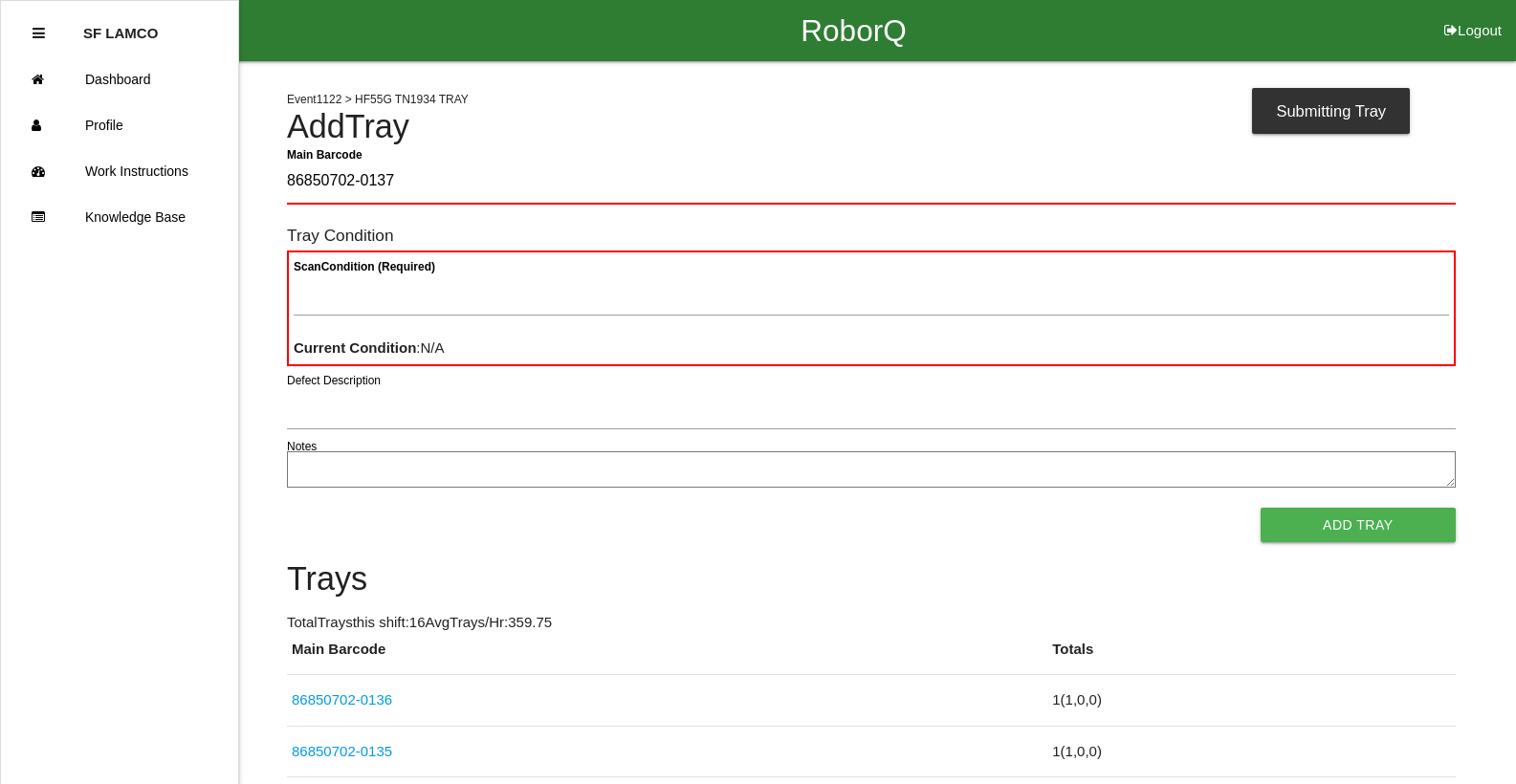
type Barcode "86850702-0137"
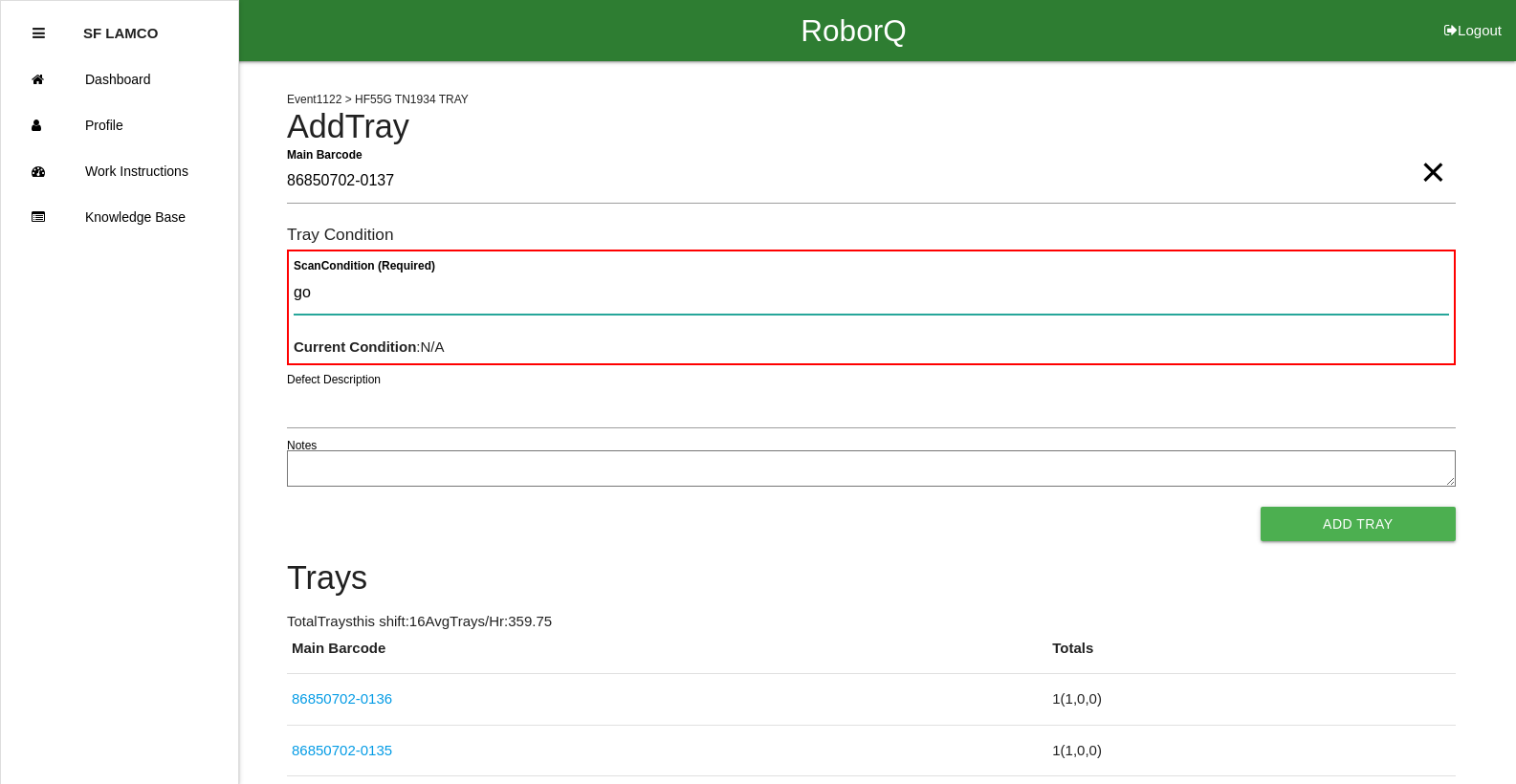
type Condition "goo"
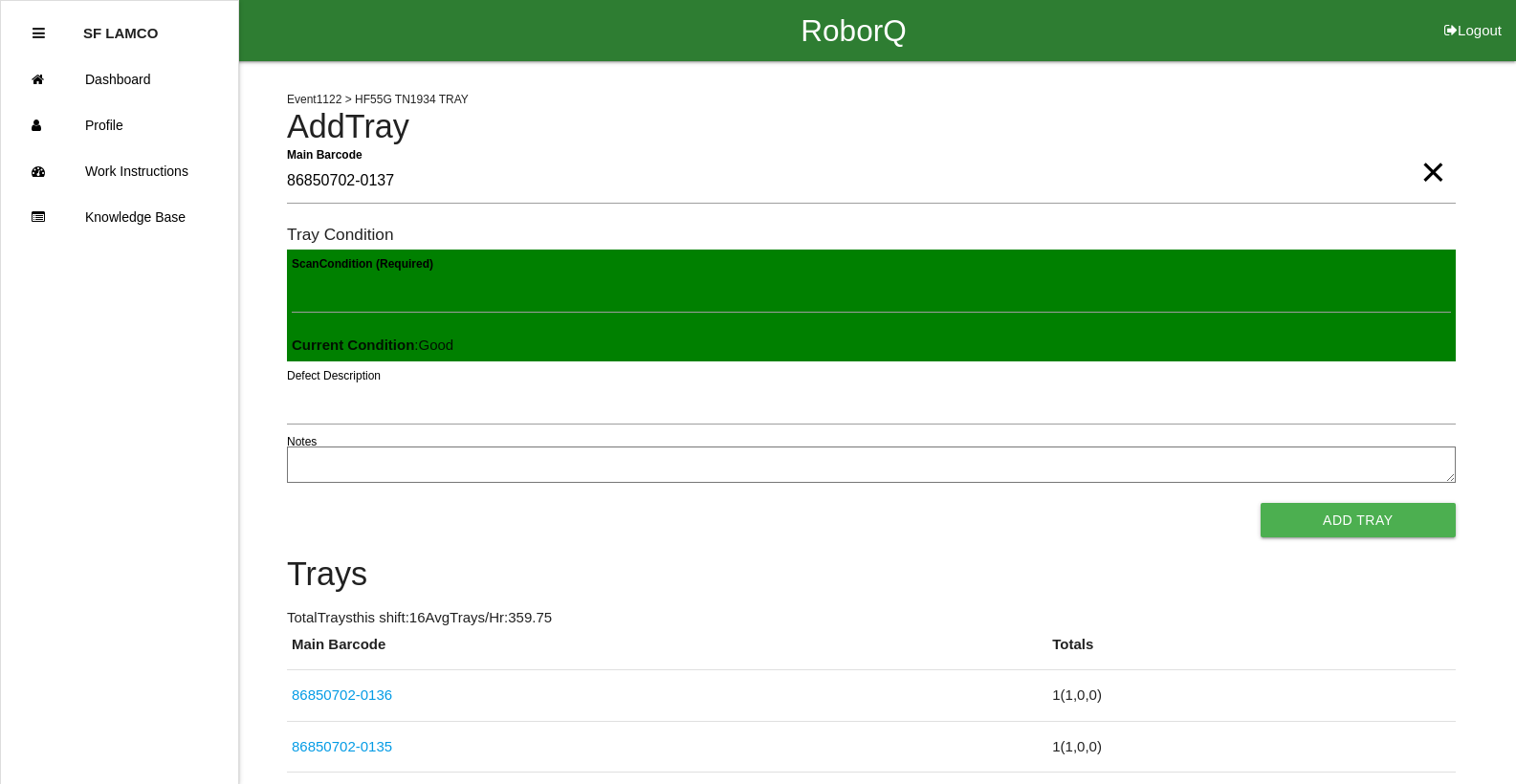
click at [1260, 502] on button "Add Tray" at bounding box center [1357, 519] width 195 height 34
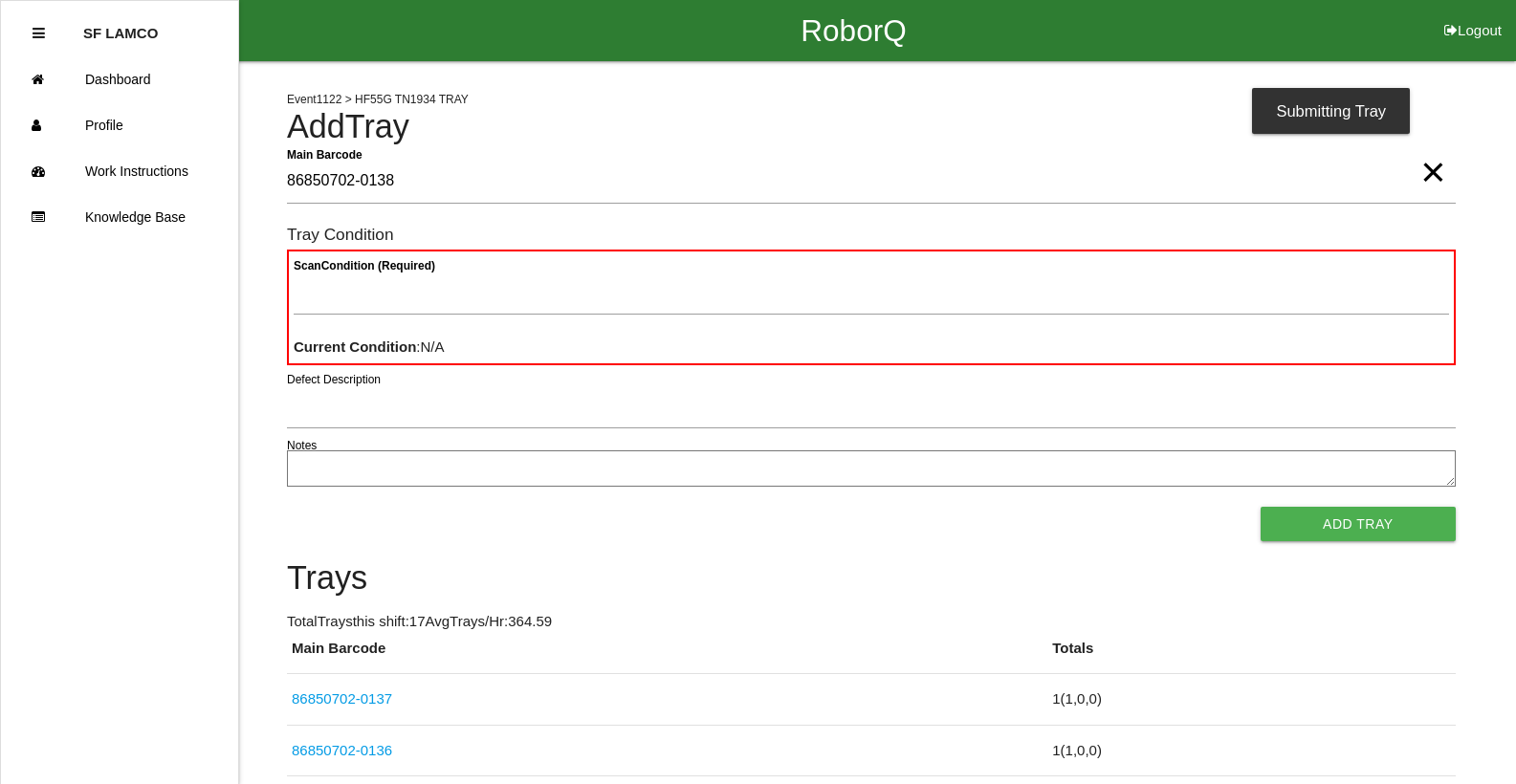
type Barcode "86850702-0138"
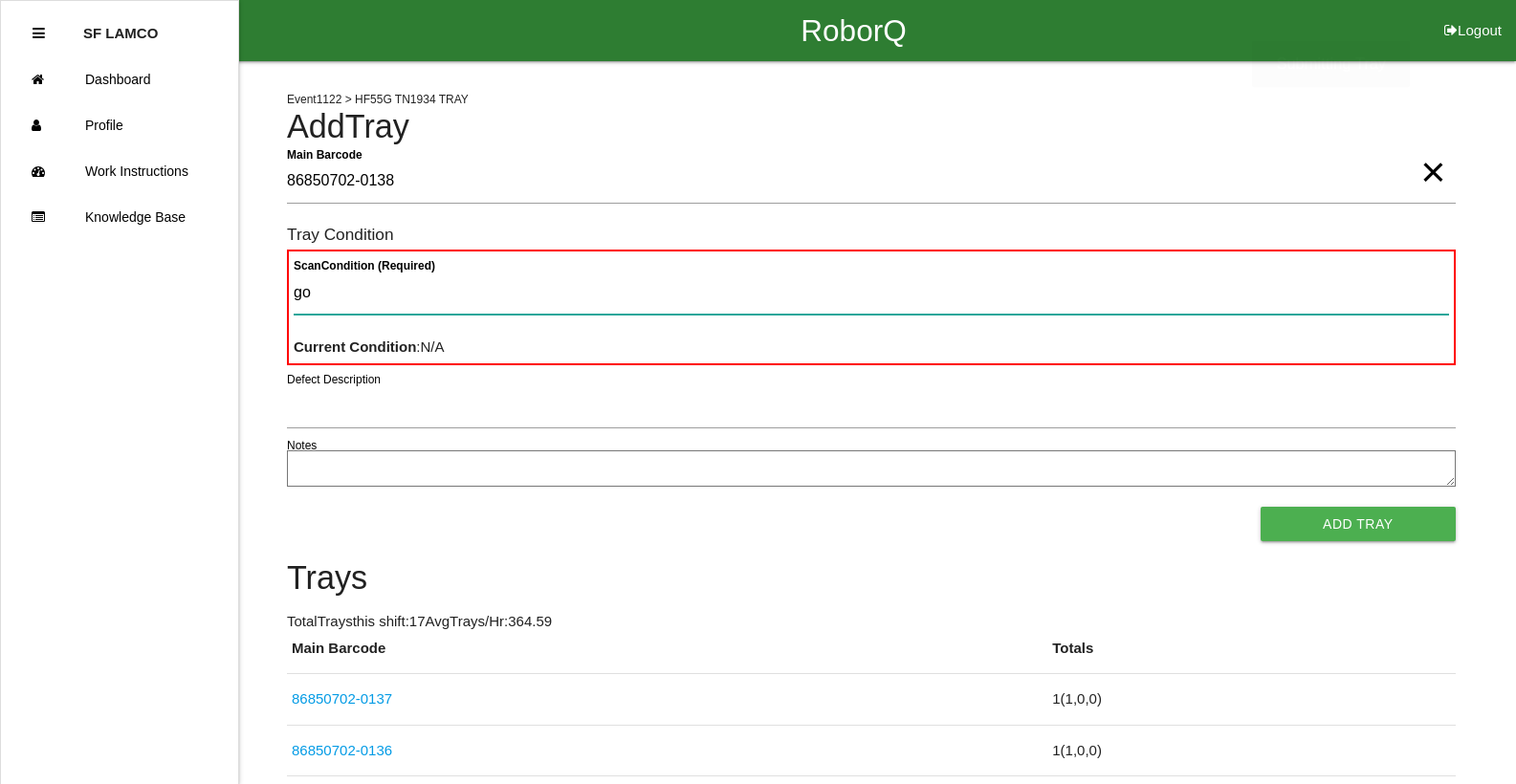
type Condition "goo"
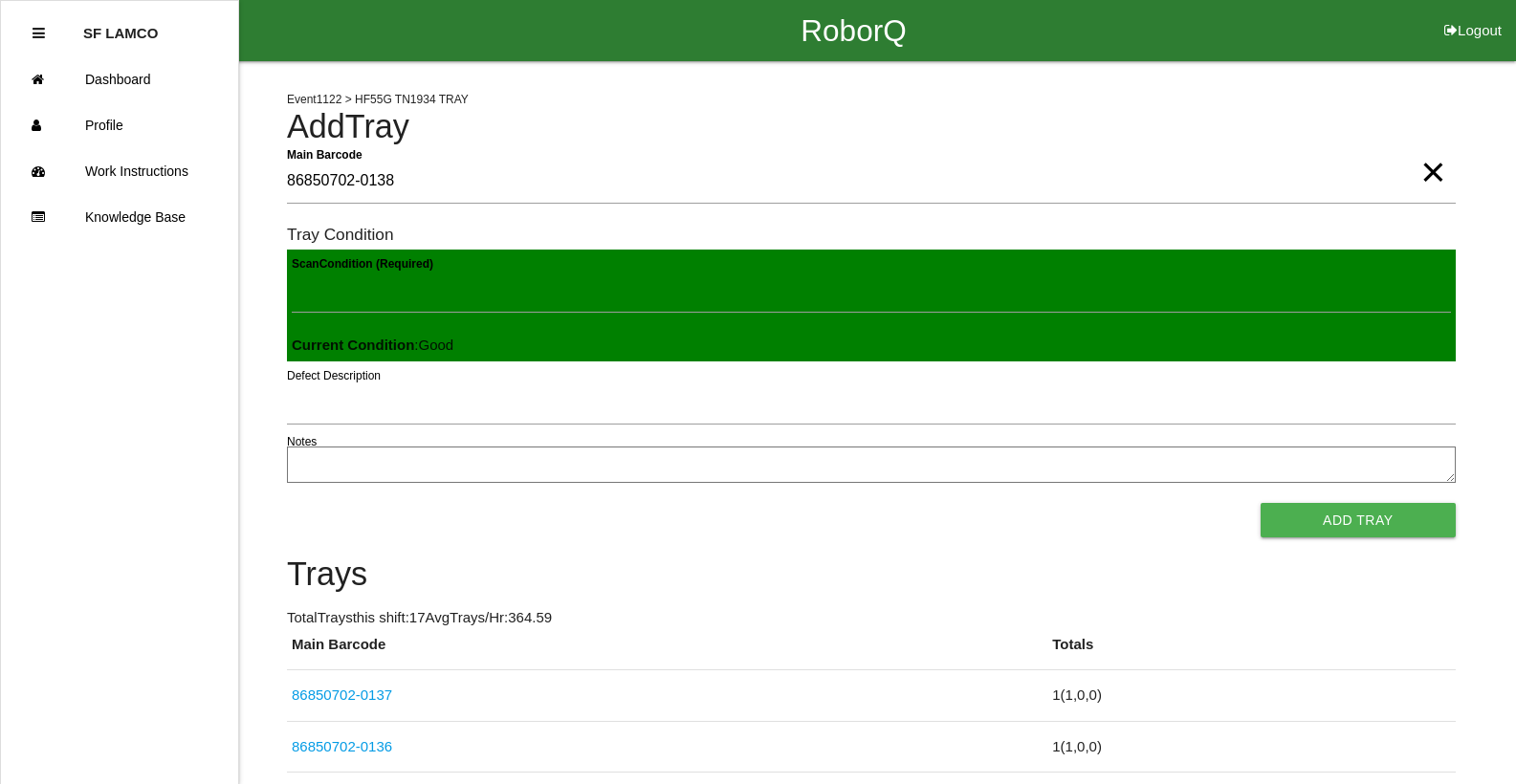
click at [1260, 502] on button "Add Tray" at bounding box center [1357, 519] width 195 height 34
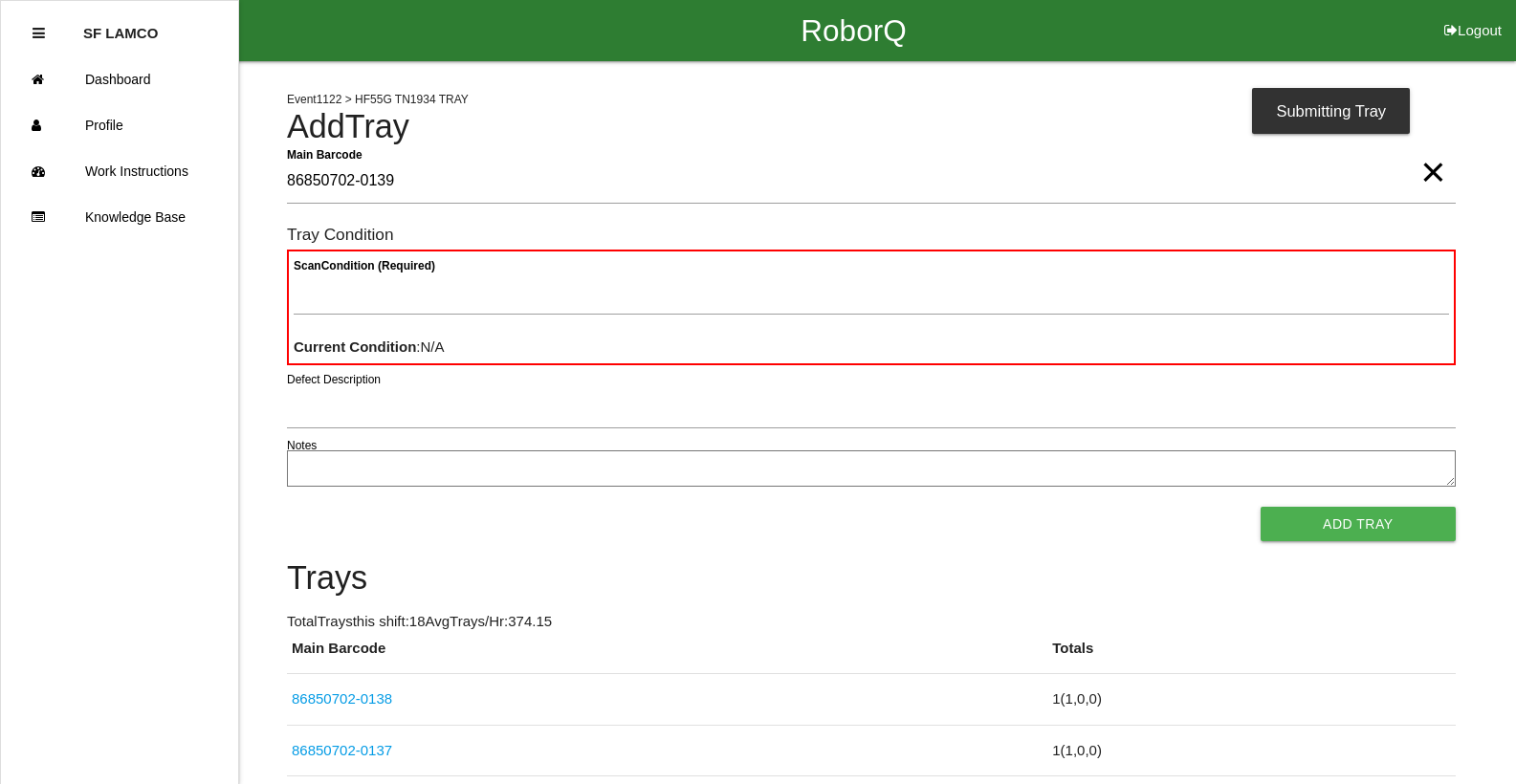
type Barcode "86850702-0139"
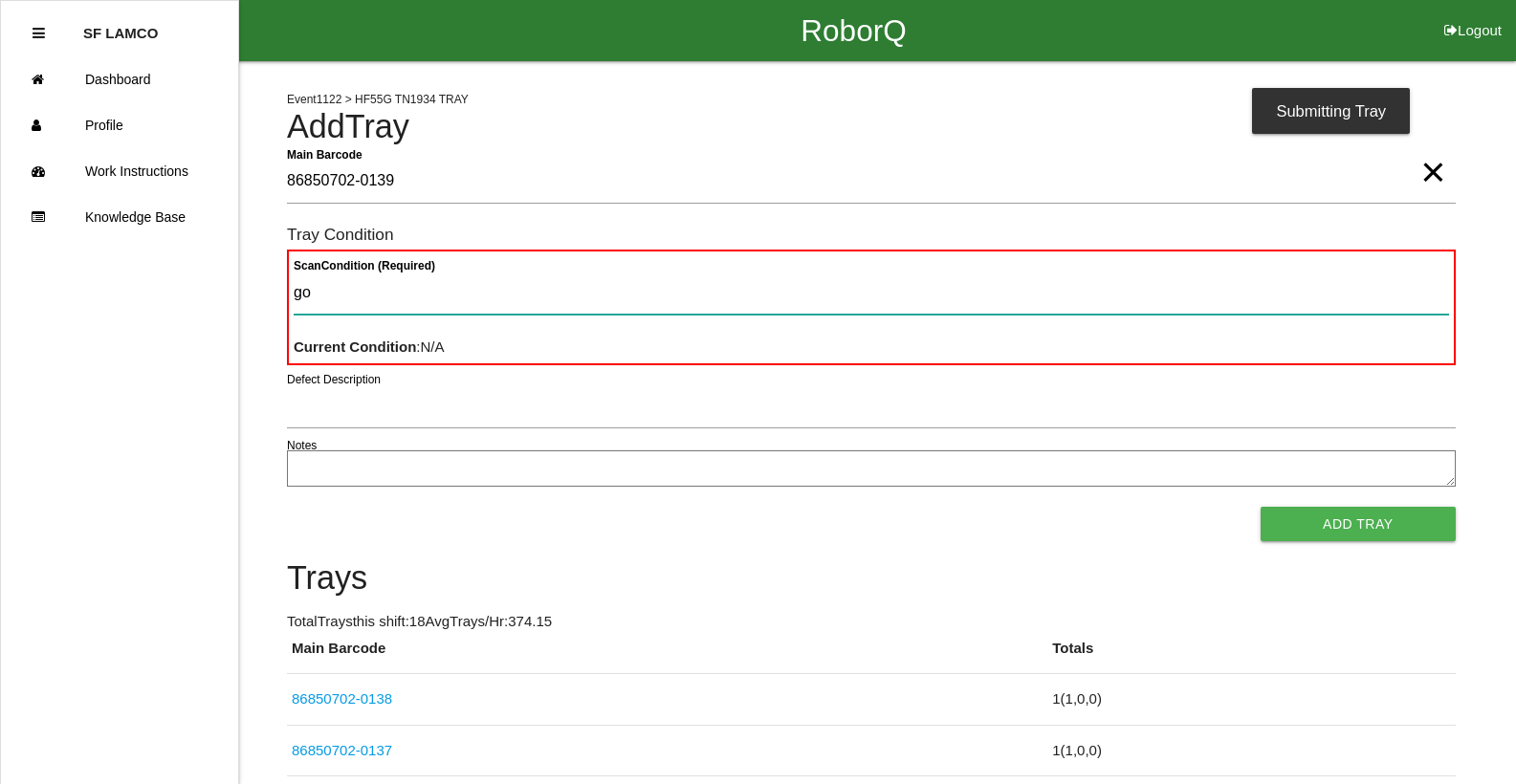
type Condition "goo"
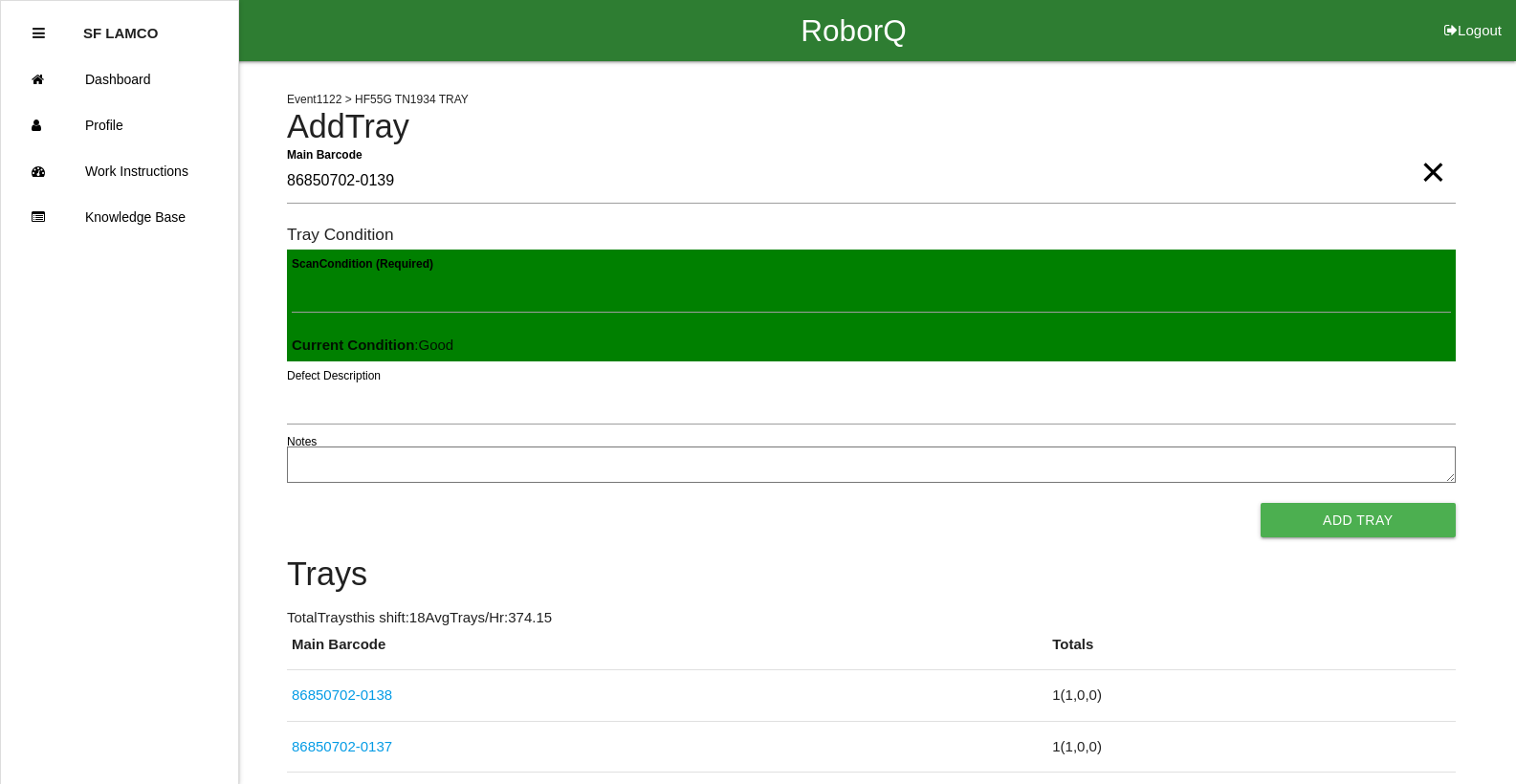
click at [1260, 502] on button "Add Tray" at bounding box center [1357, 519] width 195 height 34
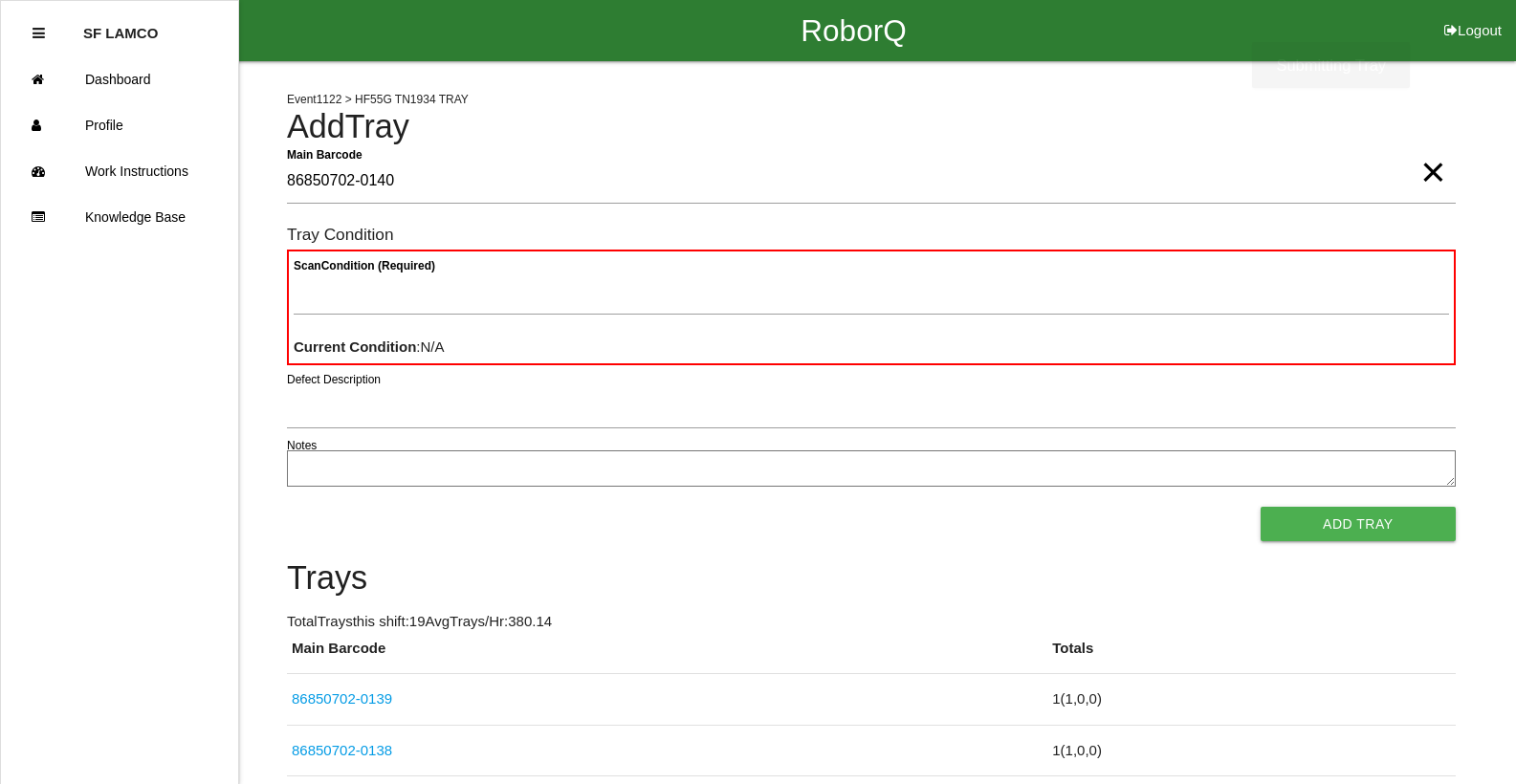
type Barcode "86850702-0140"
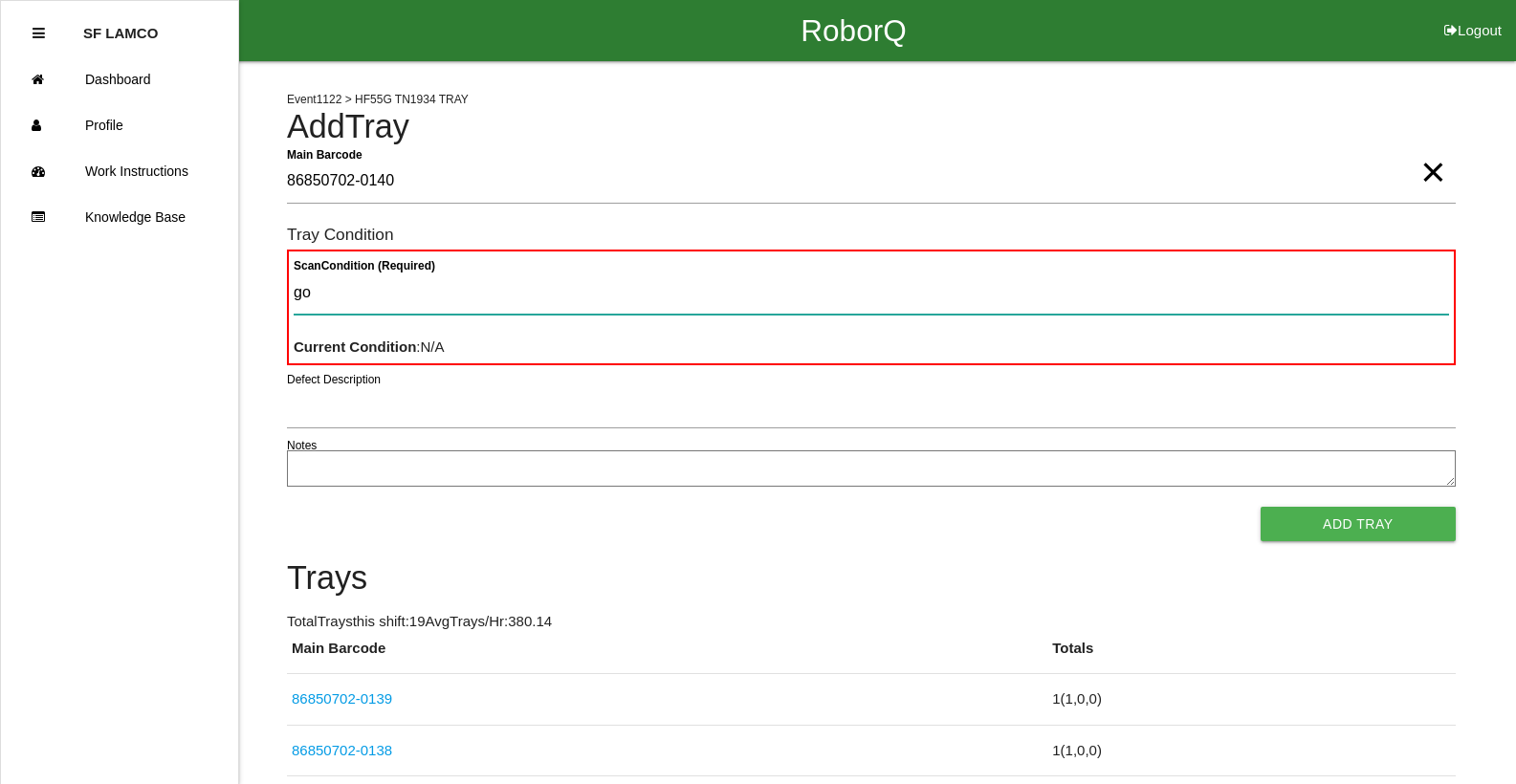
type Condition "goo"
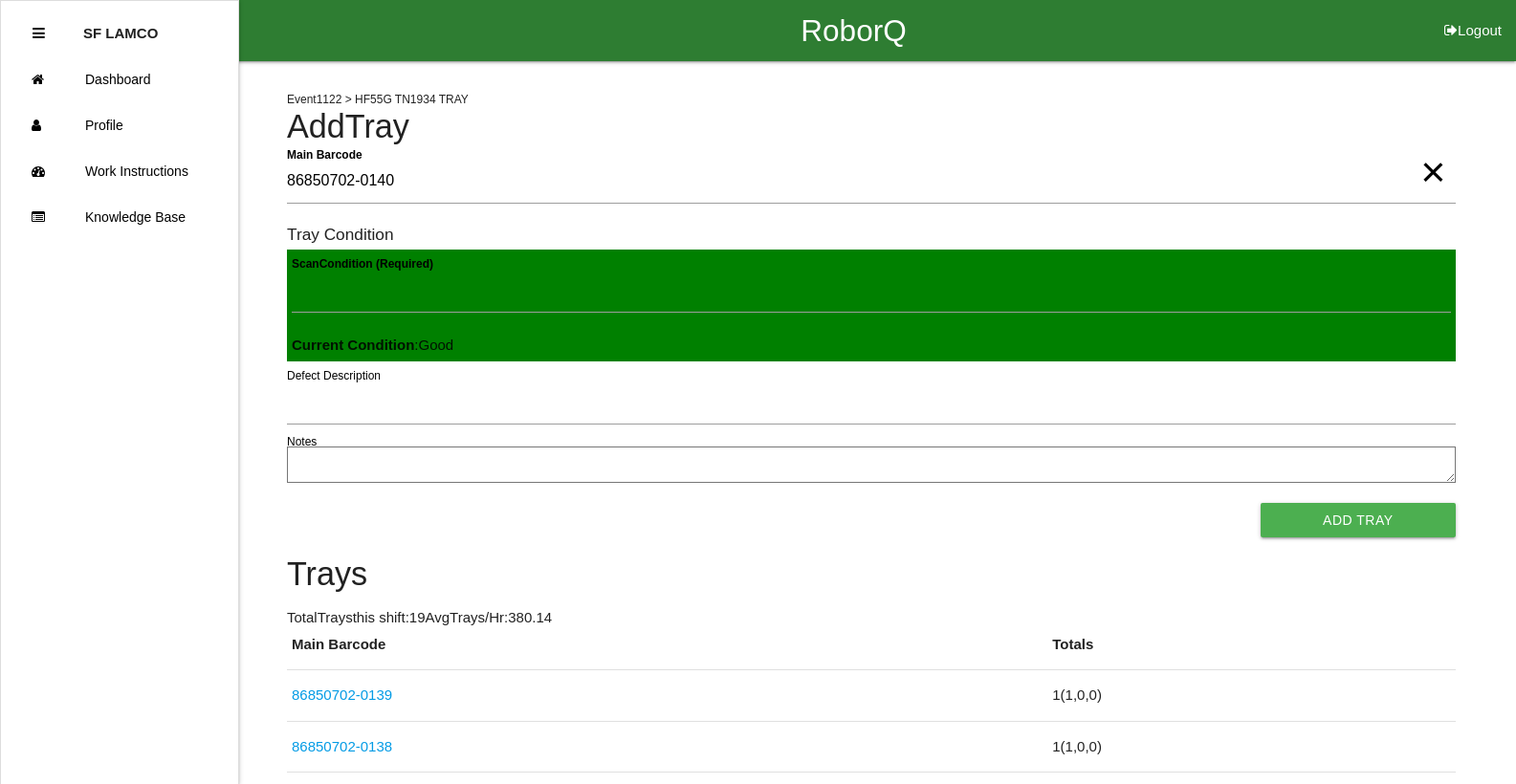
click at [1260, 502] on button "Add Tray" at bounding box center [1357, 519] width 195 height 34
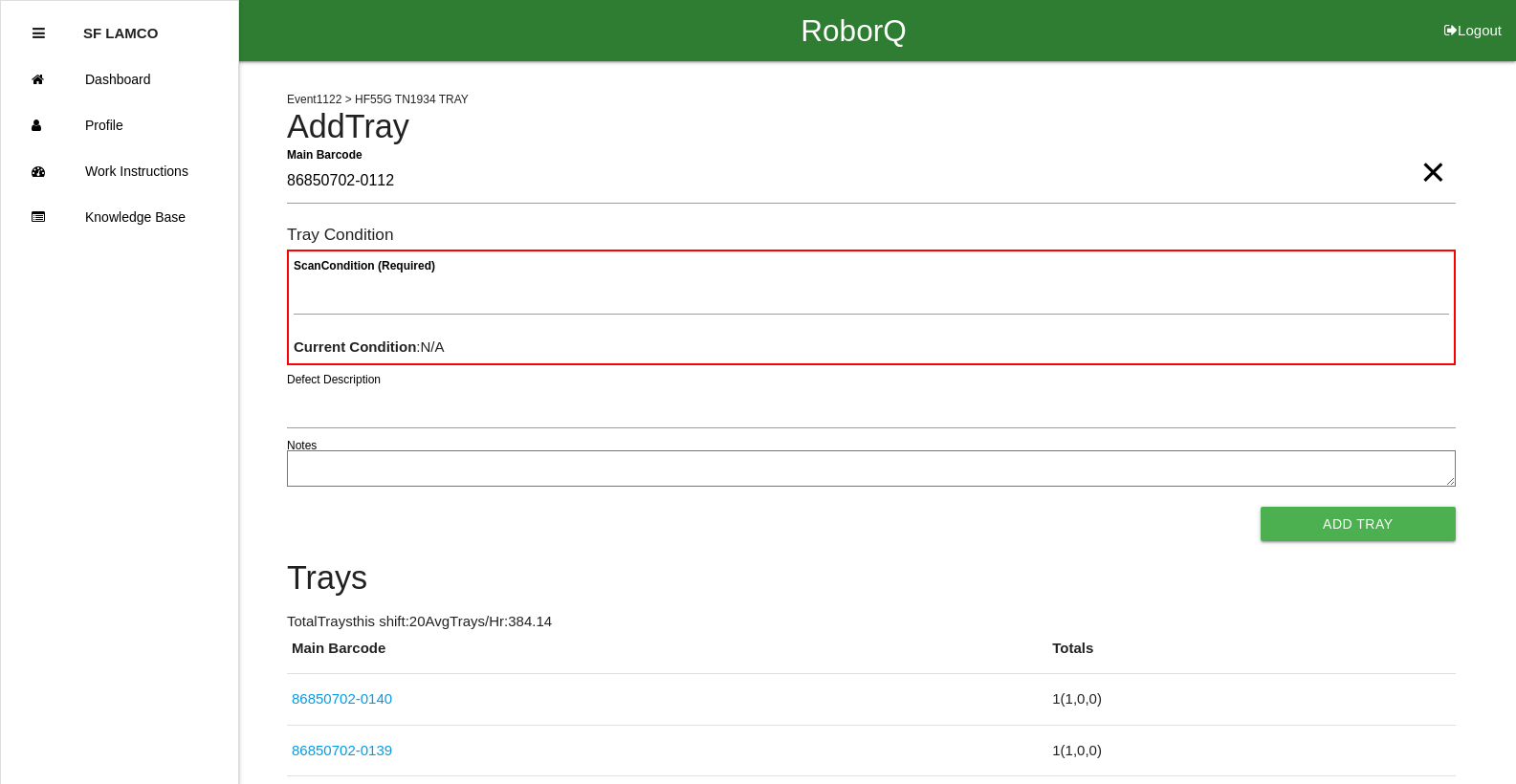
type Barcode "86850702-0112"
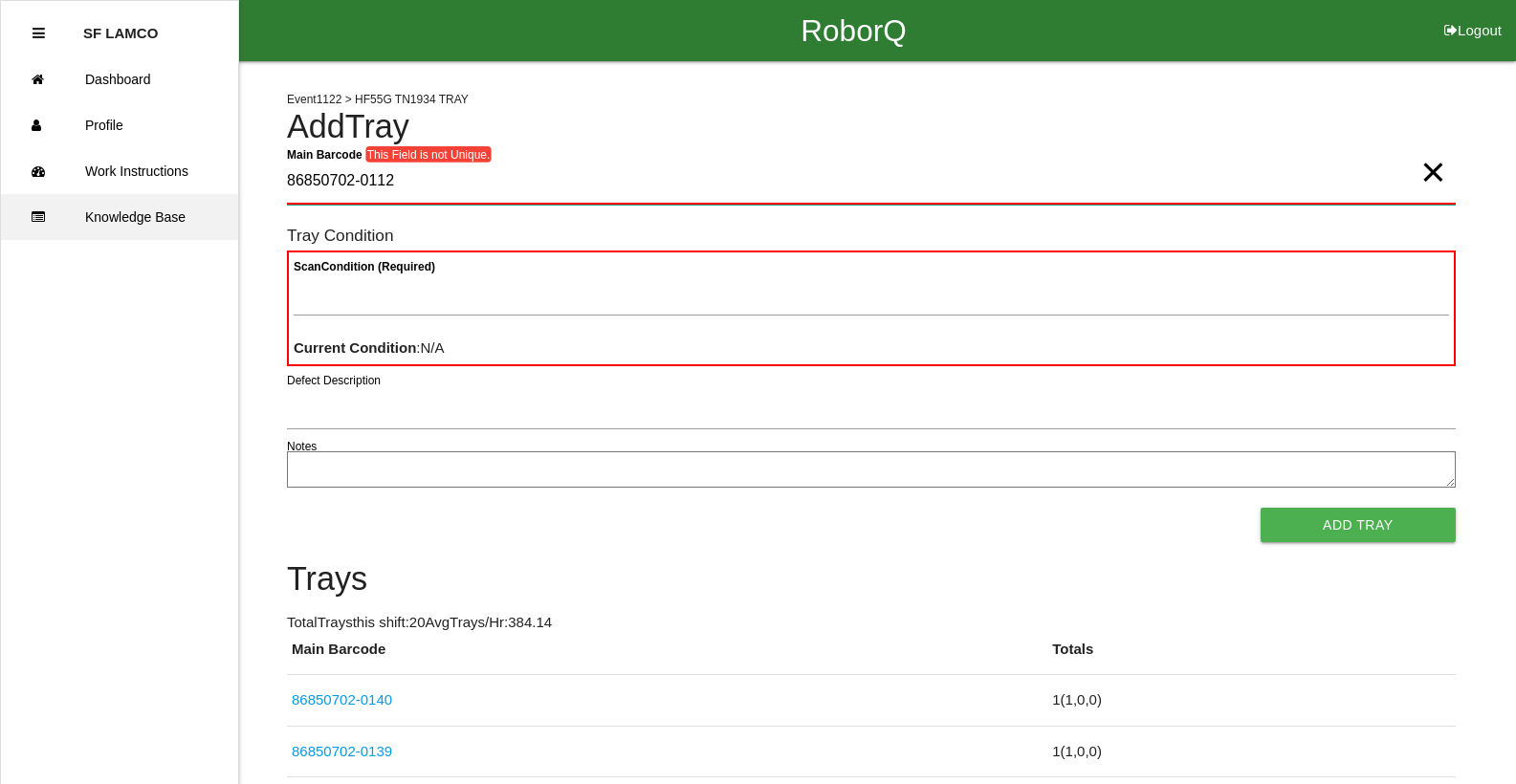
drag, startPoint x: 394, startPoint y: 186, endPoint x: 134, endPoint y: 194, distance: 260.1
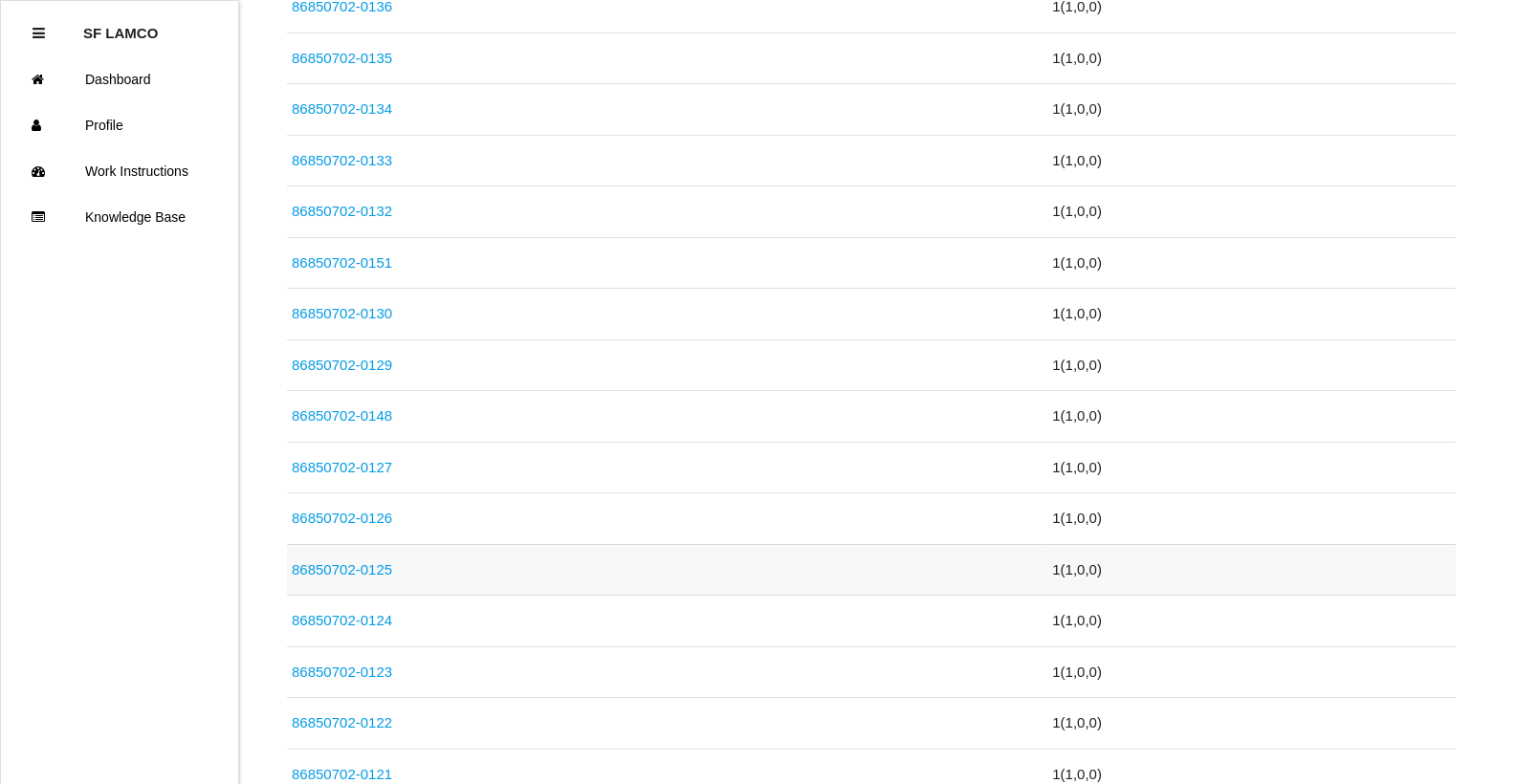
scroll to position [1009, 0]
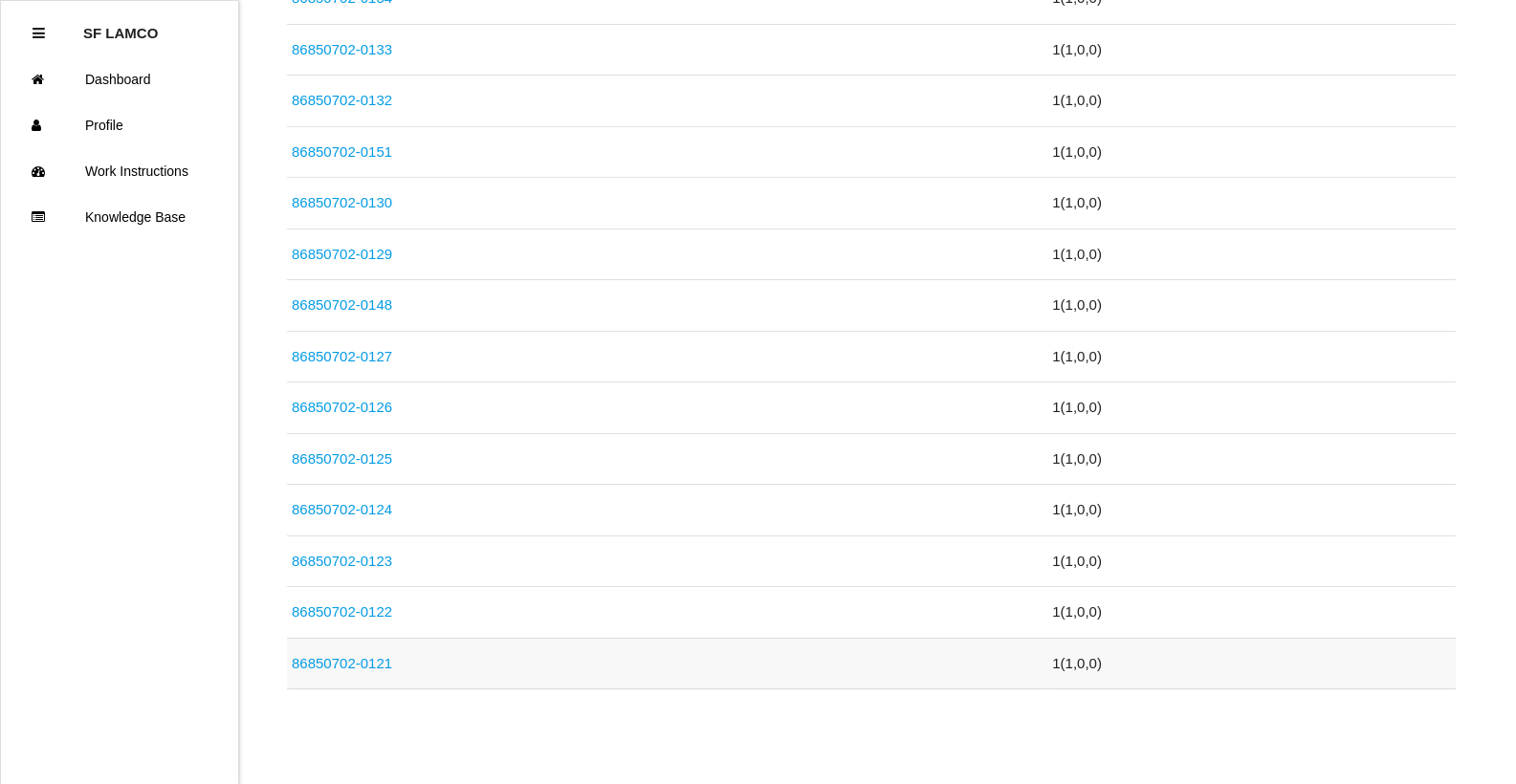
click at [323, 673] on td "86850702-0121" at bounding box center [667, 663] width 760 height 52
click at [324, 667] on link "86850702-0121" at bounding box center [342, 663] width 100 height 16
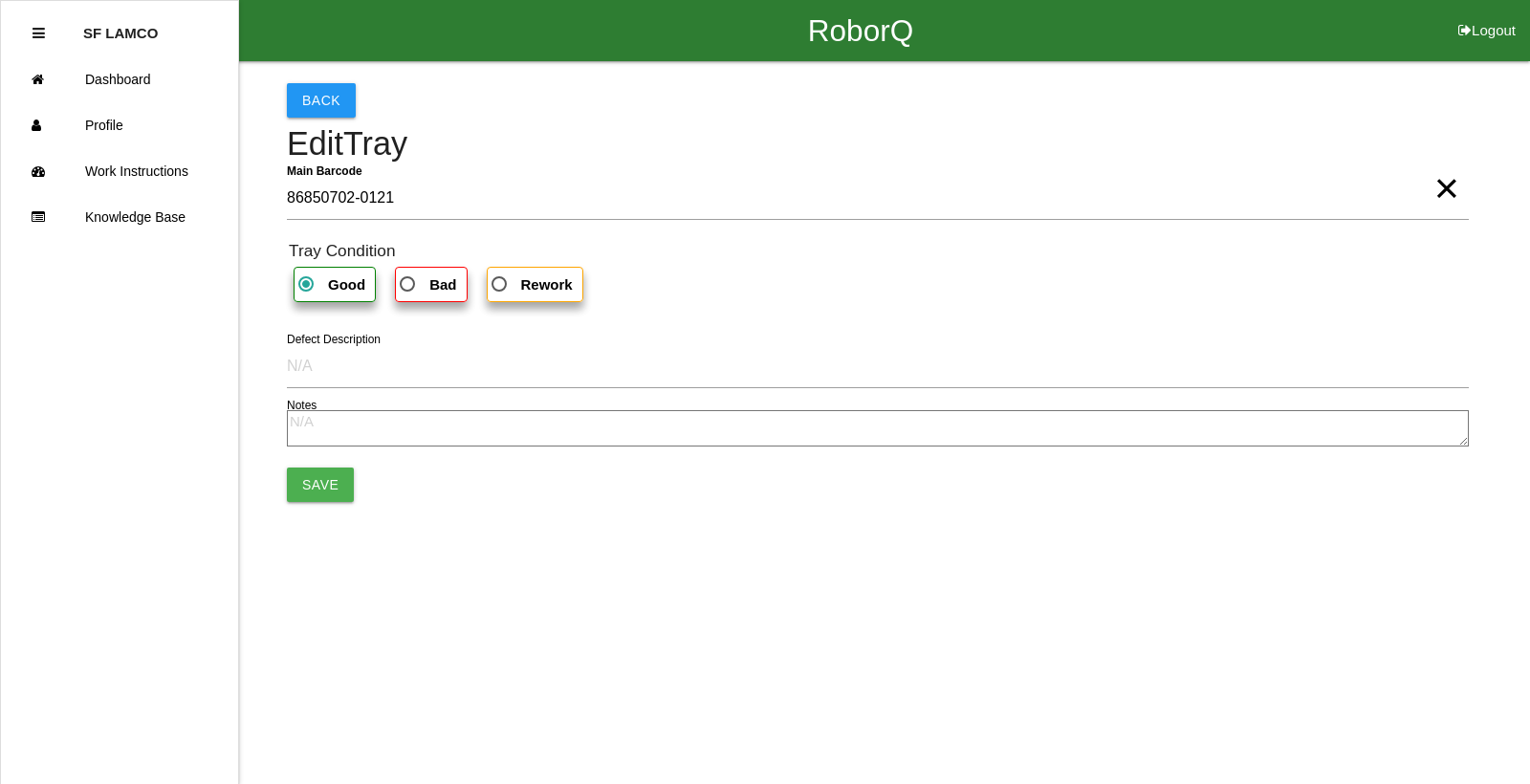
click at [451, 286] on b "Bad" at bounding box center [443, 285] width 27 height 16
click at [409, 285] on input "Bad" at bounding box center [402, 279] width 12 height 12
radio input "true"
click at [334, 479] on button "Save" at bounding box center [320, 484] width 67 height 34
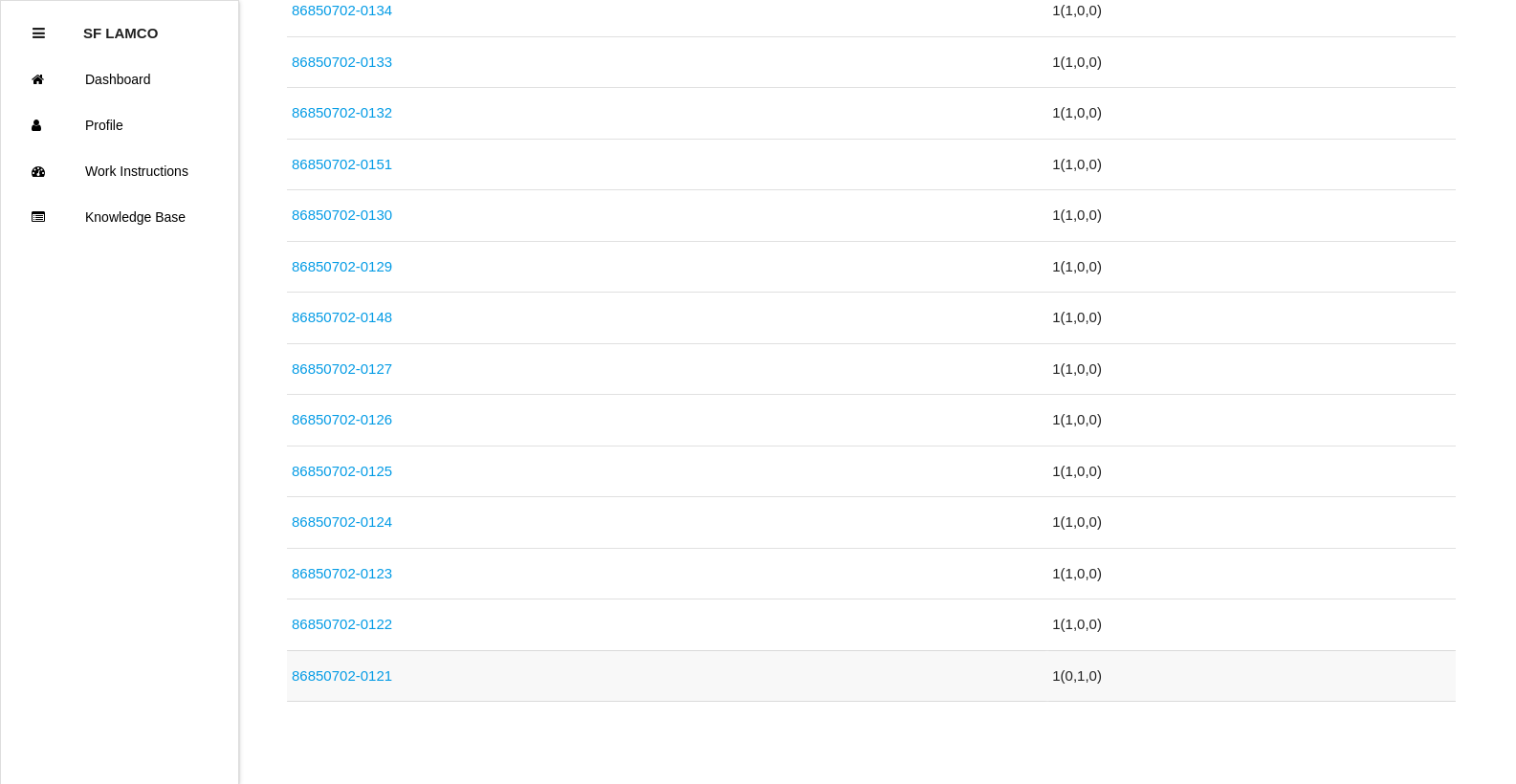
scroll to position [1009, 0]
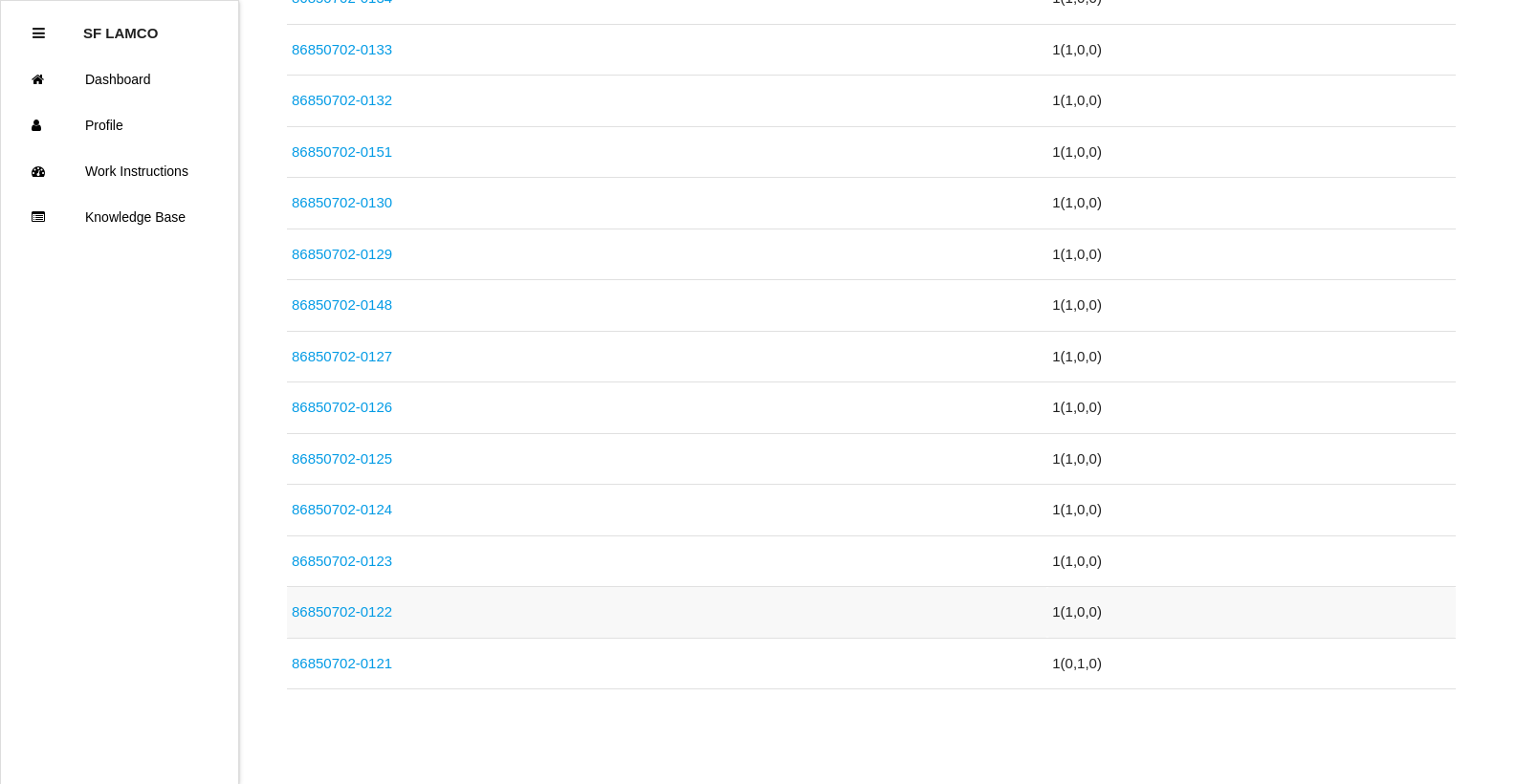
click at [390, 606] on link "86850702-0122" at bounding box center [342, 611] width 100 height 16
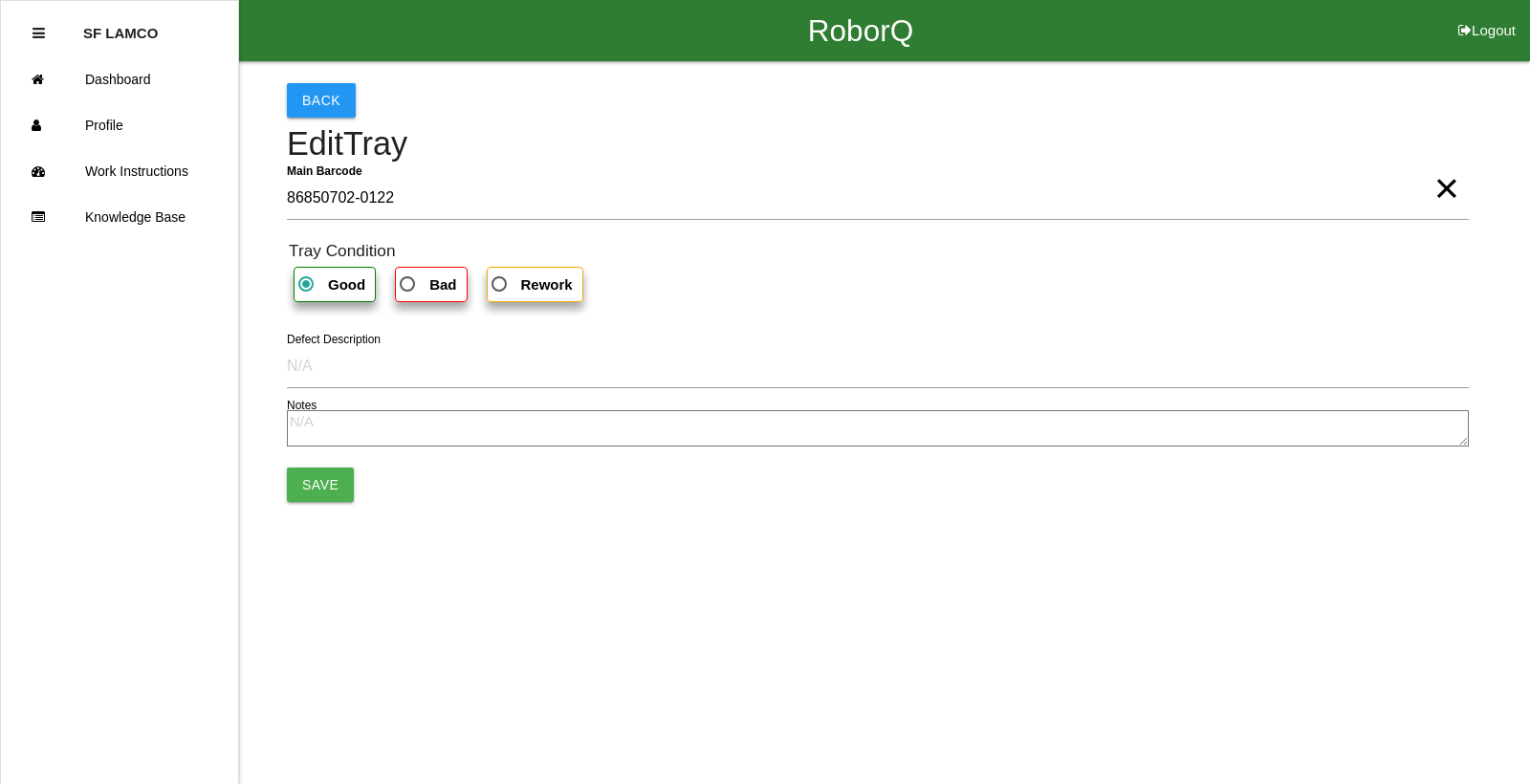
click at [441, 281] on b "Bad" at bounding box center [443, 285] width 27 height 16
click at [409, 281] on input "Bad" at bounding box center [402, 279] width 12 height 12
radio input "true"
click at [331, 480] on button "Save" at bounding box center [320, 484] width 67 height 34
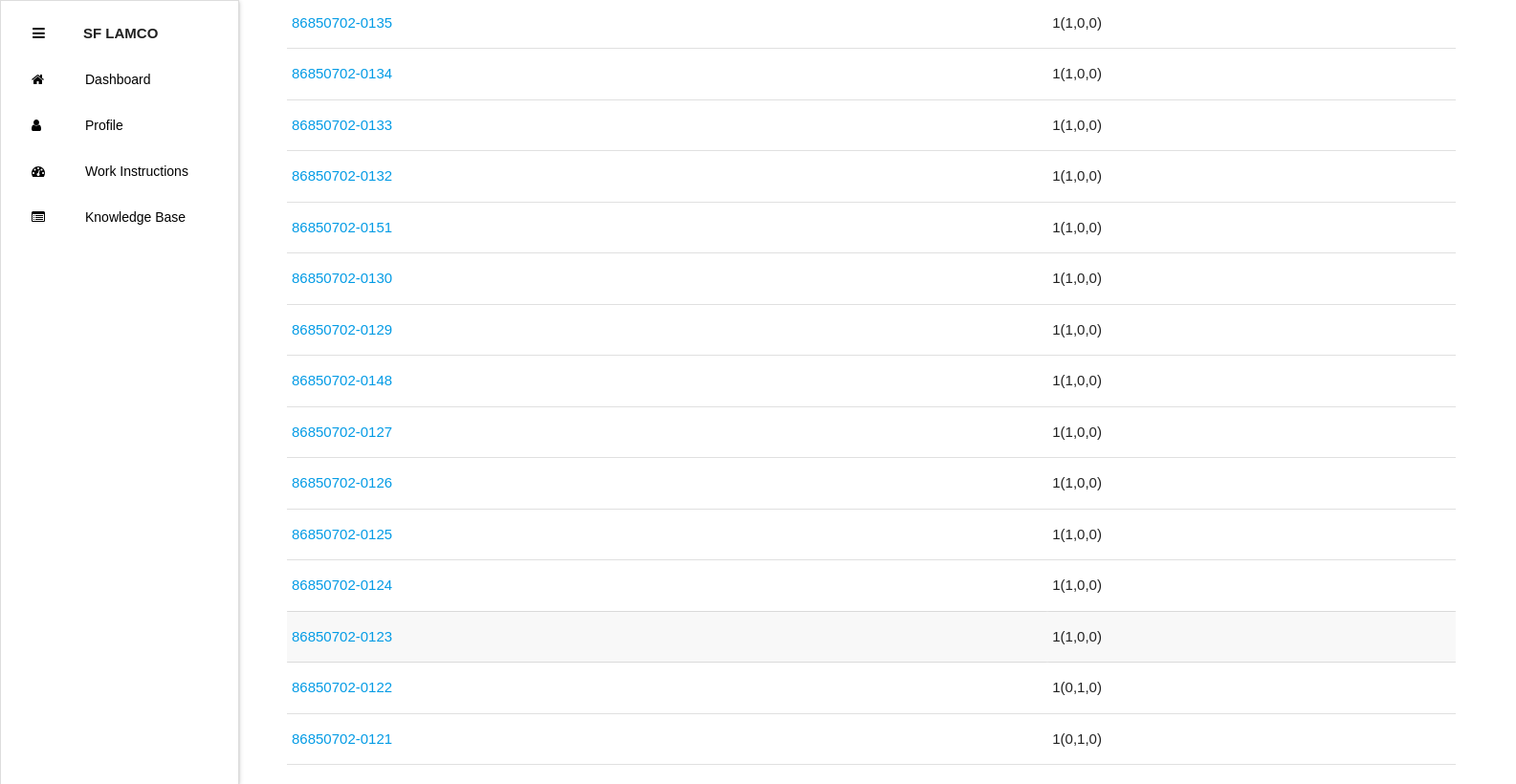
scroll to position [1009, 0]
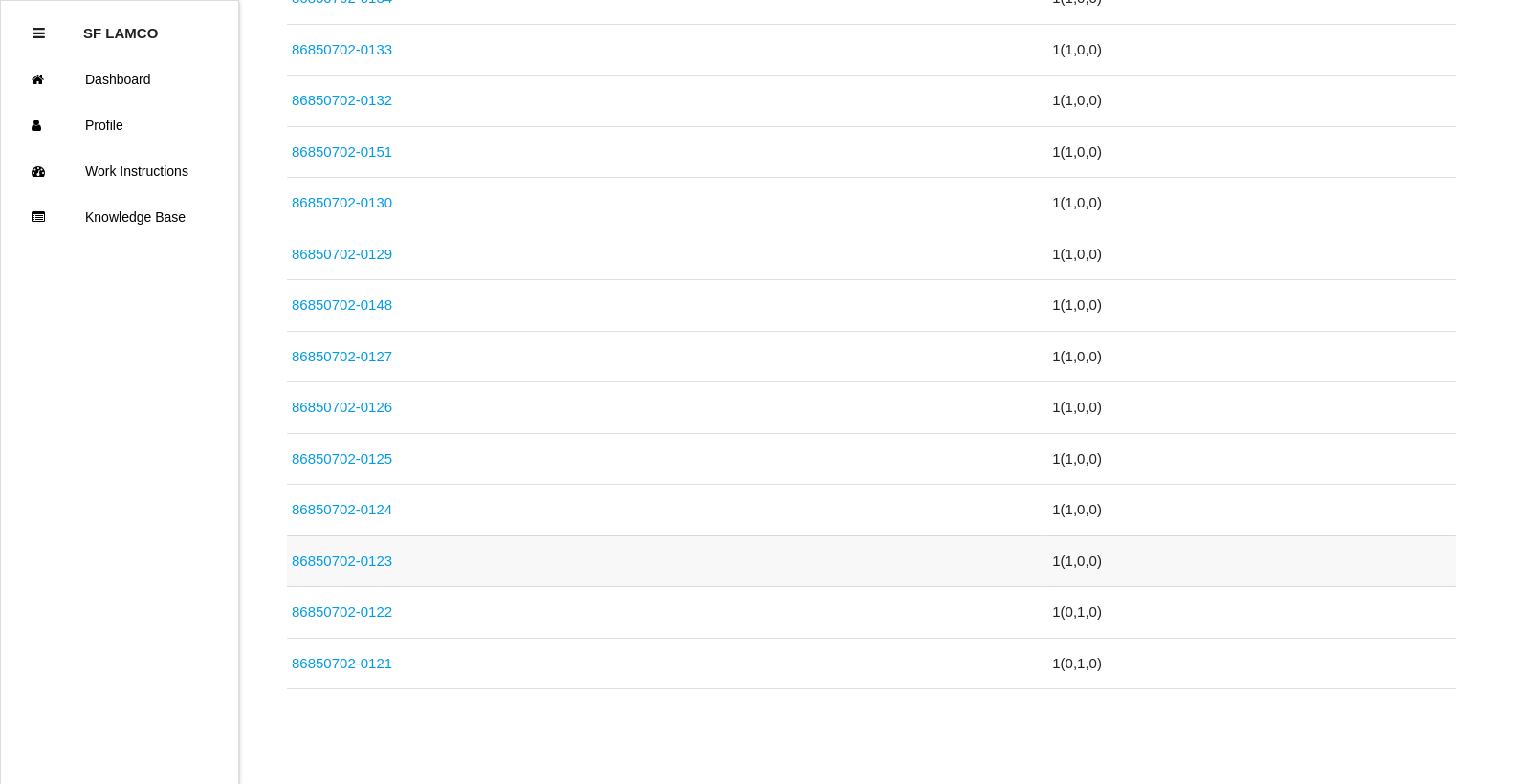
click at [346, 557] on link "86850702-0123" at bounding box center [342, 560] width 100 height 16
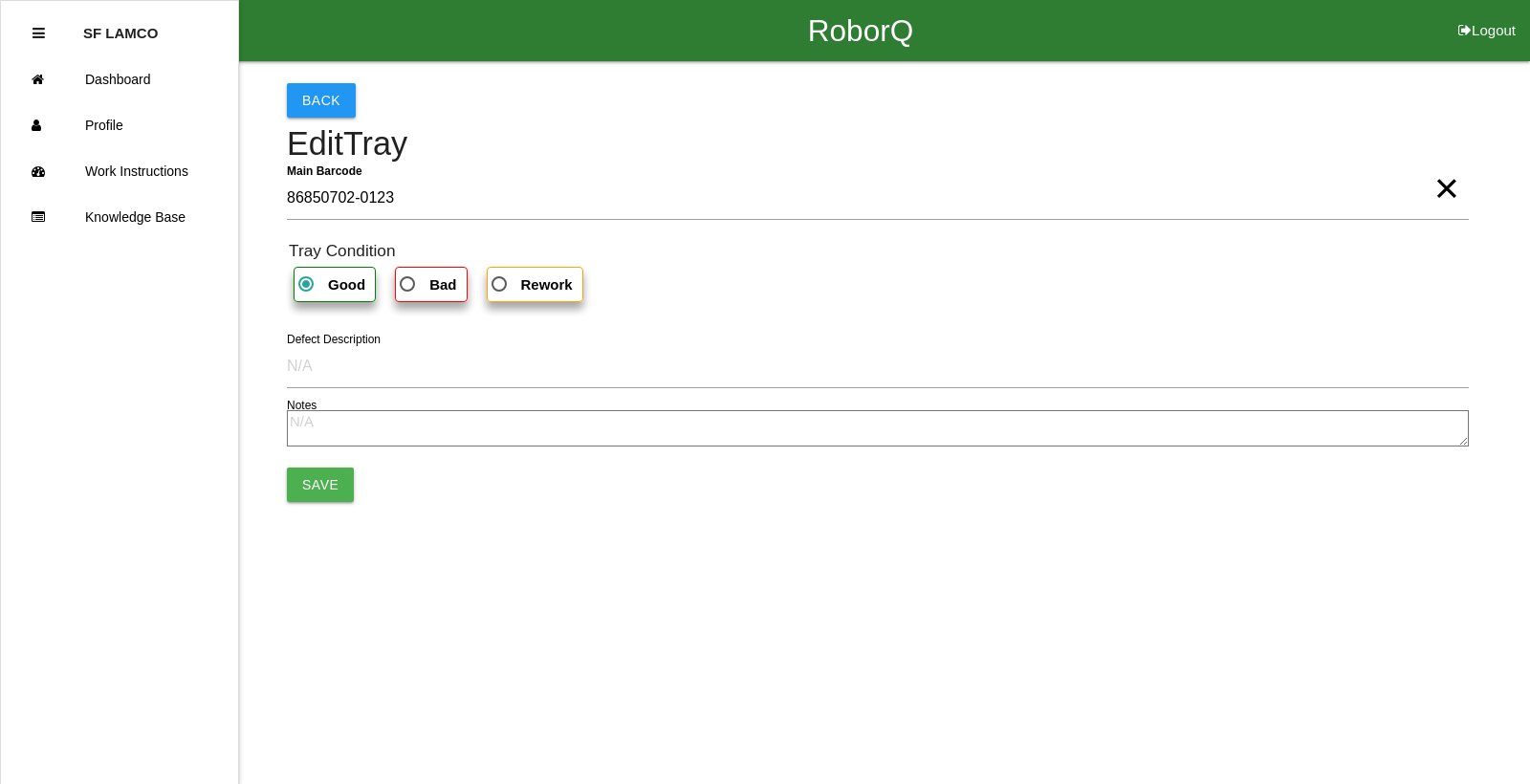
click at [430, 283] on b "Bad" at bounding box center [443, 285] width 27 height 16
click at [409, 283] on input "Bad" at bounding box center [402, 279] width 12 height 12
radio input "true"
click at [334, 484] on button "Save" at bounding box center [320, 484] width 67 height 34
